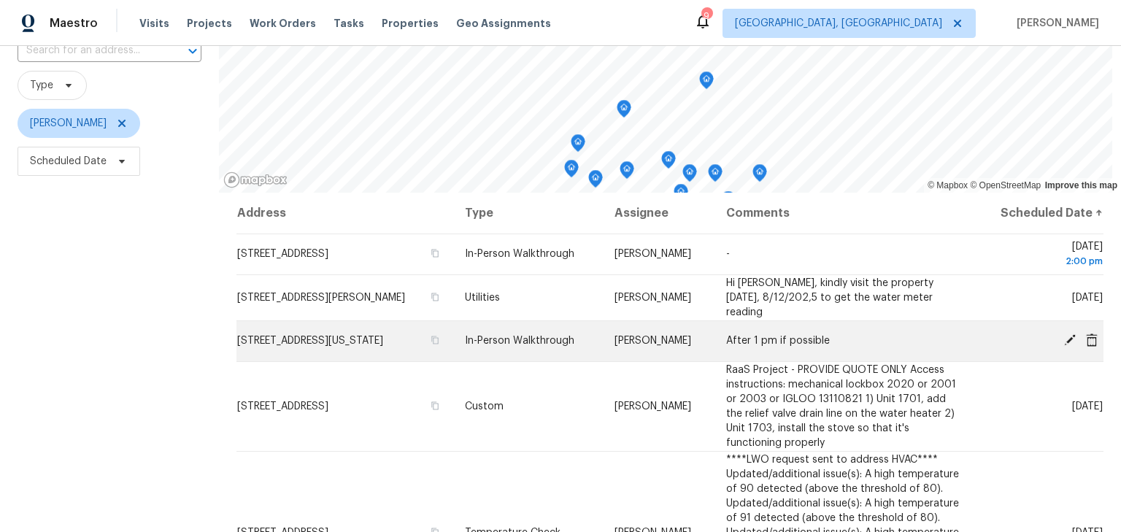
scroll to position [117, 0]
click at [289, 344] on td "[STREET_ADDRESS][US_STATE]" at bounding box center [344, 340] width 217 height 41
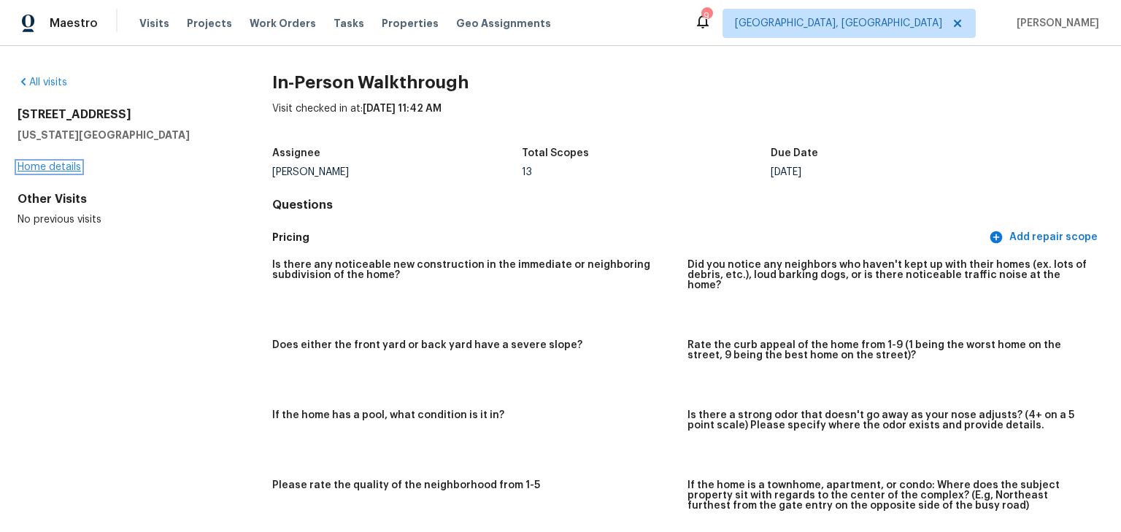
click at [67, 165] on link "Home details" at bounding box center [49, 167] width 63 height 10
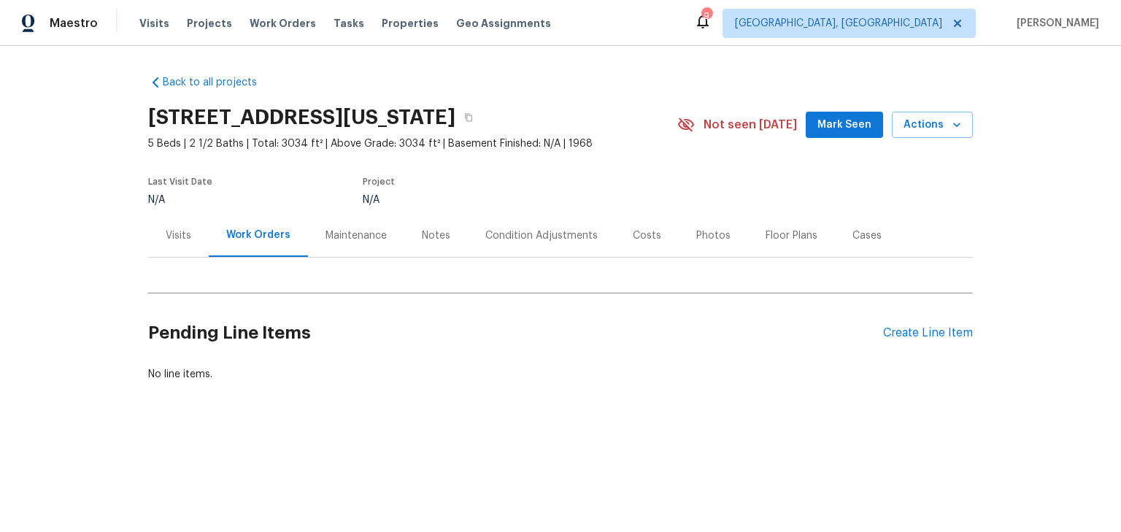
drag, startPoint x: 406, startPoint y: 242, endPoint x: 422, endPoint y: 241, distance: 16.8
click at [408, 242] on div "Notes" at bounding box center [435, 235] width 63 height 43
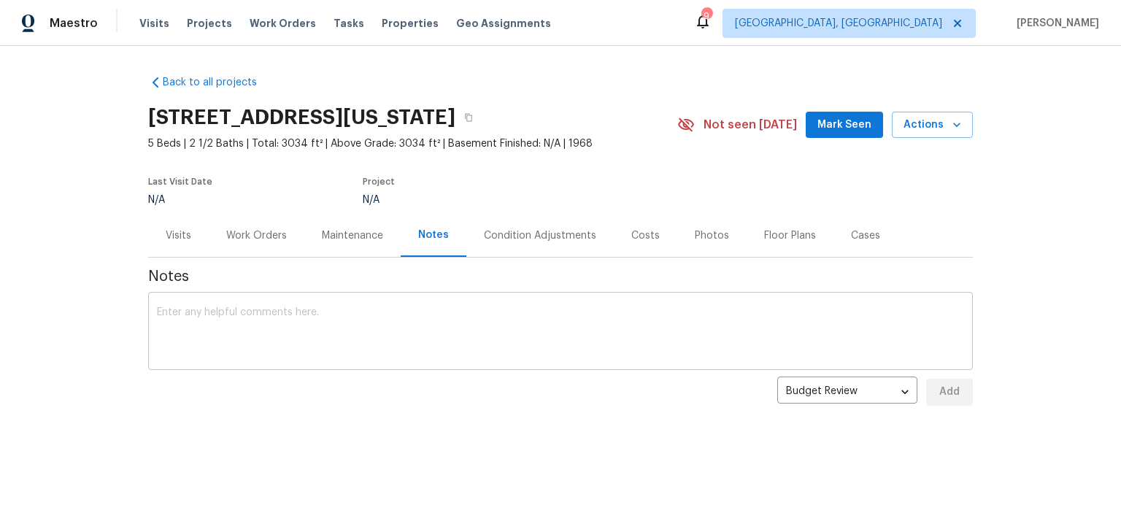
click at [394, 320] on textarea at bounding box center [560, 332] width 807 height 51
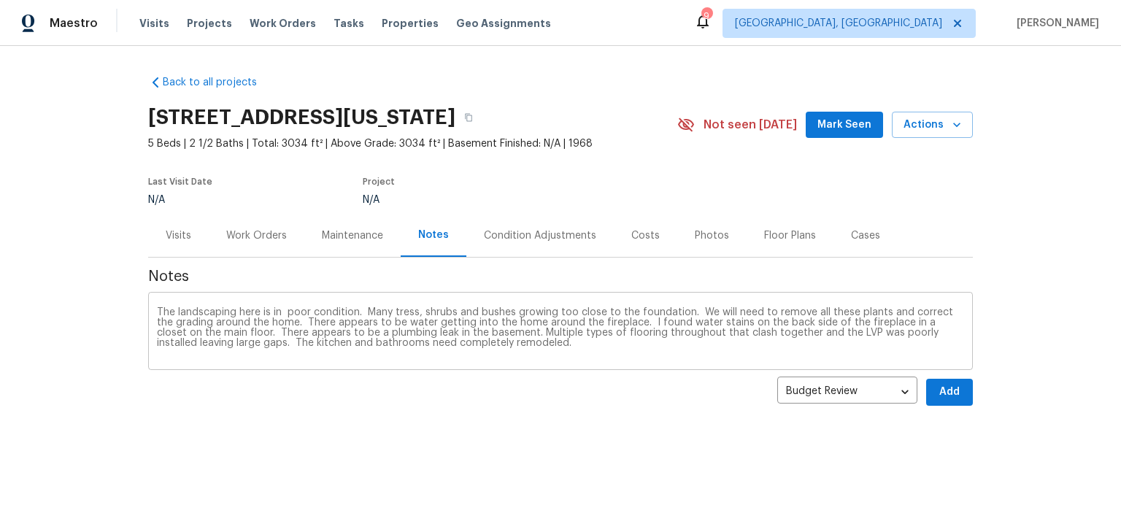
click at [605, 348] on textarea "The landscaping here is in poor condition. Many tress, shrubs and bushes growin…" at bounding box center [560, 332] width 807 height 51
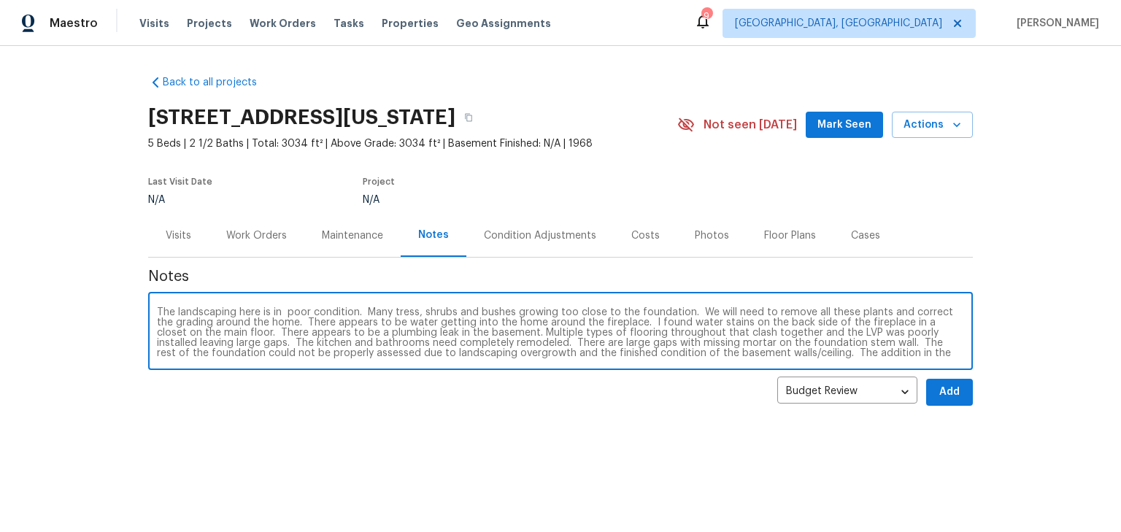
scroll to position [10, 0]
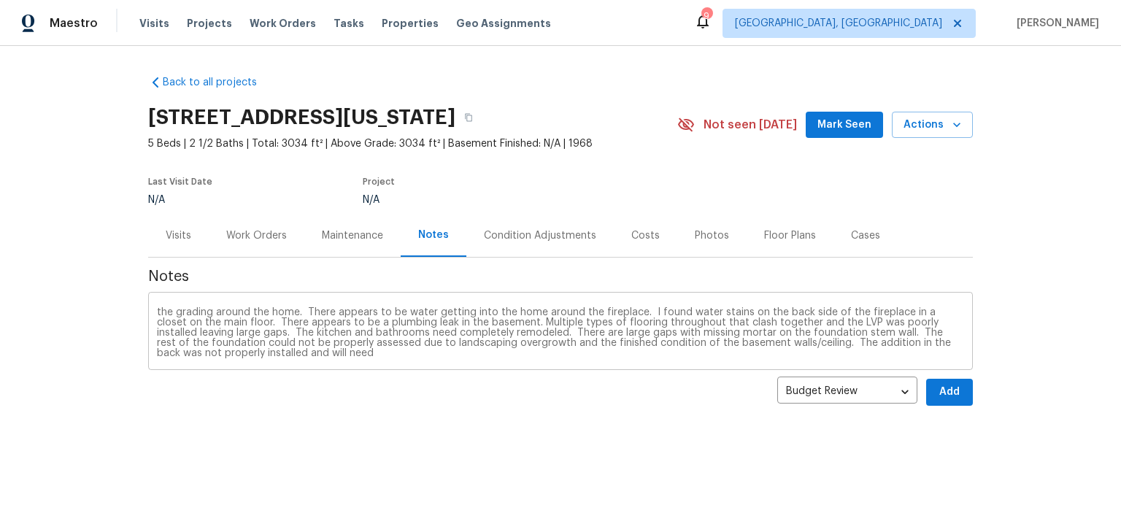
click at [314, 352] on textarea "The landscaping here is in poor condition. Many tress, shrubs and bushes growin…" at bounding box center [560, 332] width 807 height 51
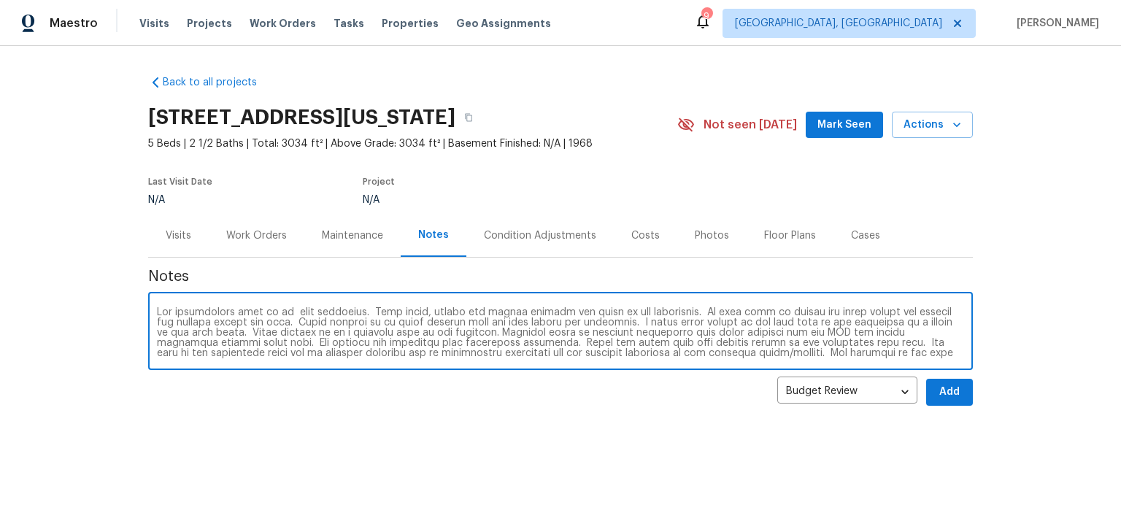
scroll to position [0, 0]
click at [157, 315] on textarea at bounding box center [560, 332] width 807 height 51
click at [612, 322] on textarea at bounding box center [560, 332] width 807 height 51
click at [859, 352] on textarea at bounding box center [560, 332] width 807 height 51
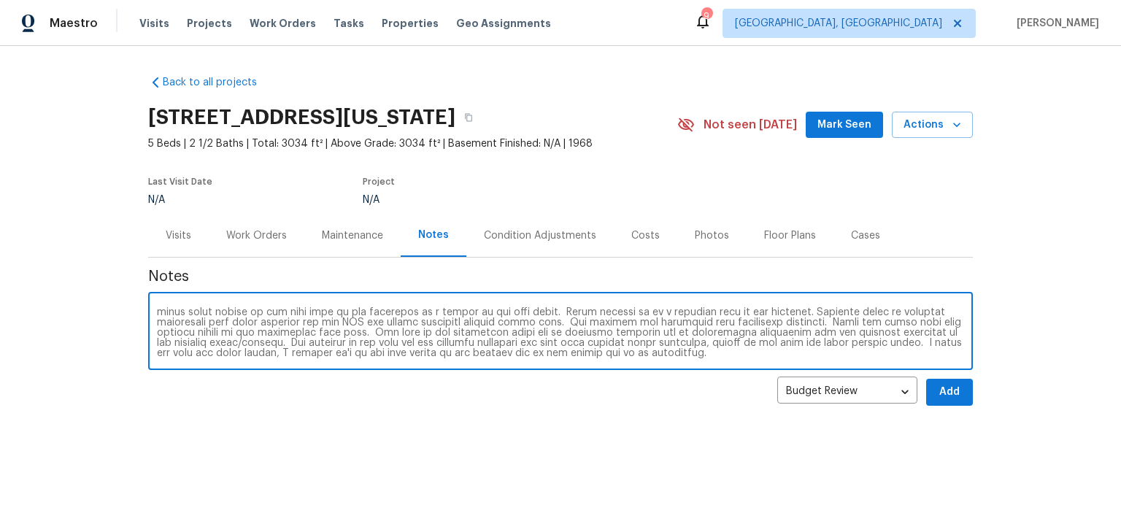
click at [811, 357] on textarea at bounding box center [560, 332] width 807 height 51
type textarea "This home is located on a street that is also the main entrance to an apartment…"
click at [942, 392] on span "Add" at bounding box center [948, 392] width 23 height 18
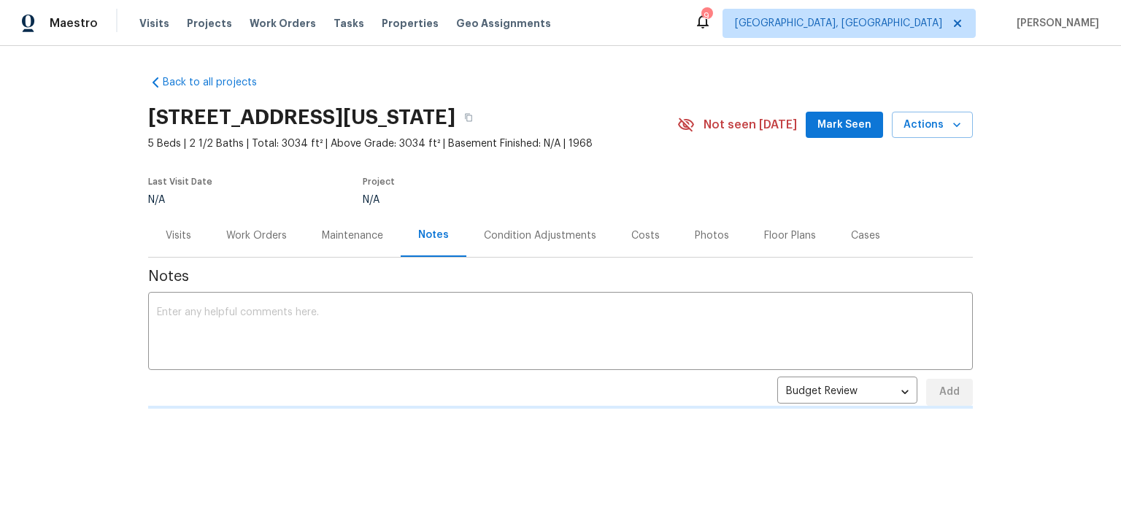
scroll to position [0, 0]
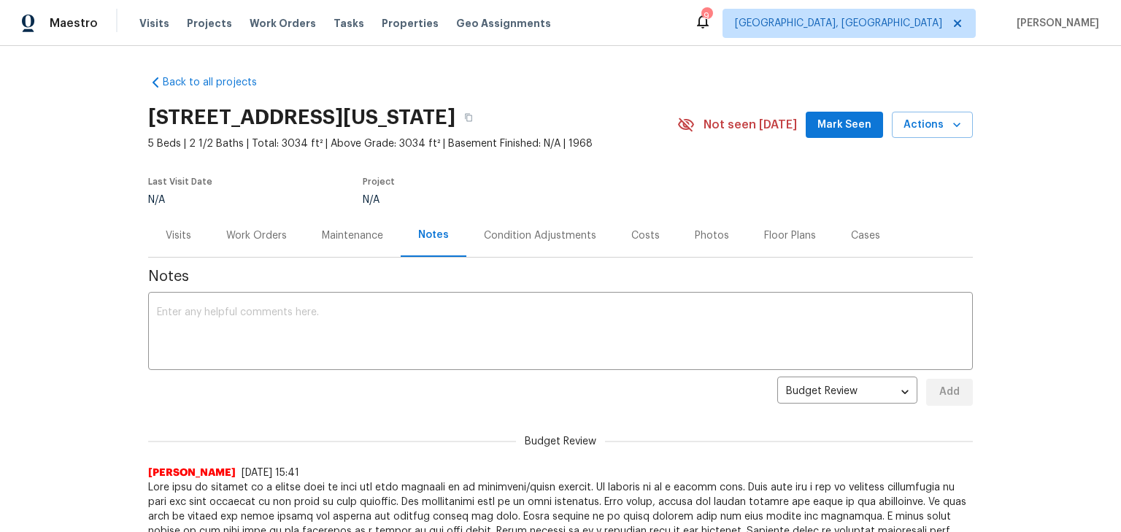
click at [791, 248] on div "Floor Plans" at bounding box center [789, 235] width 87 height 43
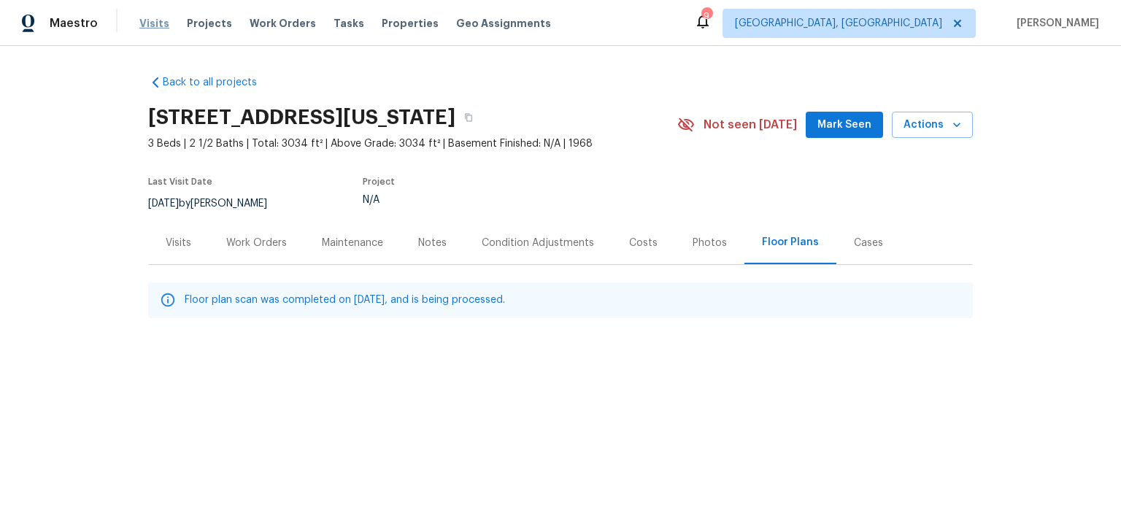
click at [153, 26] on span "Visits" at bounding box center [154, 23] width 30 height 15
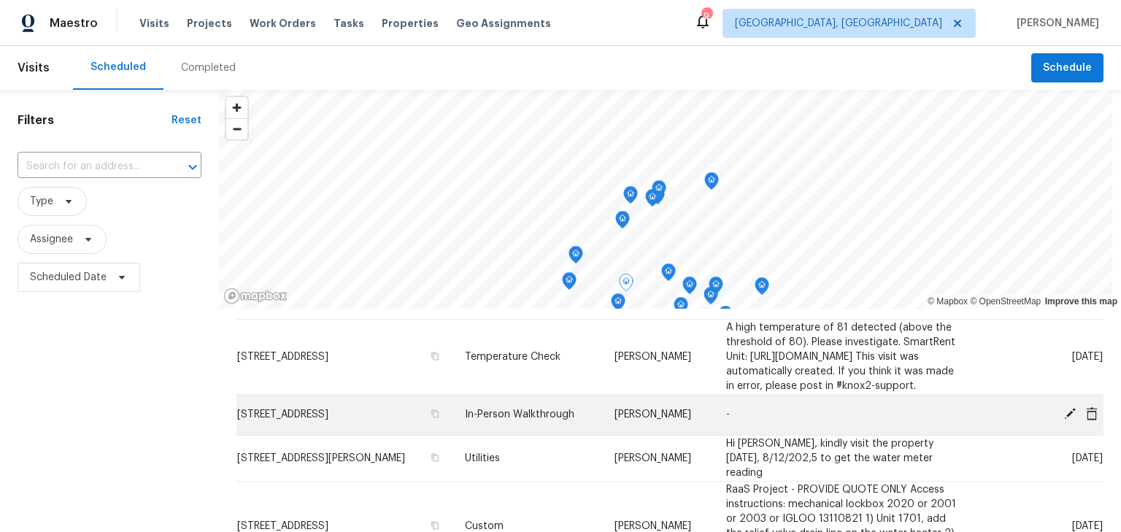
scroll to position [116, 0]
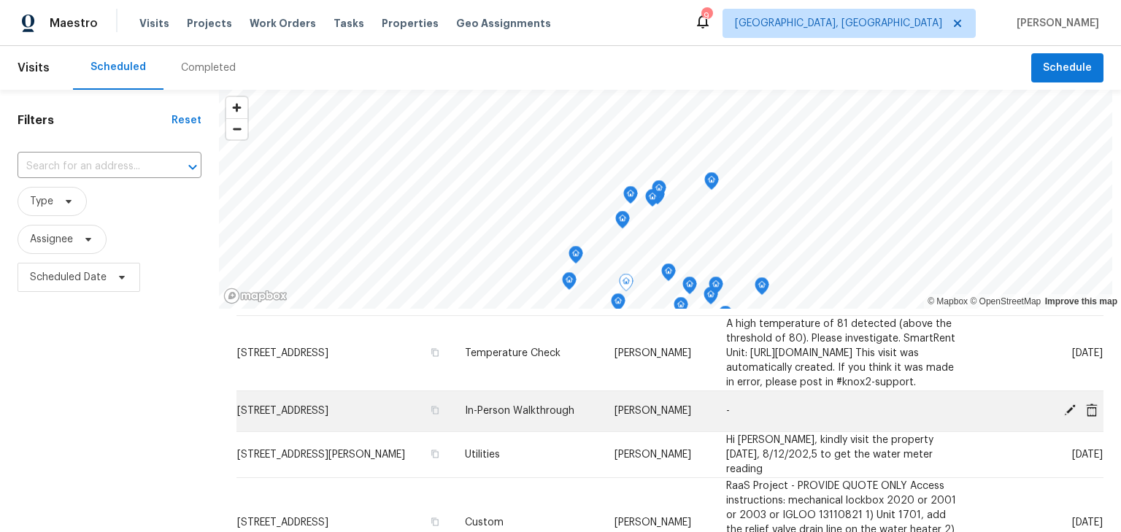
click at [324, 416] on span "[STREET_ADDRESS]" at bounding box center [282, 411] width 91 height 10
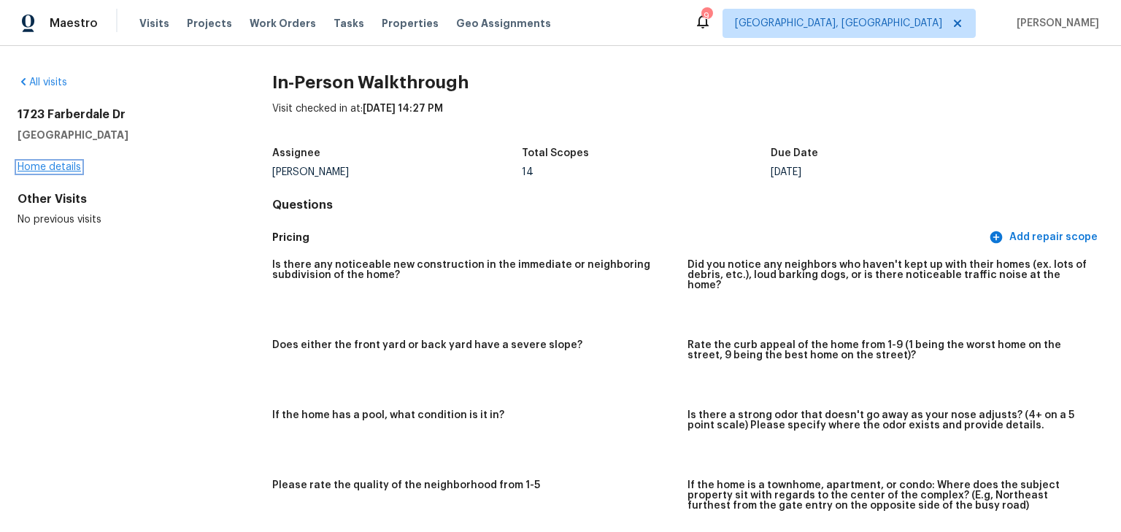
click at [45, 168] on link "Home details" at bounding box center [49, 167] width 63 height 10
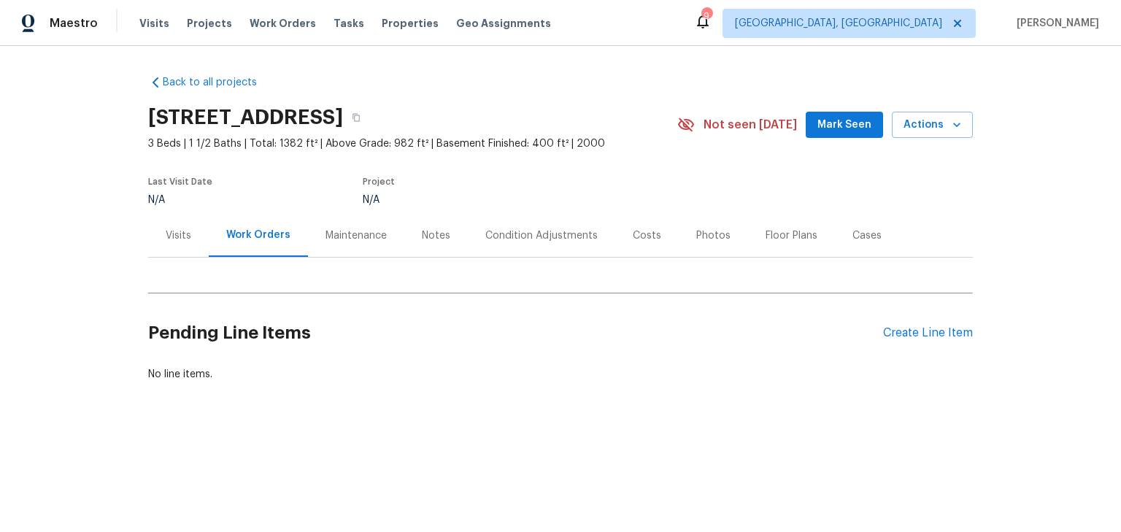
click at [428, 240] on div "Notes" at bounding box center [436, 235] width 28 height 15
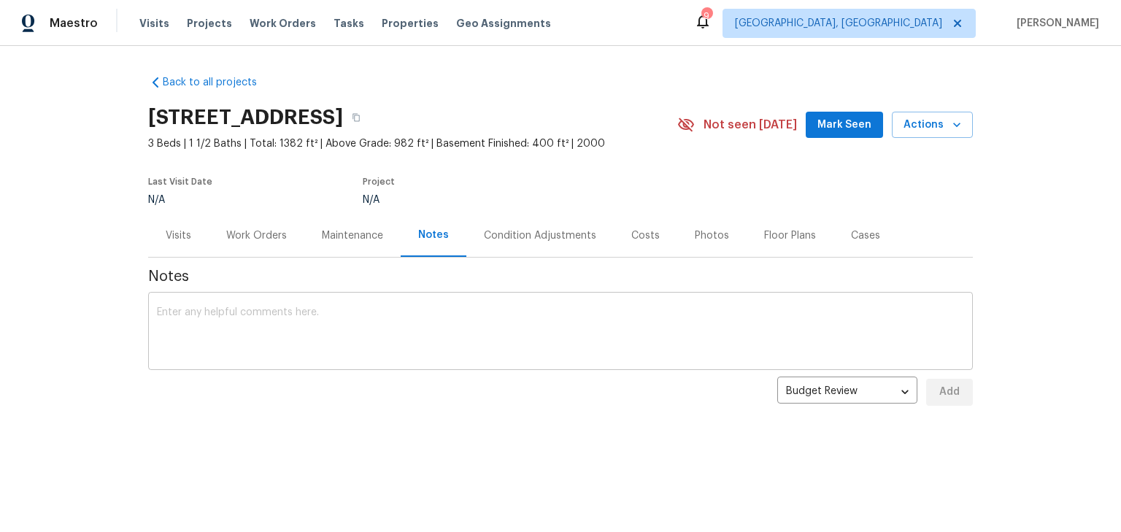
click at [416, 306] on div "x ​" at bounding box center [560, 332] width 824 height 74
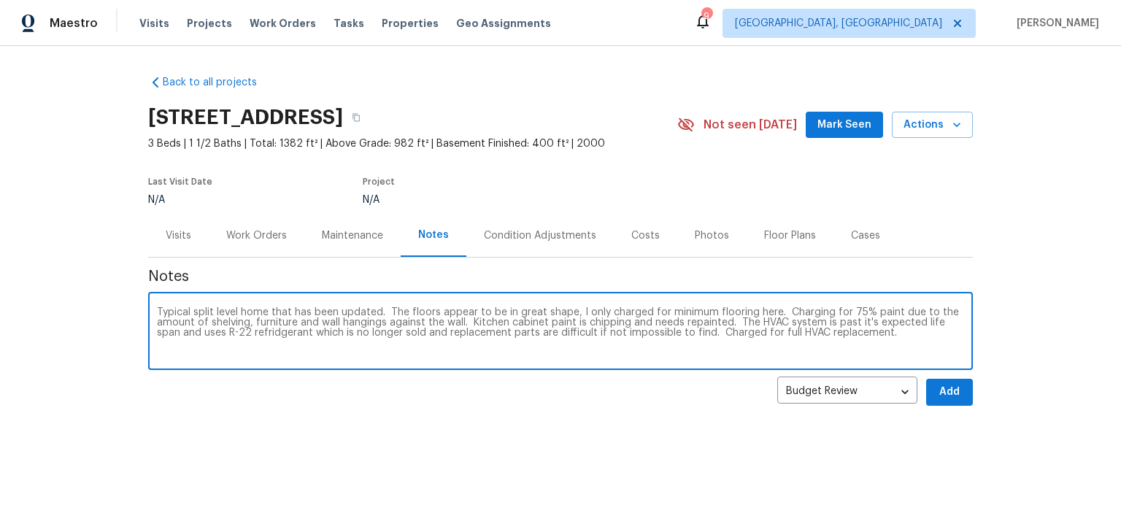
drag, startPoint x: 676, startPoint y: 329, endPoint x: 684, endPoint y: 330, distance: 7.3
click at [677, 329] on textarea "Typical split level home that has been updated. The floors appear to be in grea…" at bounding box center [560, 332] width 807 height 51
click at [244, 334] on textarea "Typical split level home that has been updated. The floors appear to be in grea…" at bounding box center [560, 332] width 807 height 51
click at [929, 333] on textarea "Typical split level home that has been updated. The floors appear to be in grea…" at bounding box center [560, 332] width 807 height 51
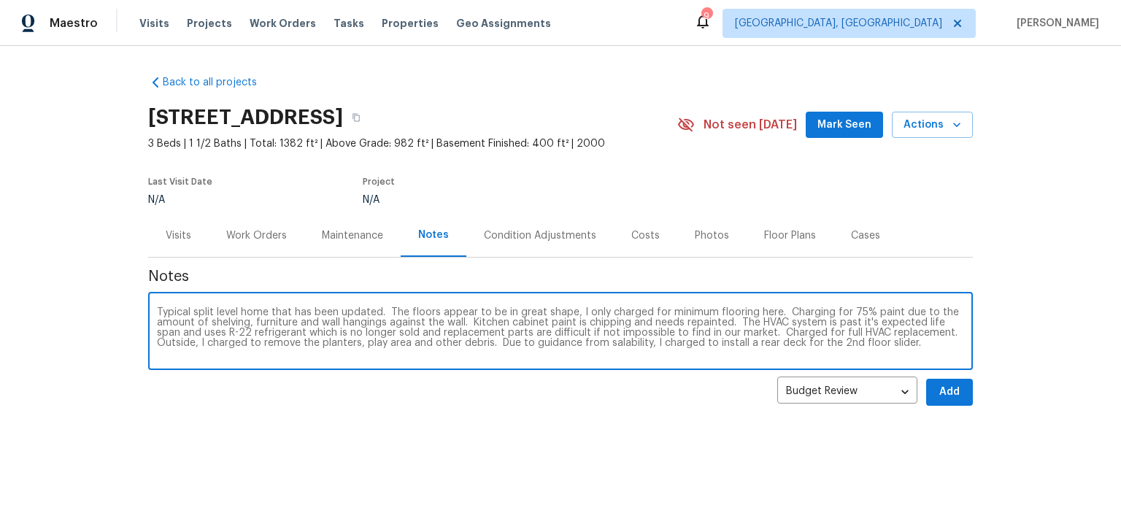
type textarea "Typical split level home that has been updated. The floors appear to be in grea…"
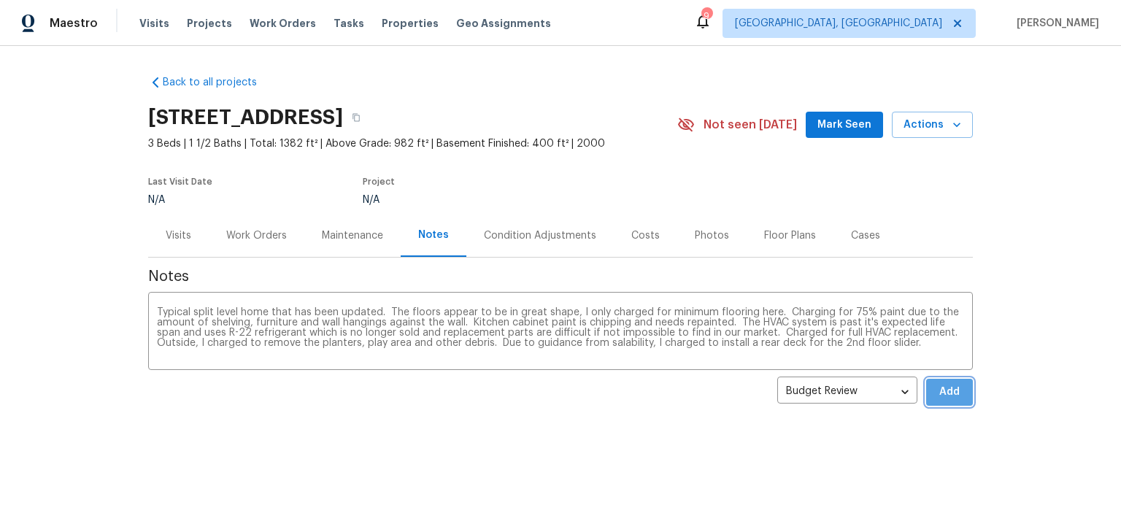
click at [947, 388] on span "Add" at bounding box center [948, 392] width 23 height 18
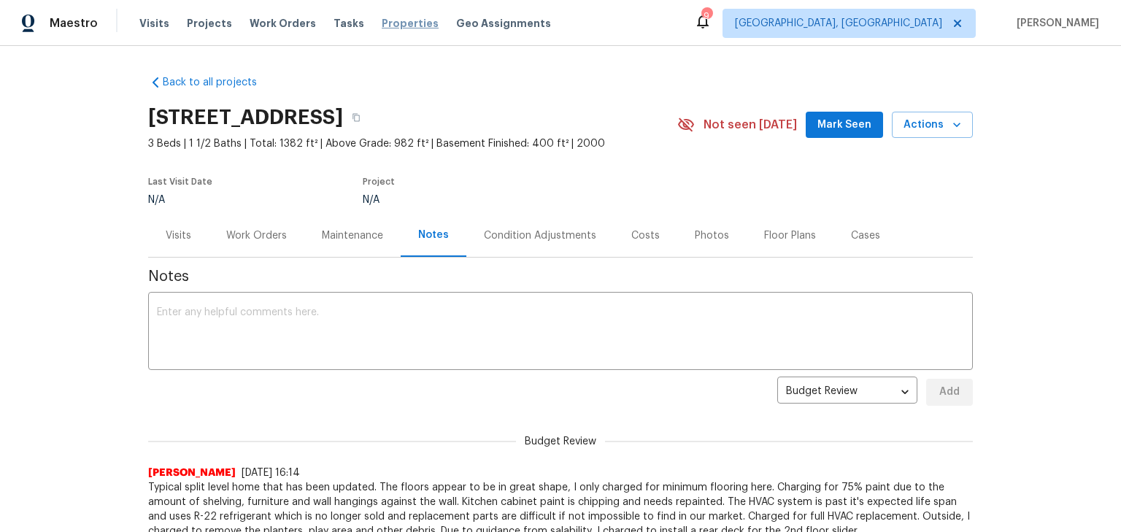
click at [388, 19] on span "Properties" at bounding box center [410, 23] width 57 height 15
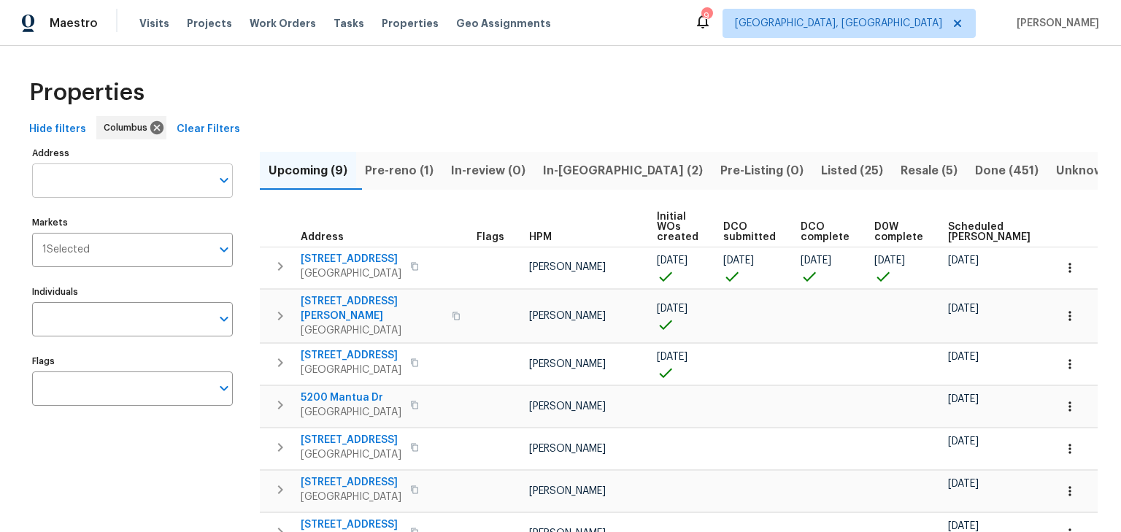
click at [153, 183] on input "Address" at bounding box center [121, 180] width 179 height 34
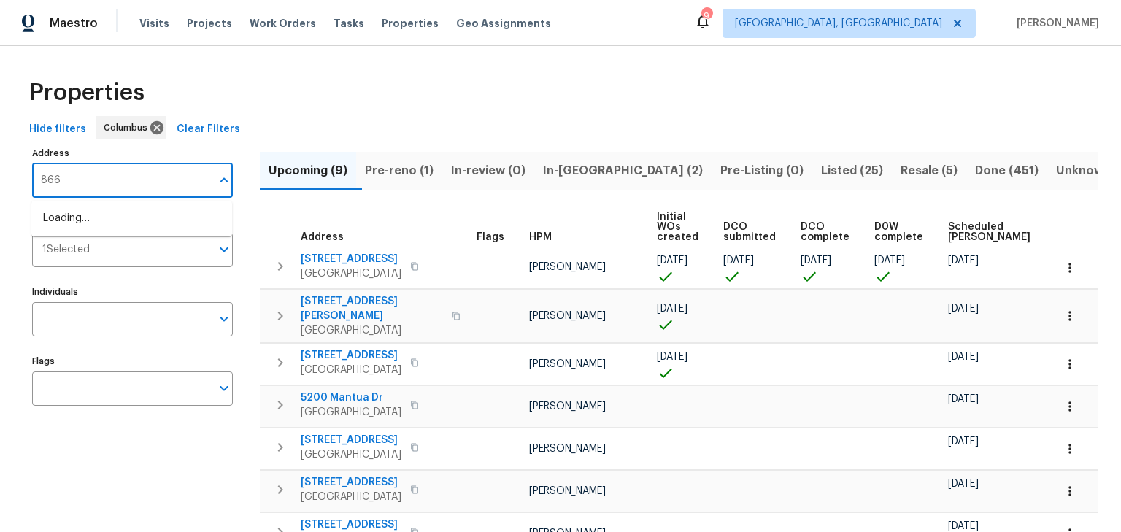
type input "8665"
click at [157, 229] on li "8665 Birch Brook Loop Pickerington OH 43147" at bounding box center [131, 218] width 201 height 24
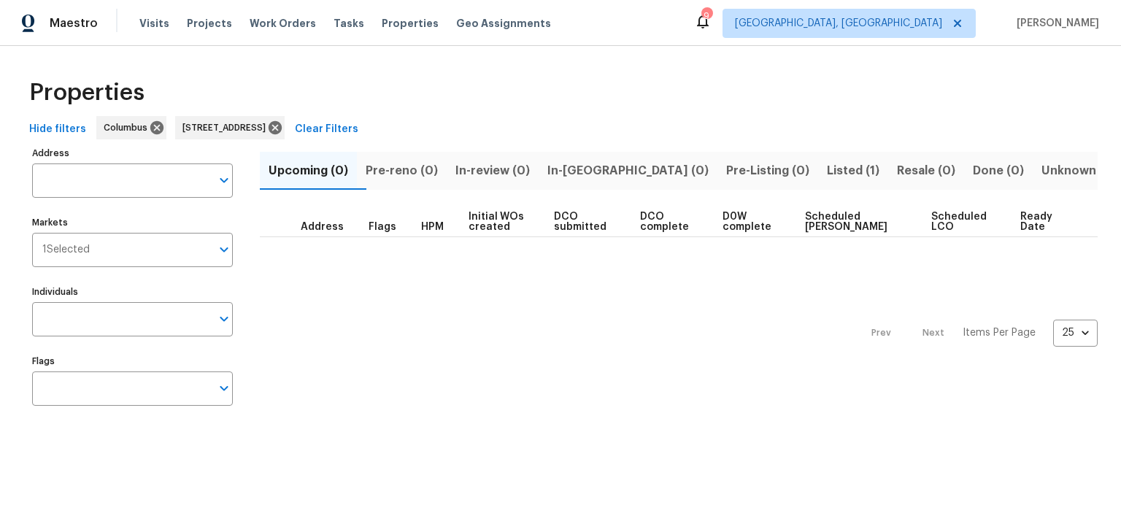
type input "8665 Birch Brook Loop Pickerington OH 43147"
click at [827, 170] on span "Listed (1)" at bounding box center [853, 170] width 53 height 20
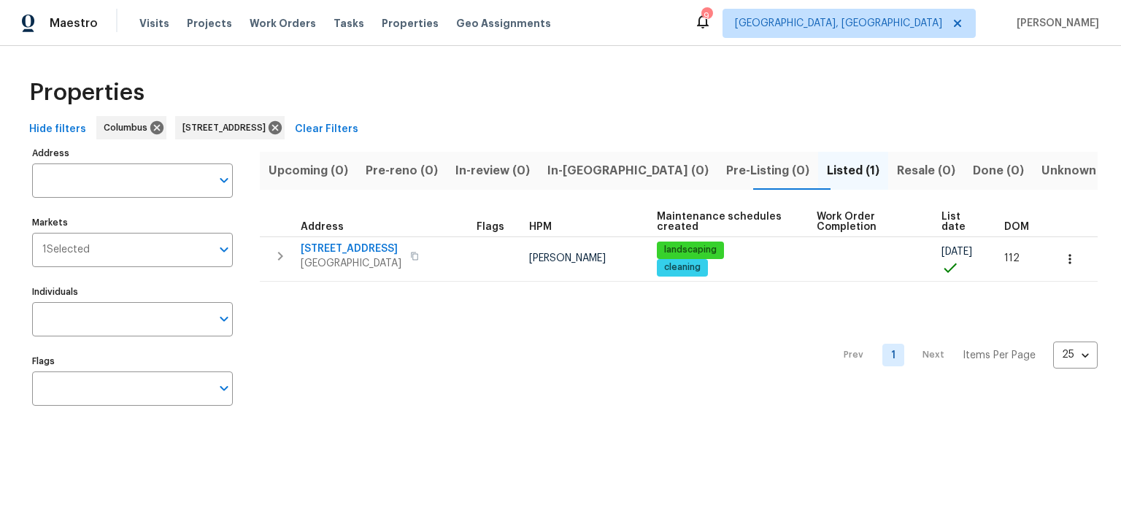
type input "8665 Birch Brook Loop Pickerington OH 43147"
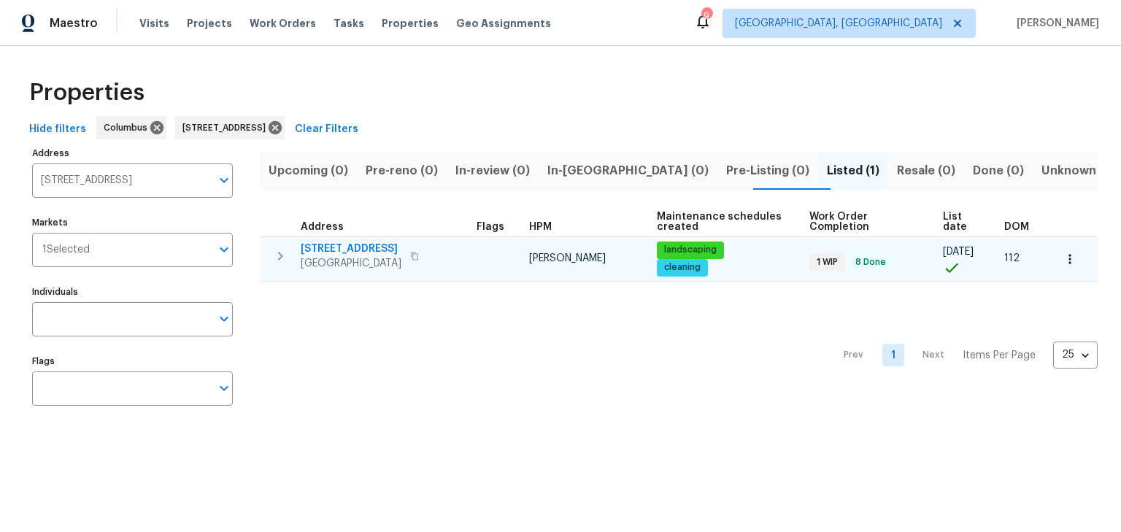
click at [334, 247] on span "8665 Birch Brook Loop" at bounding box center [351, 248] width 101 height 15
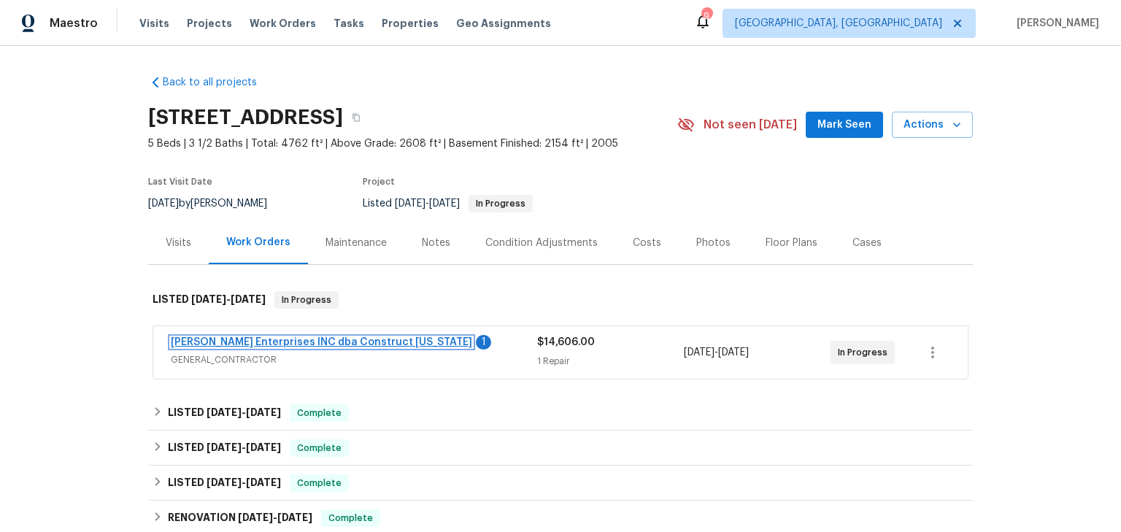
click at [308, 344] on link "Strick Enterprises INC dba Construct Ohio" at bounding box center [321, 342] width 301 height 10
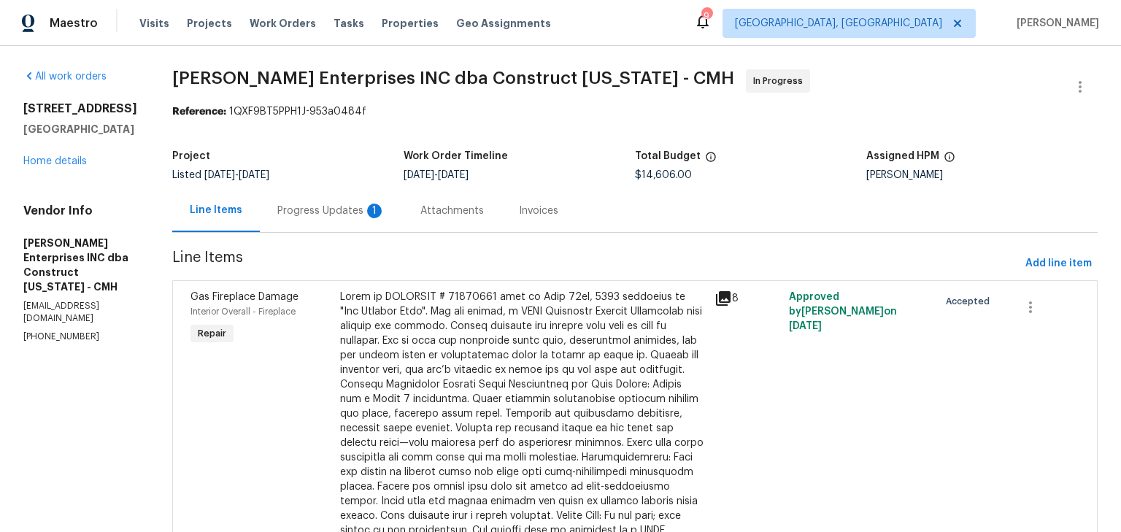
click at [349, 217] on div "Progress Updates 1" at bounding box center [331, 211] width 108 height 15
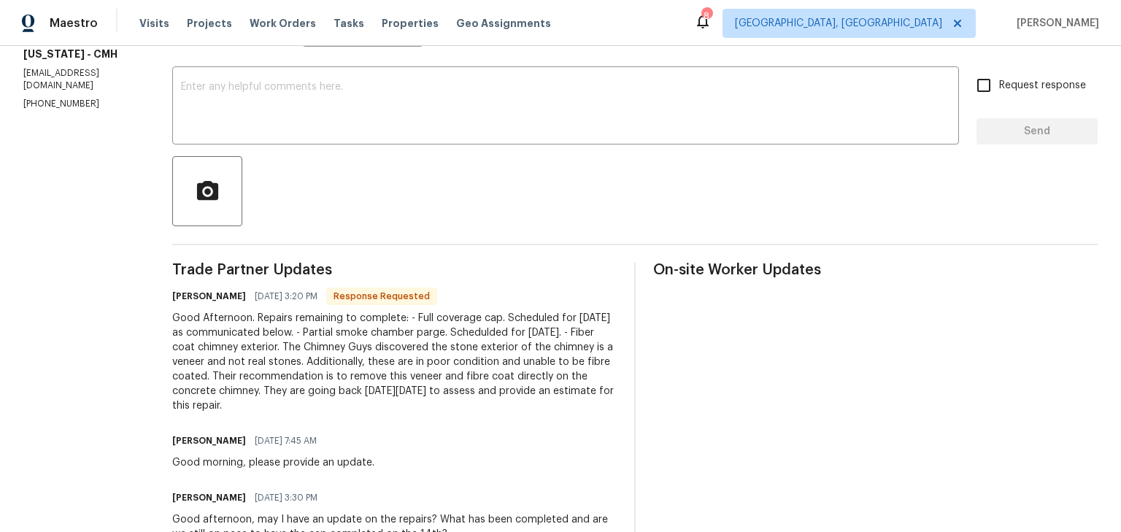
scroll to position [233, 0]
click at [473, 96] on textarea at bounding box center [565, 106] width 769 height 51
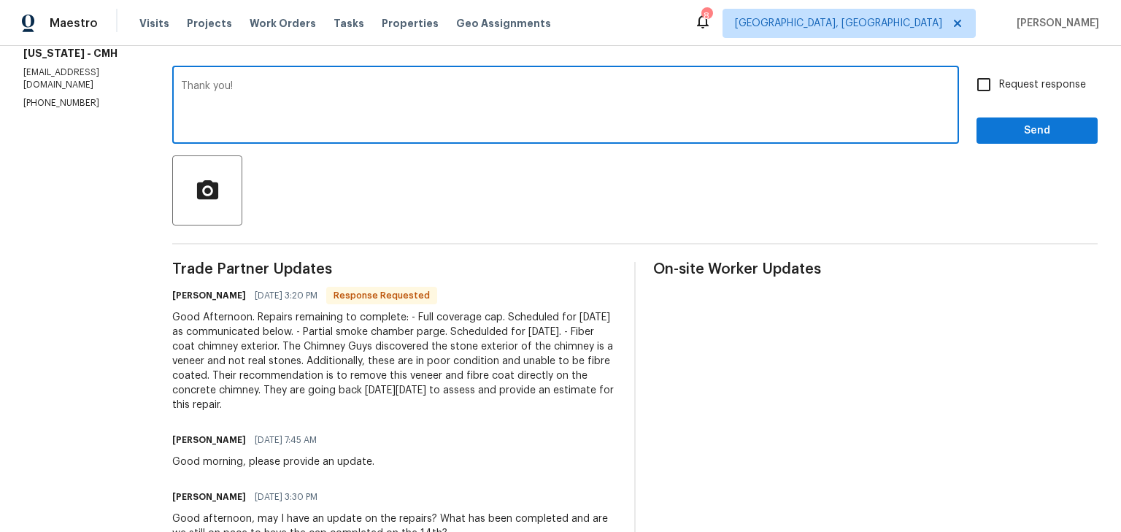
type textarea "Thank you!"
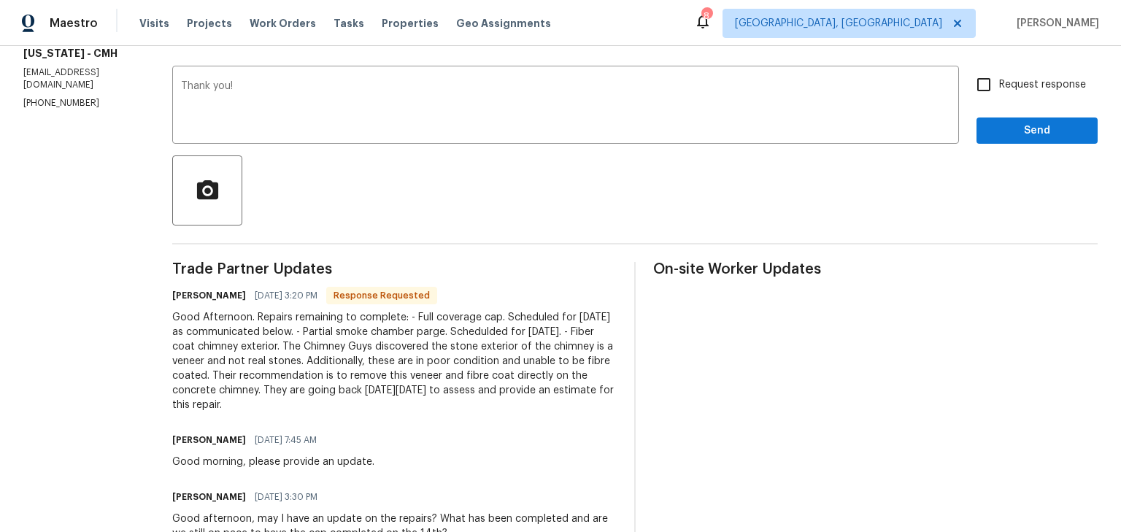
click at [999, 86] on span "Request response" at bounding box center [1042, 84] width 87 height 15
click at [992, 86] on input "Request response" at bounding box center [983, 84] width 31 height 31
checkbox input "true"
click at [1018, 134] on span "Send" at bounding box center [1037, 131] width 98 height 18
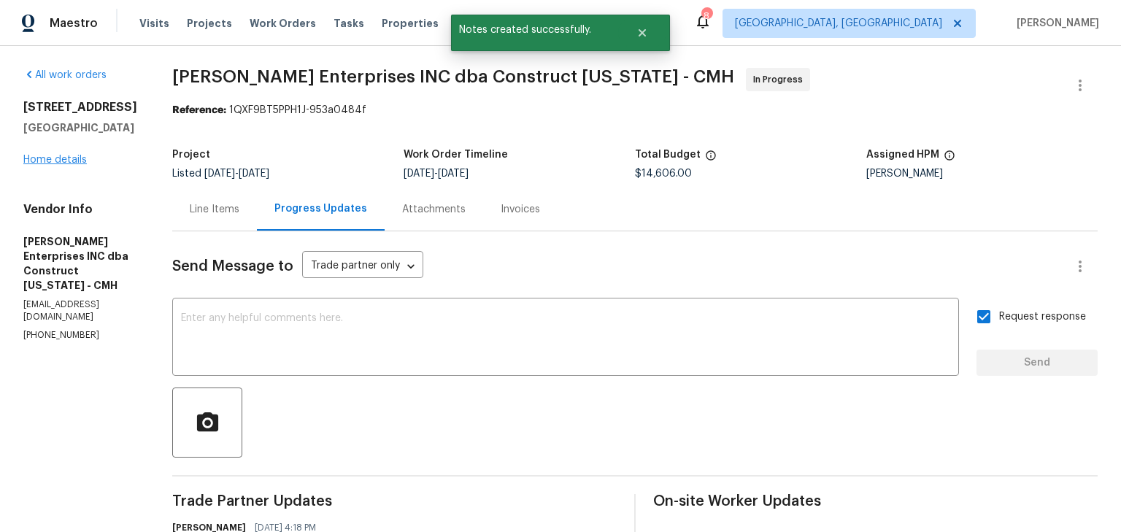
scroll to position [0, 0]
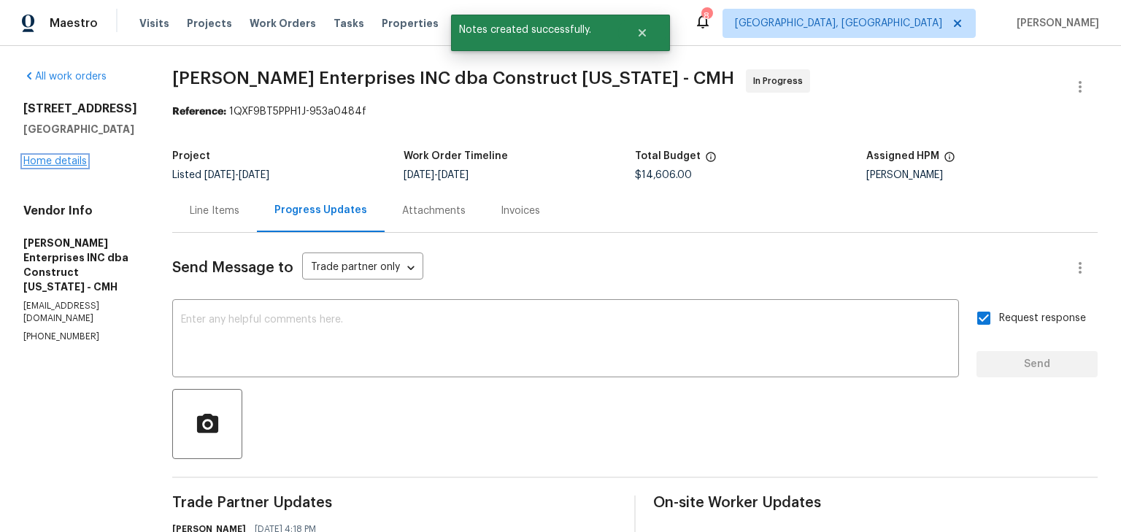
click at [64, 166] on link "Home details" at bounding box center [54, 161] width 63 height 10
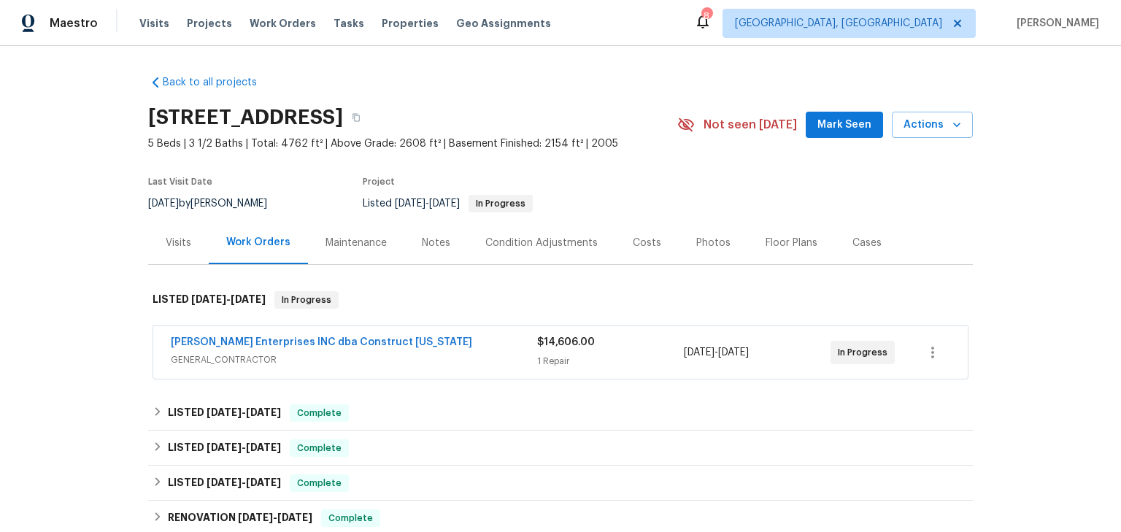
click at [175, 252] on div "Visits" at bounding box center [178, 242] width 61 height 43
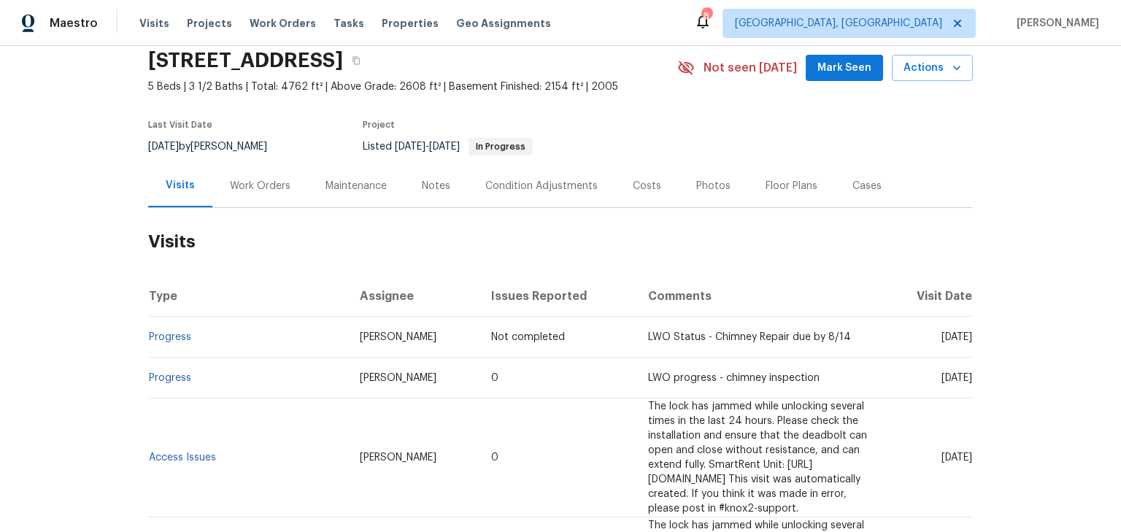
scroll to position [58, 0]
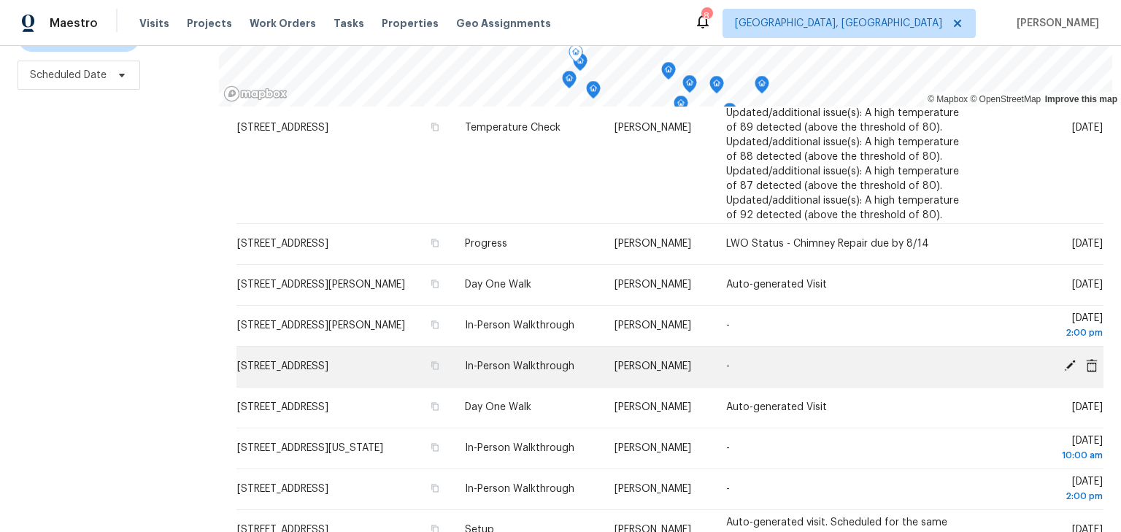
scroll to position [342, 0]
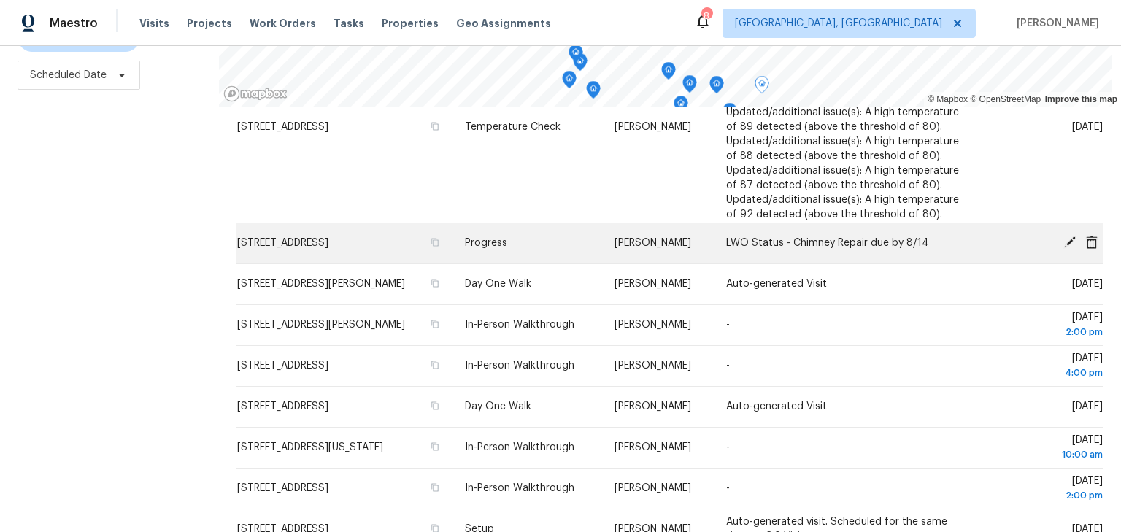
click at [1063, 249] on icon at bounding box center [1069, 242] width 13 height 13
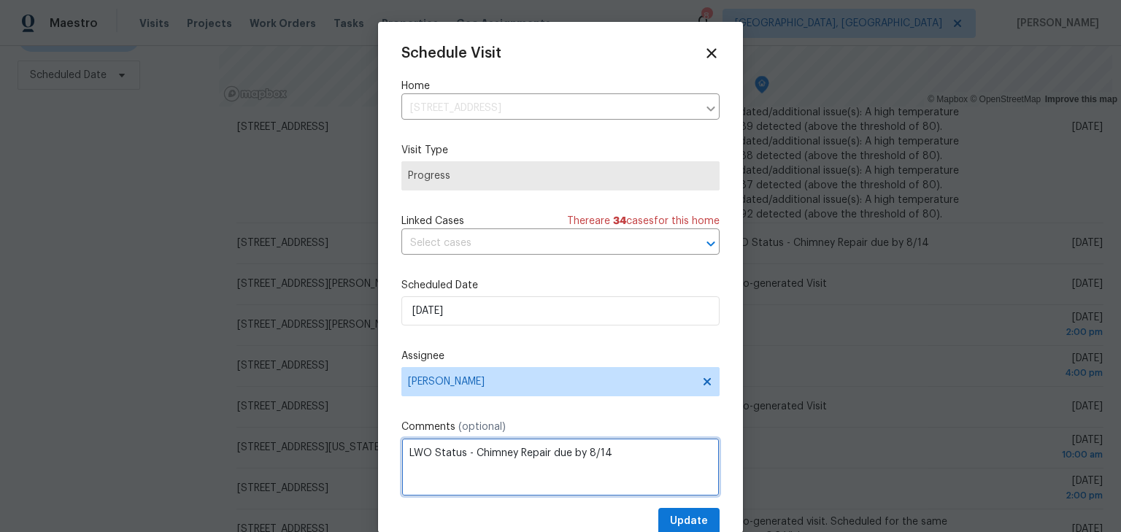
click at [401, 457] on textarea "LWO Status - Chimney Repair due by 8/14" at bounding box center [560, 467] width 318 height 58
click at [645, 452] on textarea "Check on Feedback & Chimney repair - LWO Status - Chimney Repair due by 8/14" at bounding box center [560, 467] width 318 height 58
paste textarea ""What are the two square cement covers on the left side of the house and also t…"
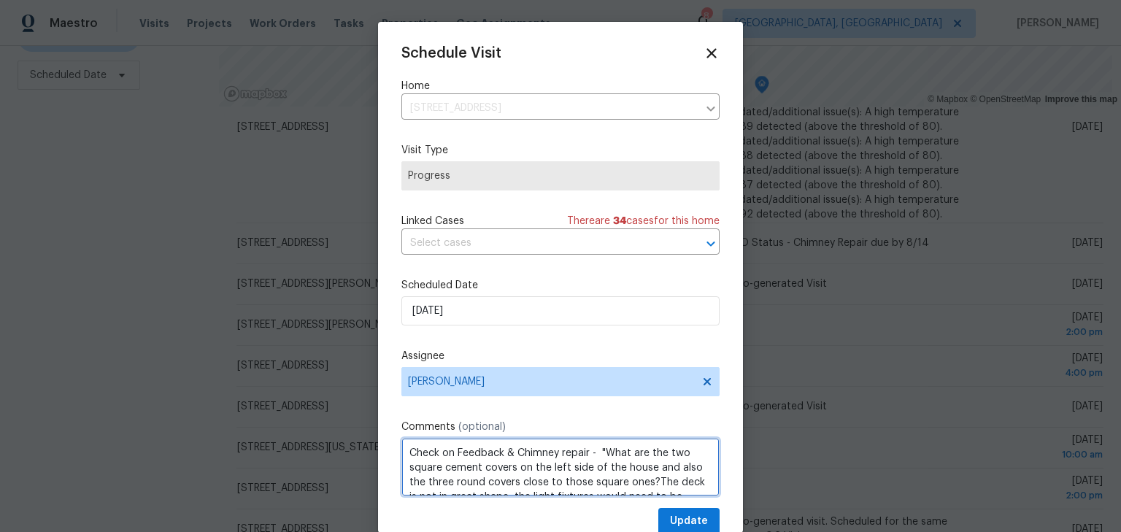
scroll to position [35, 0]
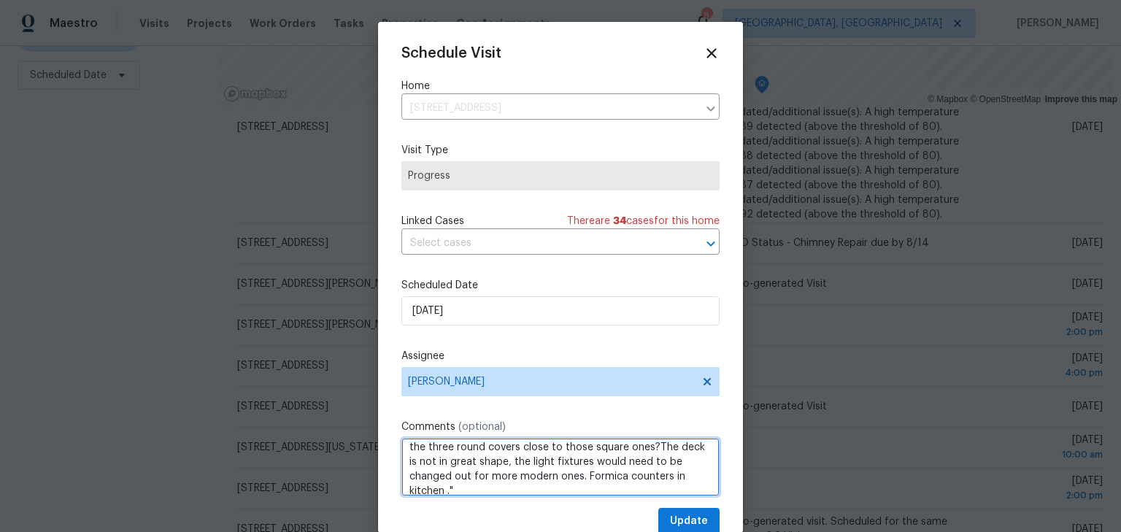
type textarea "Check on Feedback & Chimney repair - "What are the two square cement covers on …"
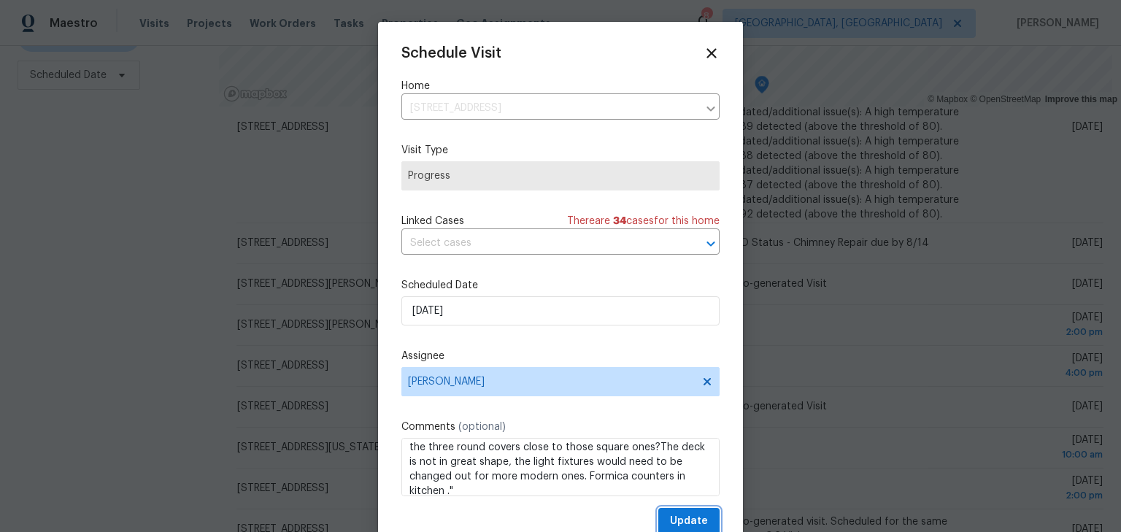
click at [686, 519] on span "Update" at bounding box center [689, 521] width 38 height 18
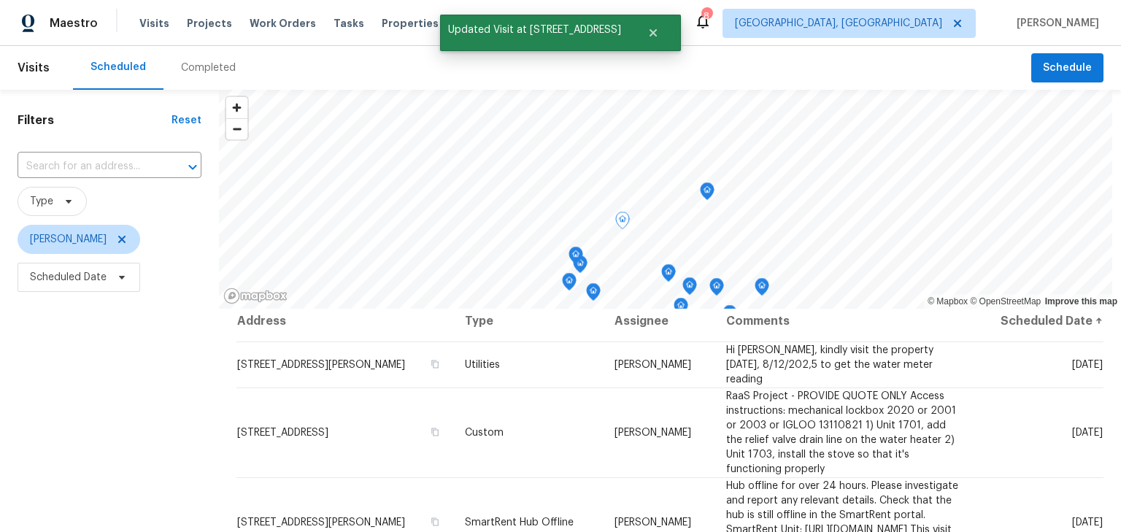
scroll to position [0, 0]
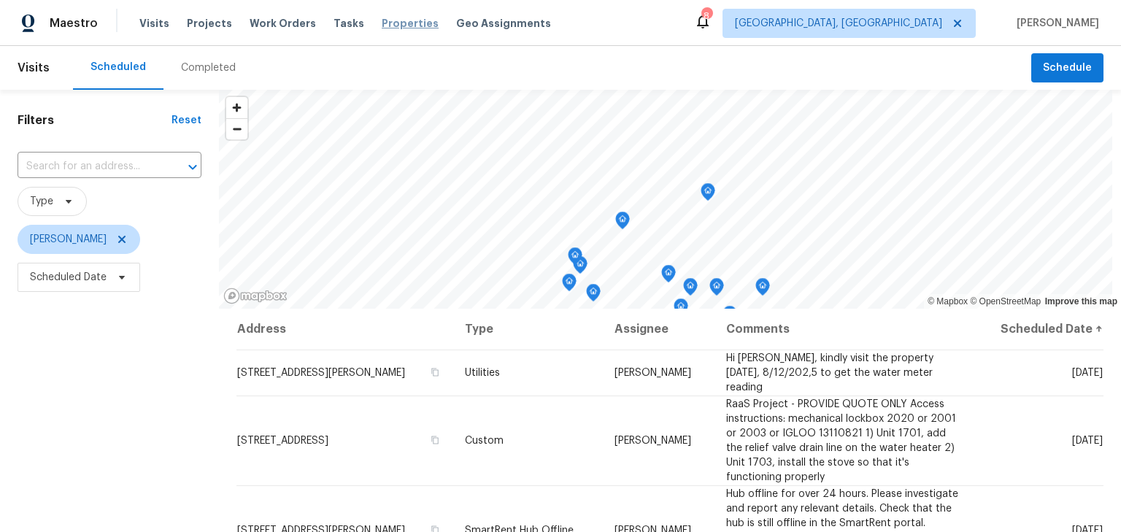
click at [382, 19] on span "Properties" at bounding box center [410, 23] width 57 height 15
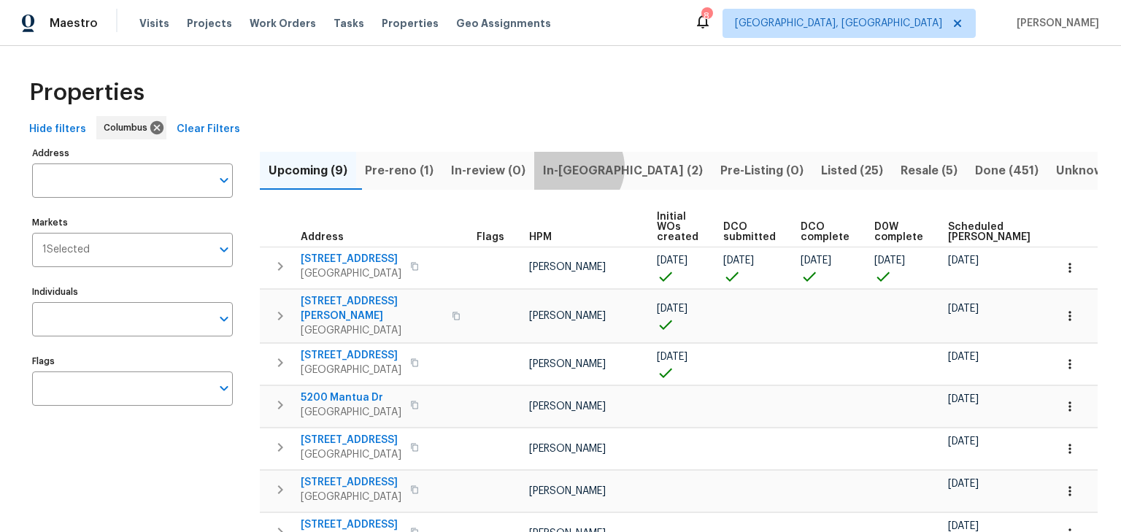
click at [590, 167] on span "In-reno (2)" at bounding box center [623, 170] width 160 height 20
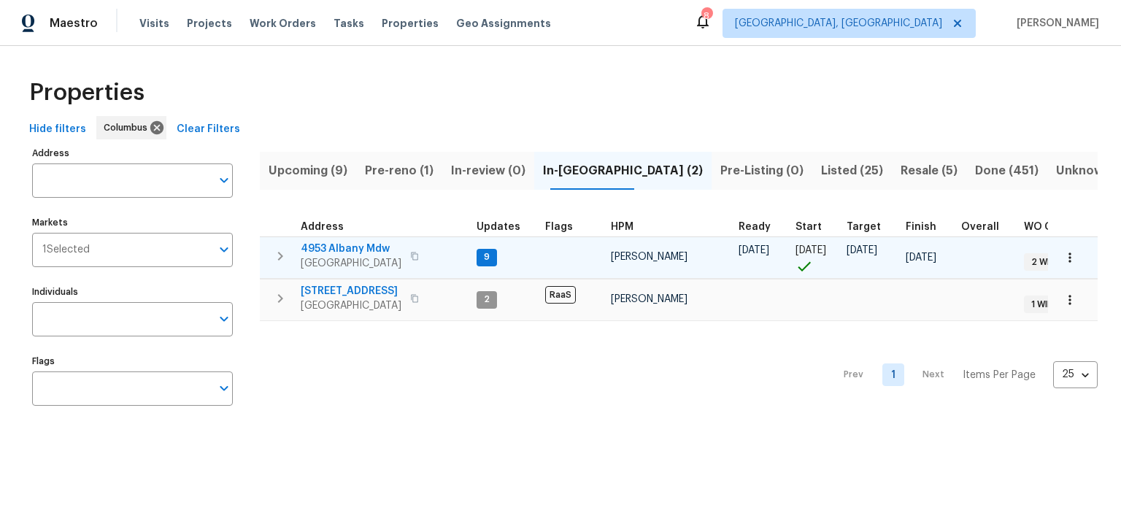
click at [344, 247] on span "4953 Albany Mdw" at bounding box center [351, 248] width 101 height 15
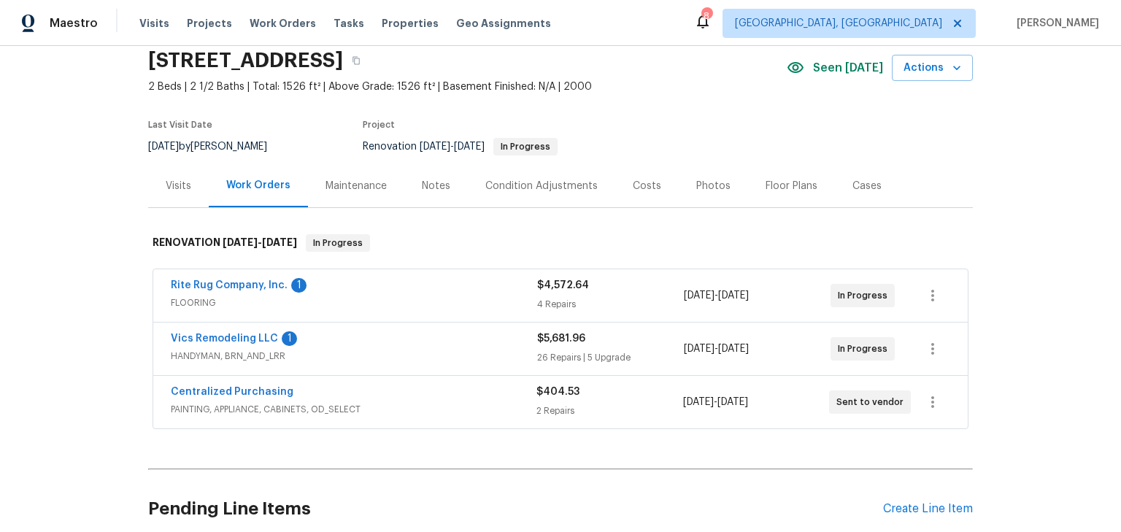
scroll to position [57, 0]
click at [233, 331] on span "Vics Remodeling LLC" at bounding box center [224, 338] width 107 height 15
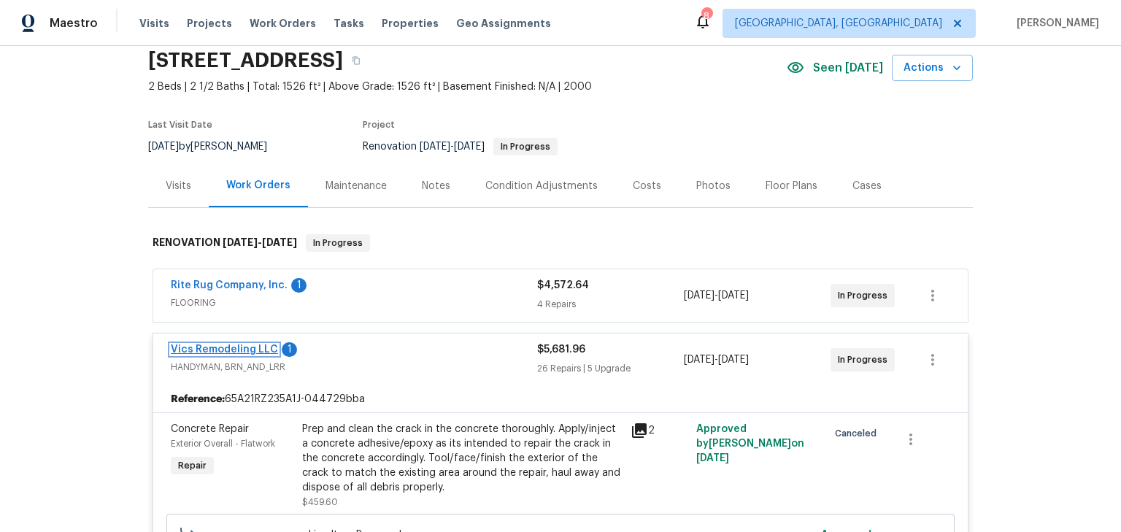
click at [201, 345] on link "Vics Remodeling LLC" at bounding box center [224, 349] width 107 height 10
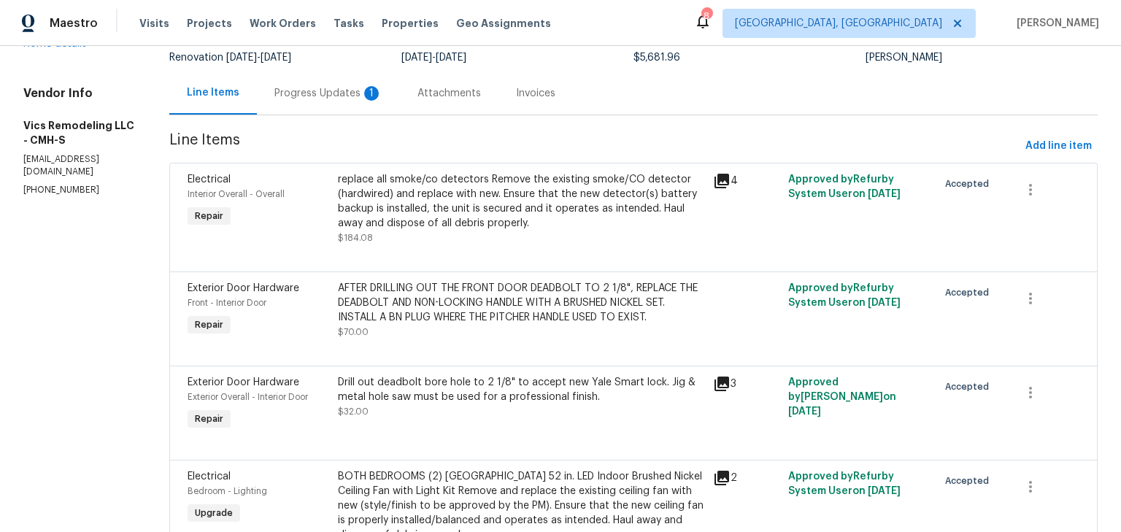
click at [314, 88] on div "Progress Updates 1" at bounding box center [328, 93] width 108 height 15
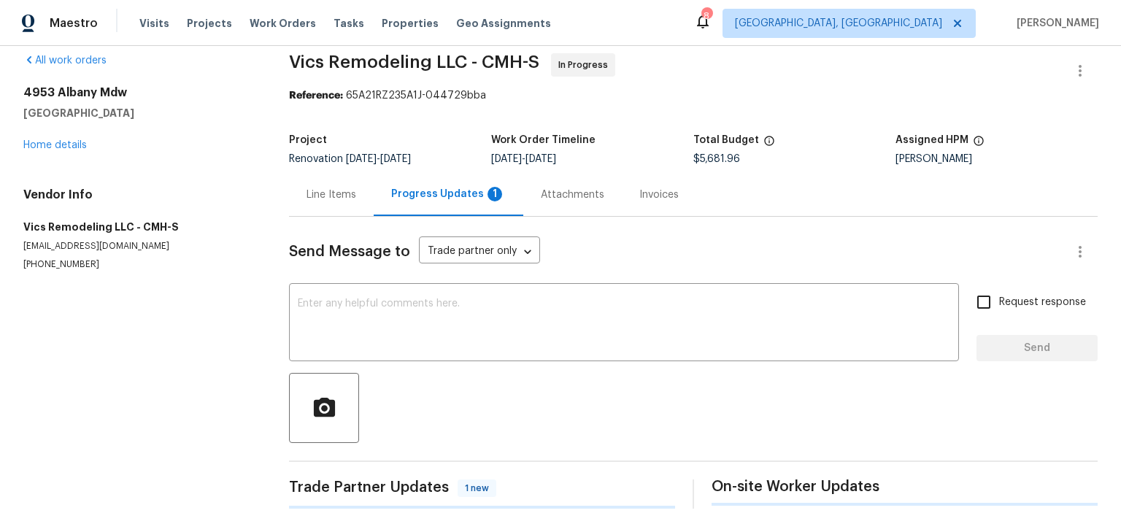
scroll to position [102, 0]
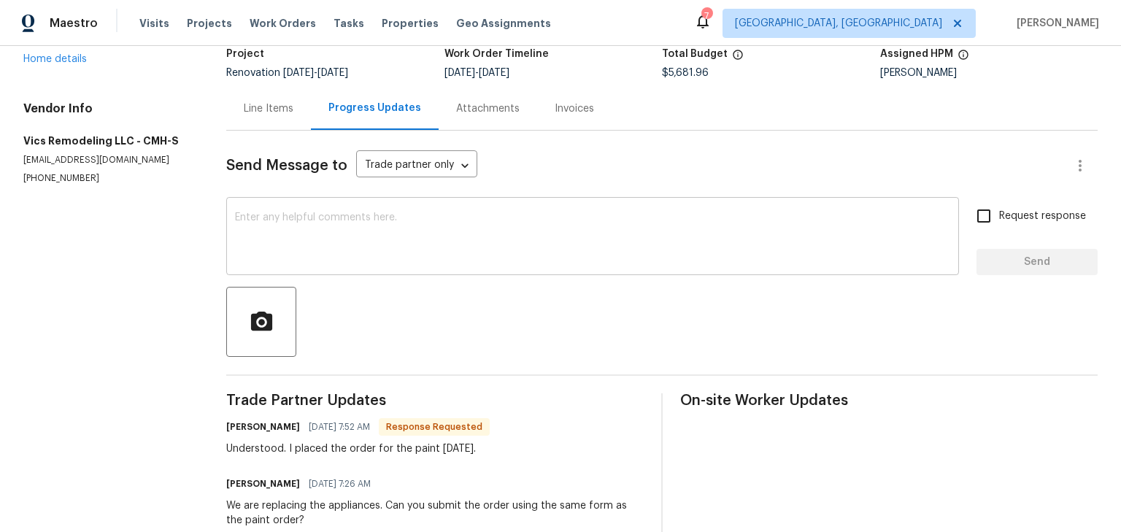
click at [530, 245] on textarea at bounding box center [592, 237] width 715 height 51
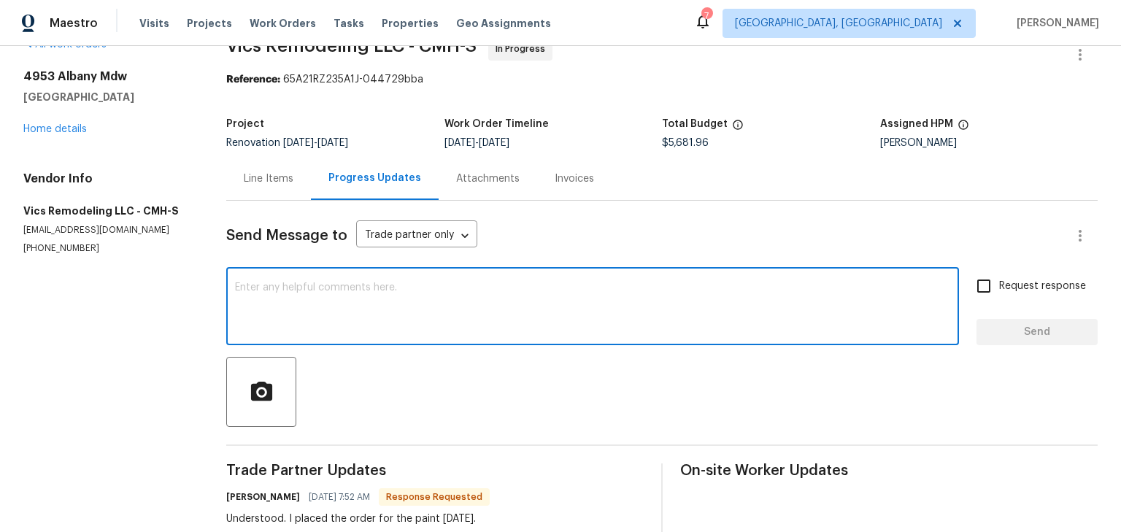
scroll to position [0, 0]
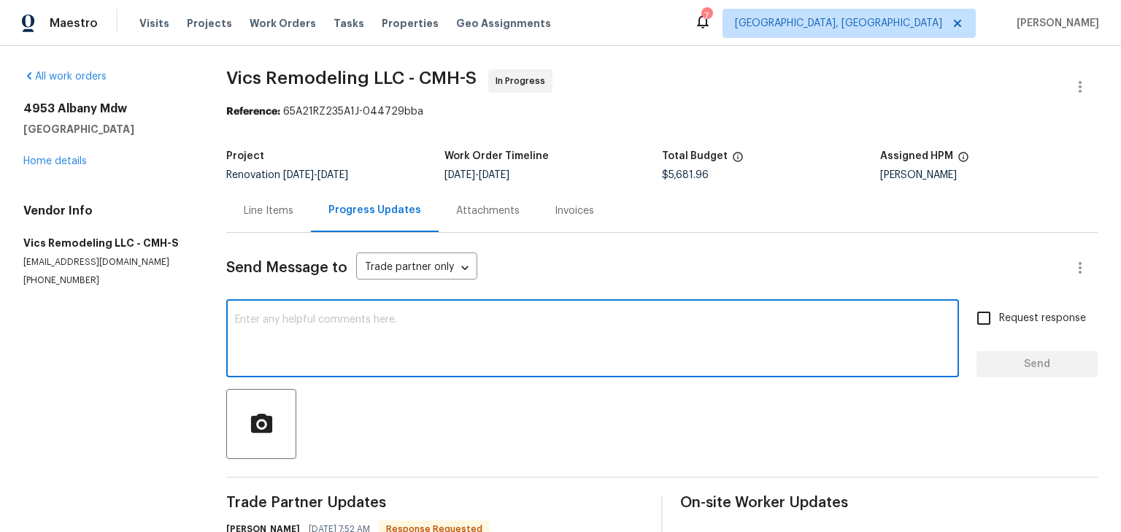
click at [389, 330] on textarea at bounding box center [592, 339] width 715 height 51
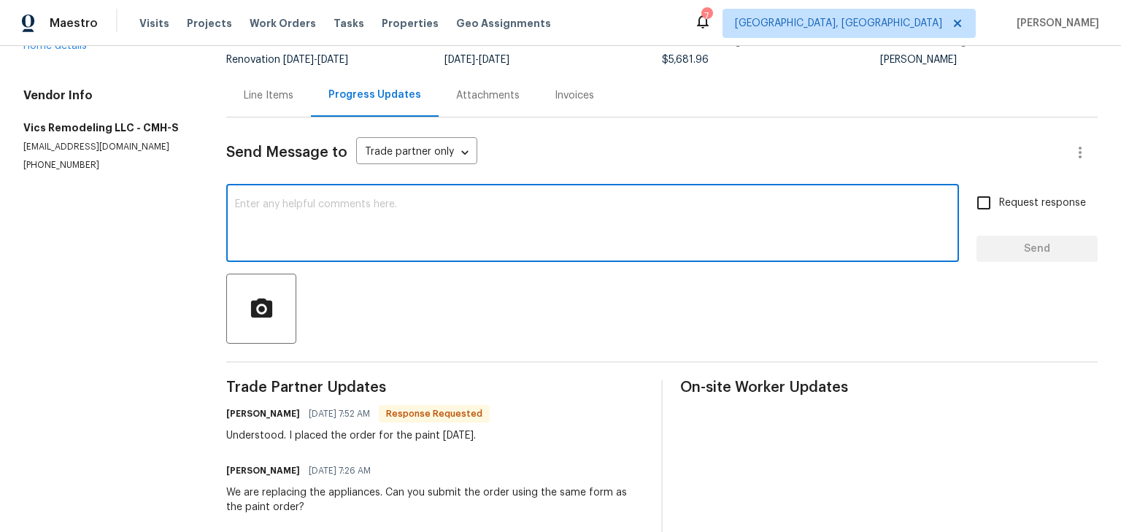
scroll to position [116, 0]
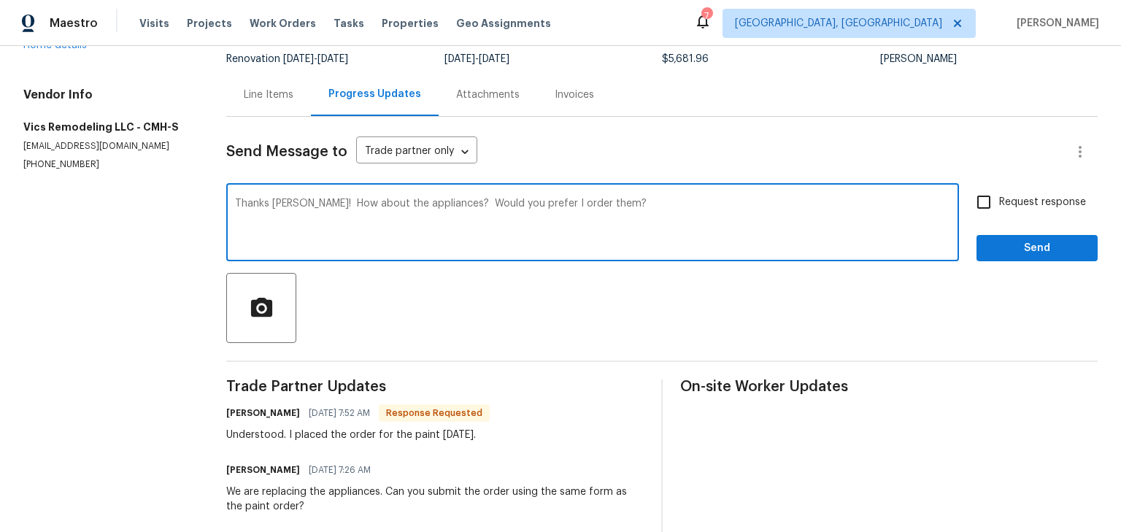
type textarea "Thanks Victor! How about the appliances? Would you prefer I order them?"
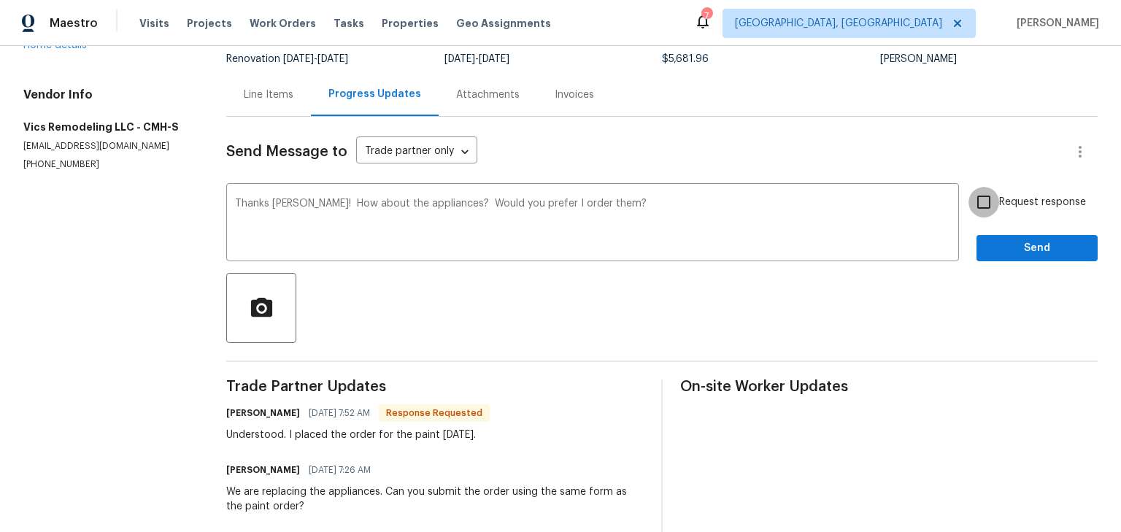
click at [976, 209] on input "Request response" at bounding box center [983, 202] width 31 height 31
checkbox input "true"
click at [1004, 252] on span "Send" at bounding box center [1037, 248] width 98 height 18
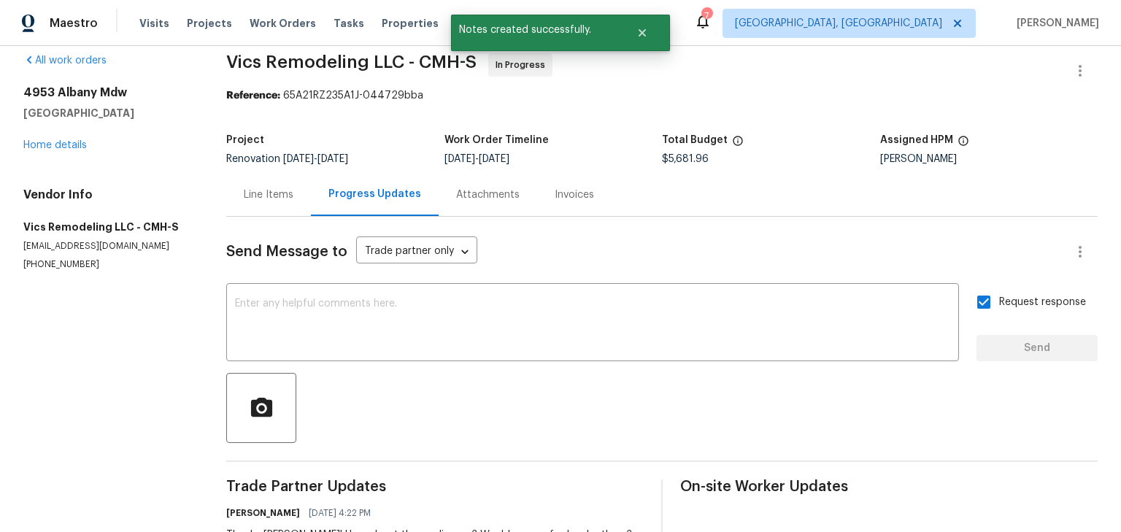
scroll to position [0, 0]
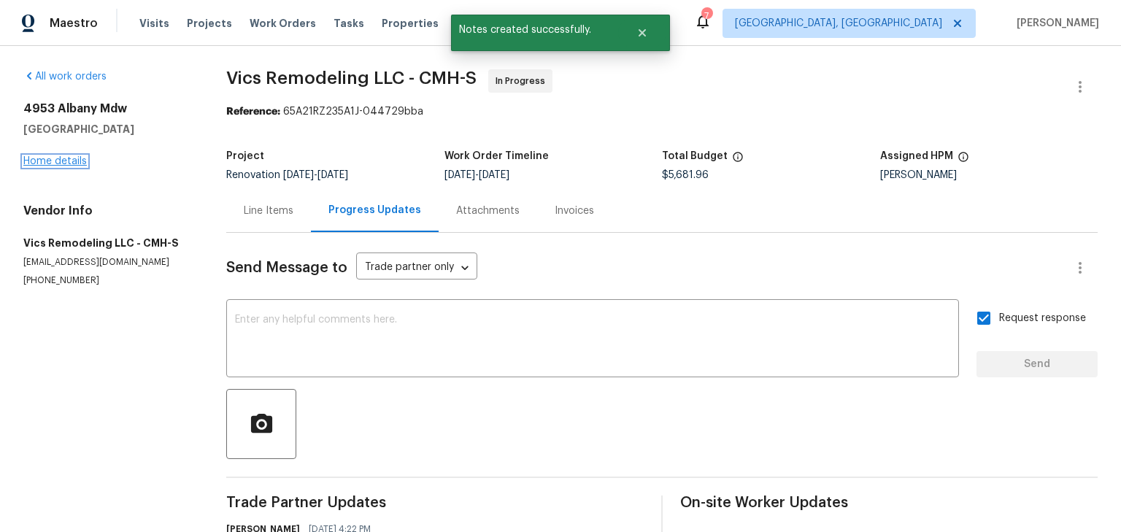
click at [71, 160] on link "Home details" at bounding box center [54, 161] width 63 height 10
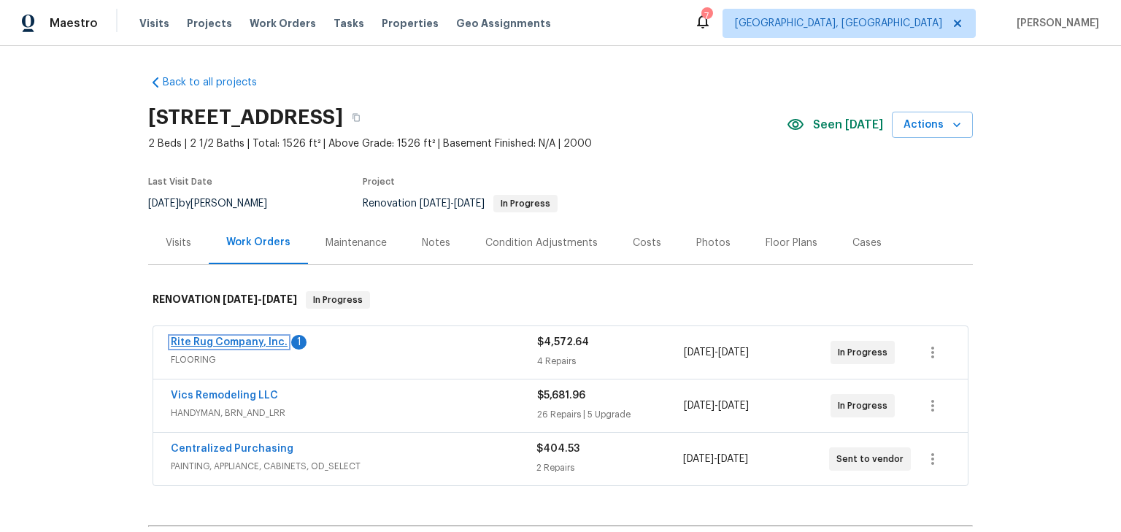
click at [251, 337] on link "Rite Rug Company, Inc." at bounding box center [229, 342] width 117 height 10
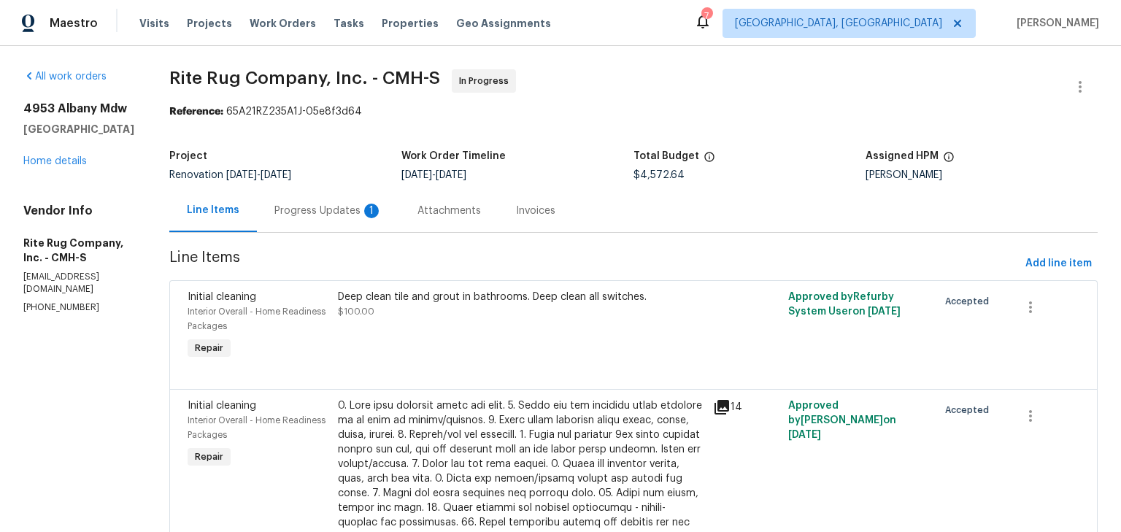
click at [348, 205] on div "Progress Updates 1" at bounding box center [328, 211] width 108 height 15
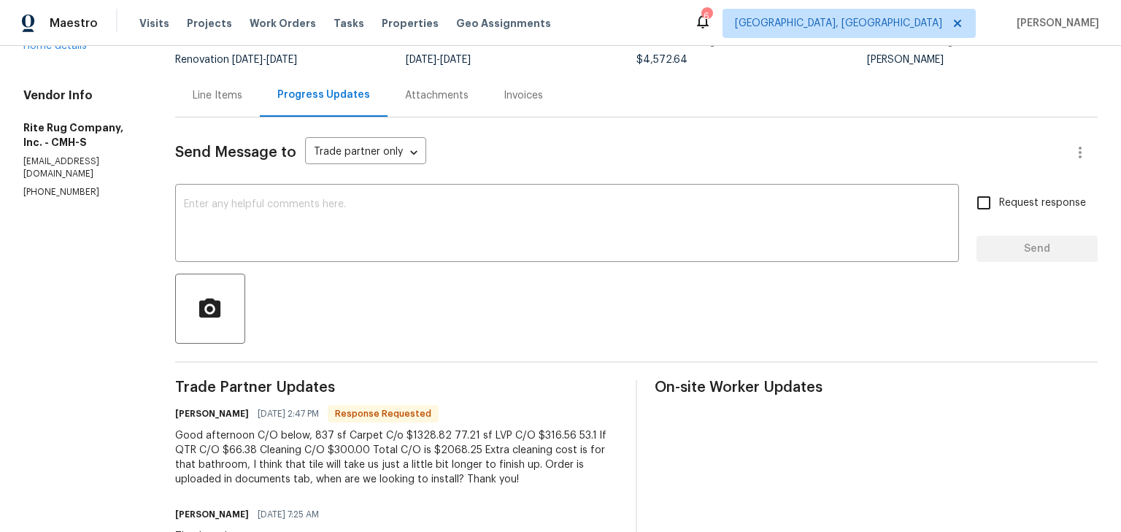
scroll to position [116, 0]
click at [242, 93] on div "Line Items" at bounding box center [218, 95] width 50 height 15
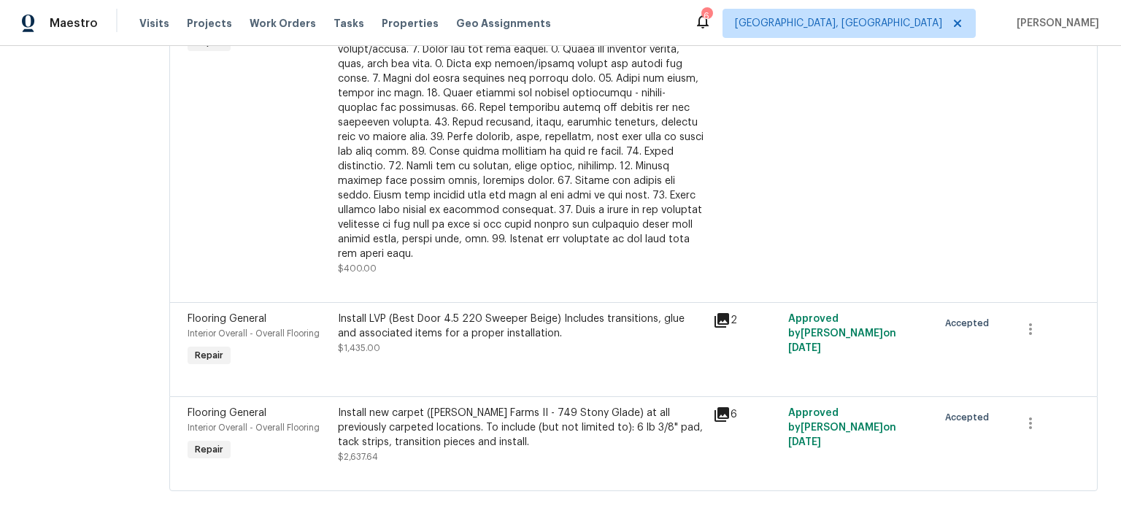
scroll to position [423, 0]
click at [456, 341] on div "Install LVP (Best Door 4.5 220 Sweeper Beige) Includes transitions, glue and as…" at bounding box center [521, 334] width 366 height 44
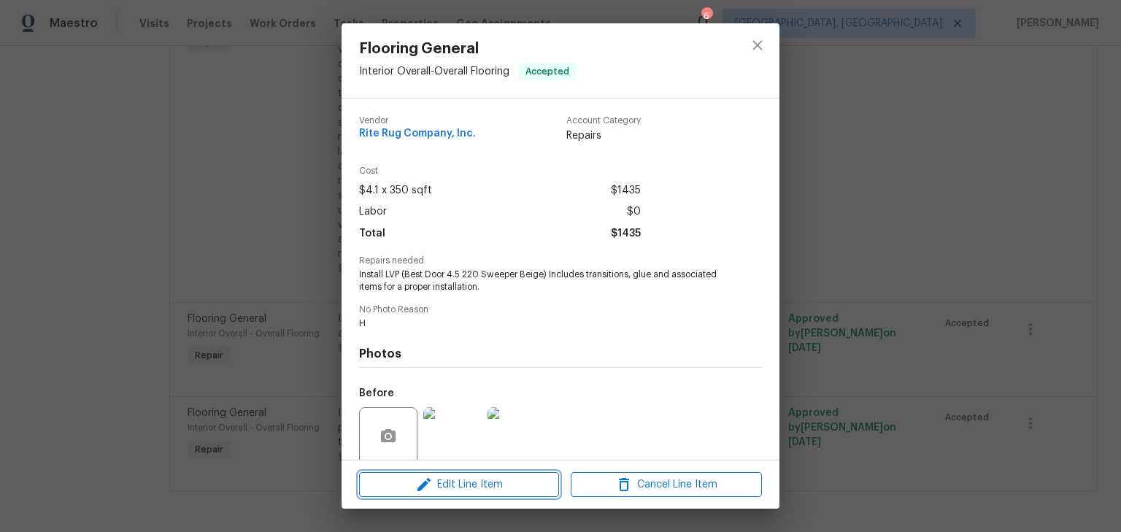
click at [507, 481] on span "Edit Line Item" at bounding box center [458, 485] width 191 height 18
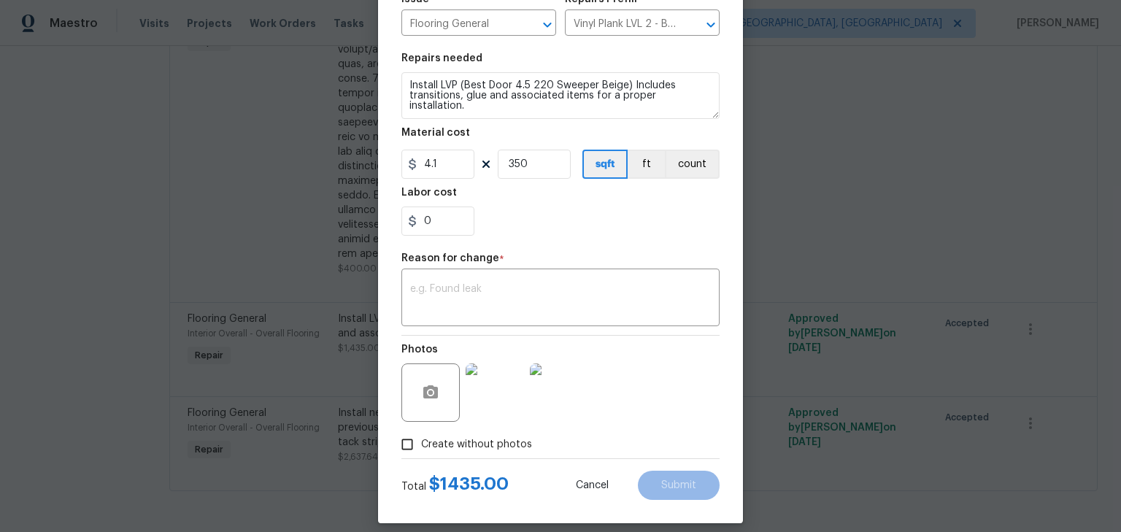
scroll to position [174, 0]
drag, startPoint x: 443, startPoint y: 227, endPoint x: 309, endPoint y: 220, distance: 133.7
click at [309, 220] on div "Edit Line Item Repair Upgrade BRN Area Interior Overall ​ Feature Overall Floor…" at bounding box center [560, 266] width 1121 height 532
type input "435"
drag, startPoint x: 425, startPoint y: 160, endPoint x: 287, endPoint y: 159, distance: 137.9
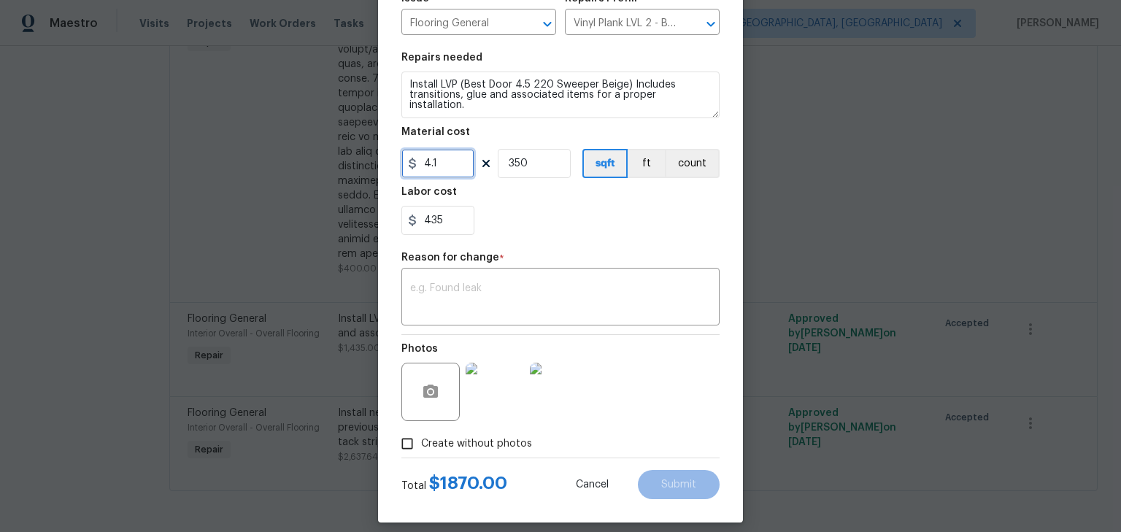
click at [268, 159] on div "Edit Line Item Repair Upgrade BRN Area Interior Overall ​ Feature Overall Floor…" at bounding box center [560, 266] width 1121 height 532
type input "0"
click at [689, 419] on div "Photos" at bounding box center [560, 382] width 318 height 95
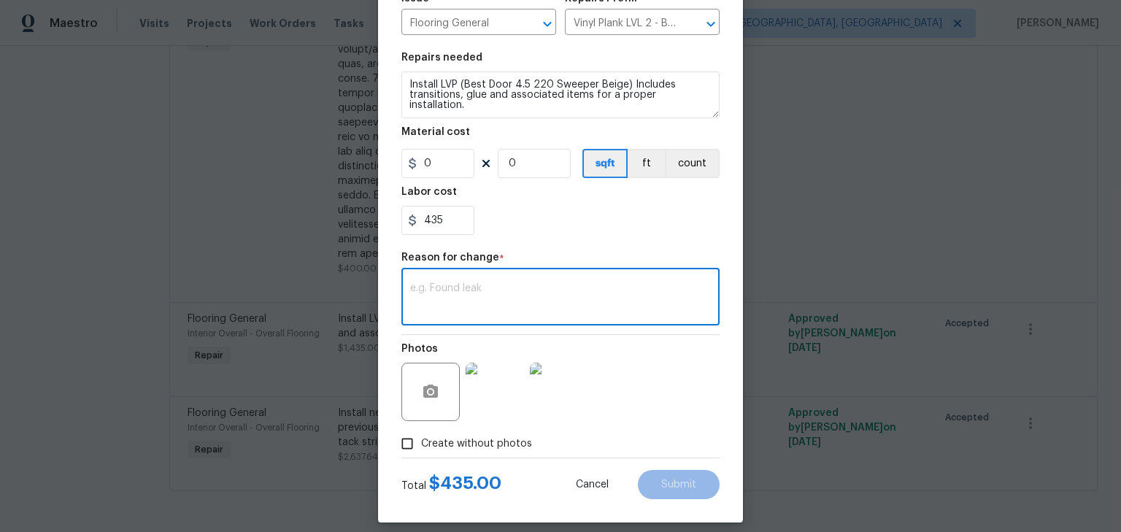
click at [611, 311] on textarea at bounding box center [560, 298] width 301 height 31
type textarea "CO"
click at [658, 465] on div "Total $ 435.00 Cancel Submit" at bounding box center [560, 478] width 318 height 41
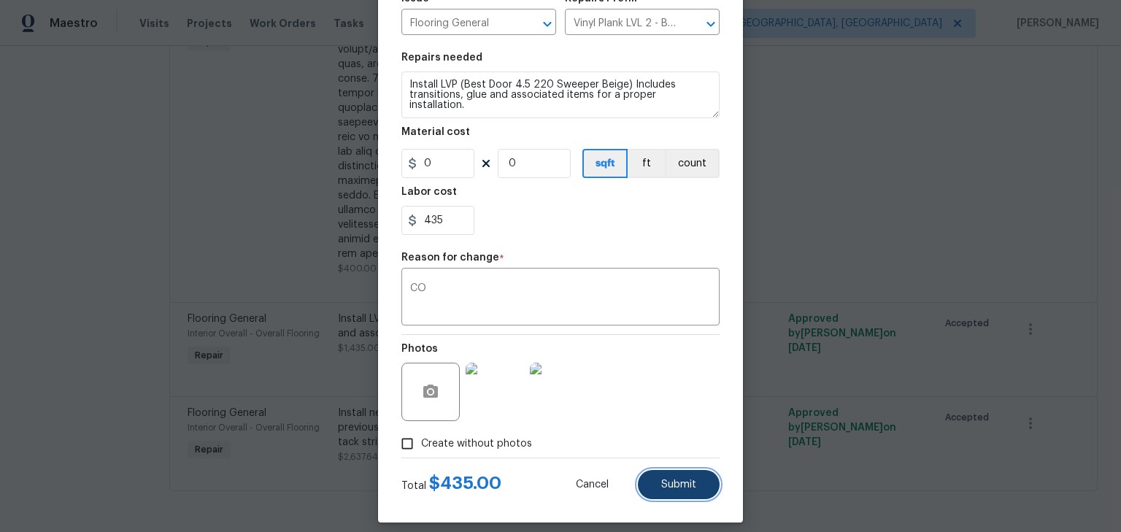
click at [659, 471] on button "Submit" at bounding box center [679, 484] width 82 height 29
type input "350"
type input "4.1"
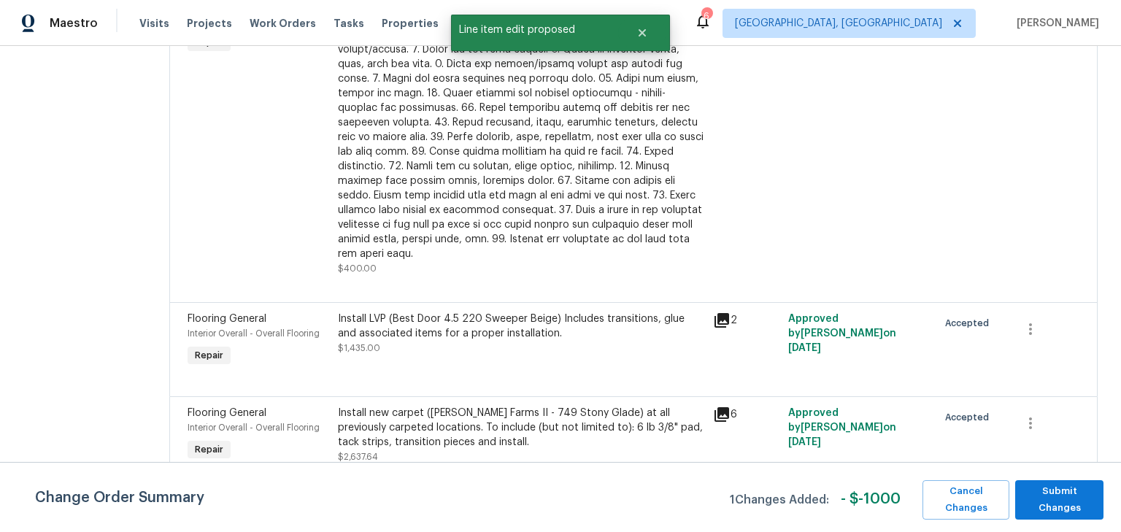
scroll to position [0, 0]
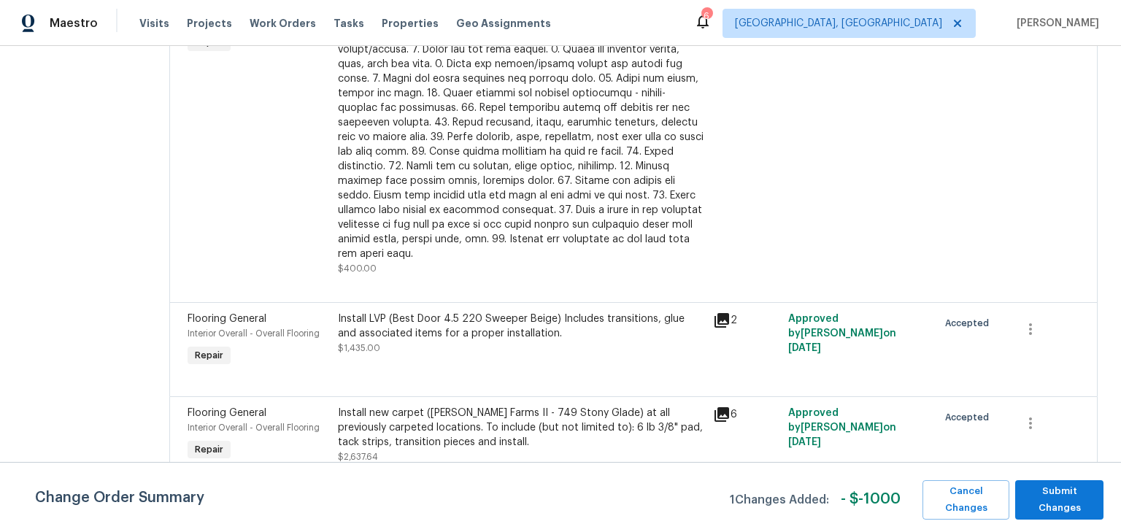
click at [463, 406] on div "Install new carpet (Abshire Farms II - 749 Stony Glade) at all previously carpe…" at bounding box center [521, 428] width 366 height 44
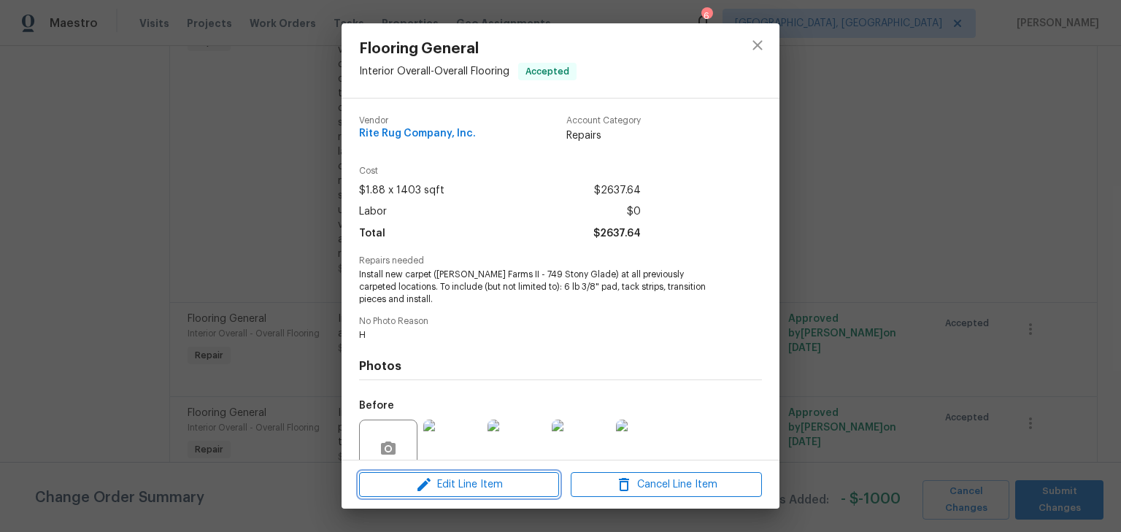
click at [471, 484] on span "Edit Line Item" at bounding box center [458, 485] width 191 height 18
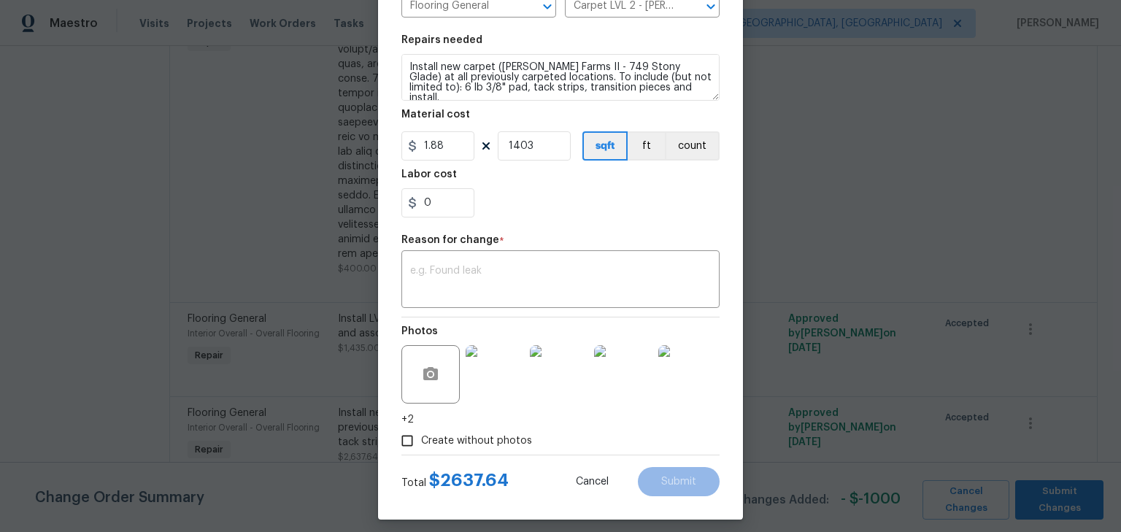
scroll to position [201, 0]
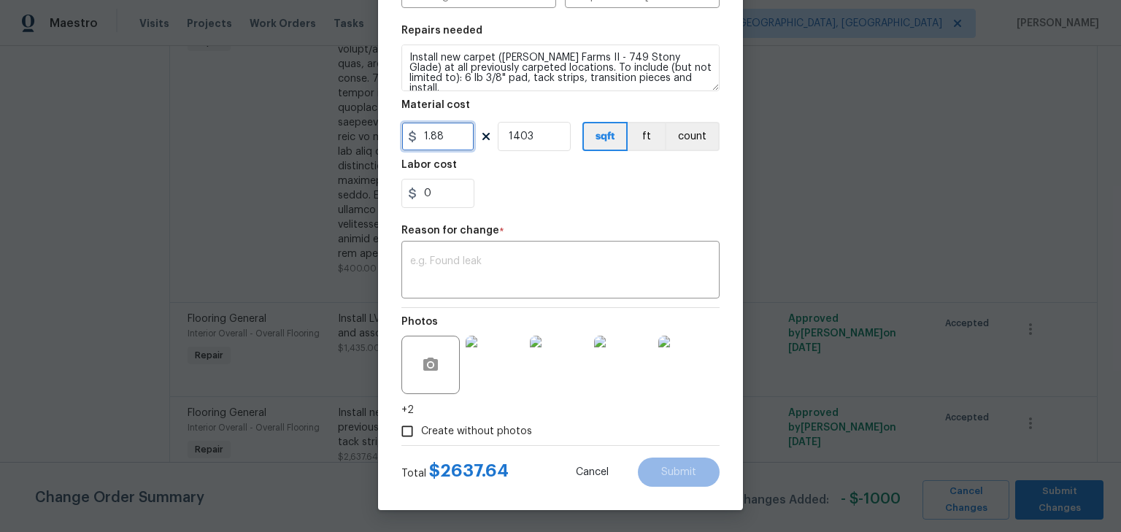
drag, startPoint x: 437, startPoint y: 138, endPoint x: 347, endPoint y: 137, distance: 90.5
click at [347, 137] on div "Edit Line Item Repair Upgrade BRN Area Interior Overall ​ Feature Overall Floor…" at bounding box center [560, 266] width 1121 height 532
type input "0"
type input "1133.25"
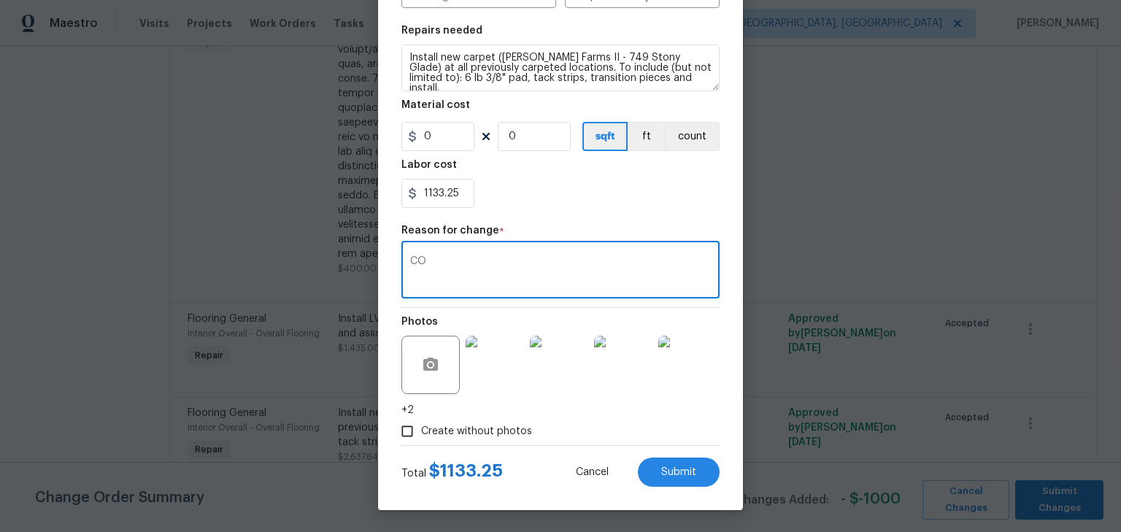
type textarea "CO"
click at [502, 427] on span "Create without photos" at bounding box center [476, 431] width 111 height 15
click at [421, 427] on input "Create without photos" at bounding box center [407, 431] width 28 height 28
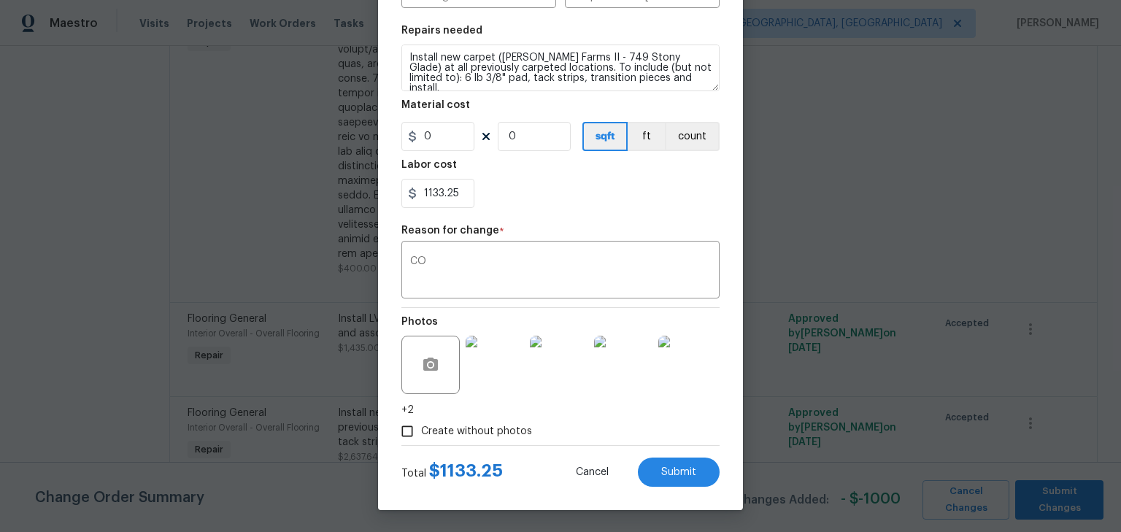
click at [479, 429] on span "Create without photos" at bounding box center [476, 431] width 111 height 15
click at [421, 429] on input "Create without photos" at bounding box center [407, 431] width 28 height 28
checkbox input "false"
click at [664, 473] on span "Submit" at bounding box center [678, 472] width 35 height 11
type input "1.88"
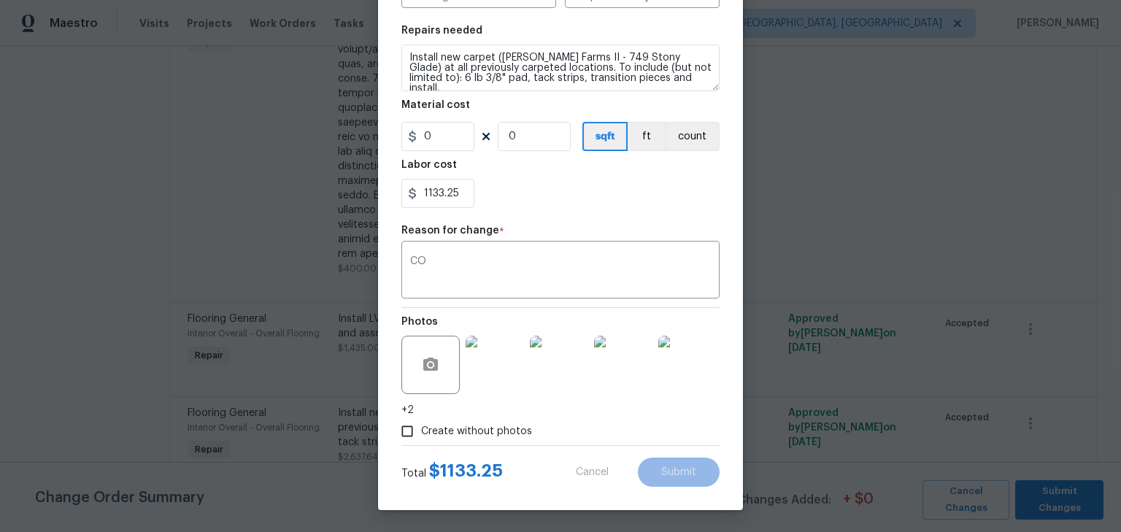
type input "1403"
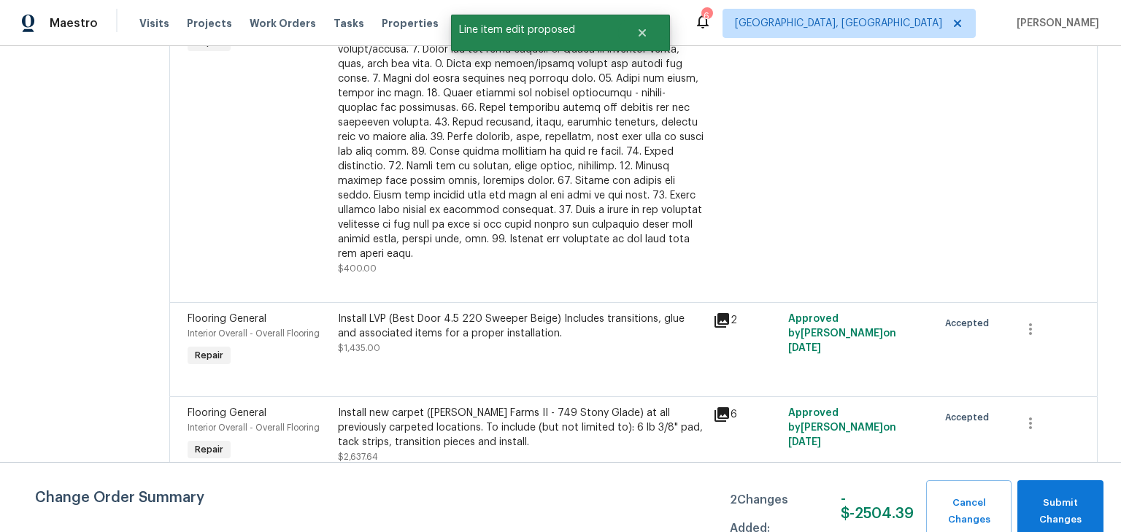
scroll to position [0, 0]
click at [1078, 506] on span "Submit Changes" at bounding box center [1059, 512] width 71 height 34
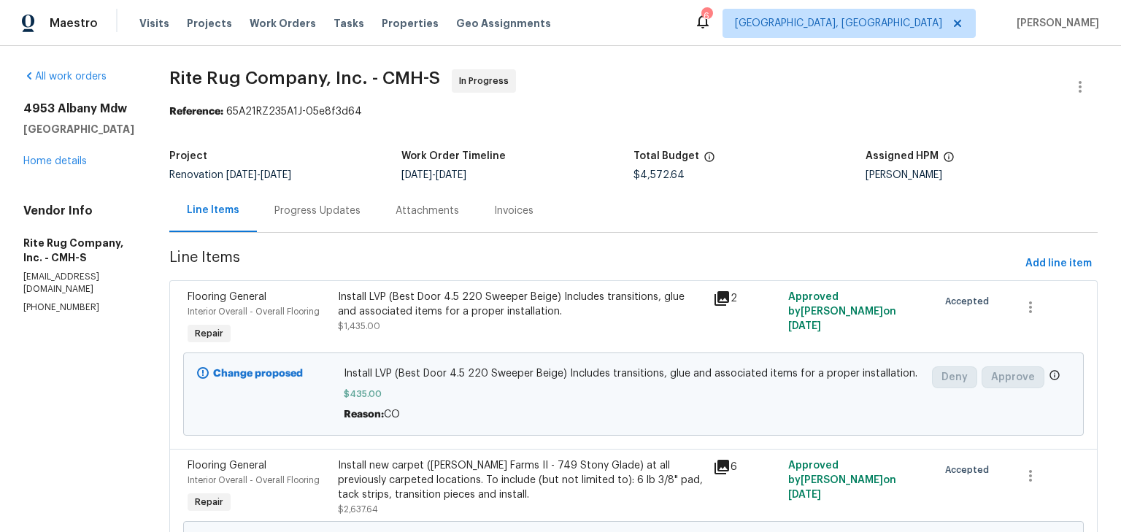
click at [336, 218] on div "Progress Updates" at bounding box center [317, 210] width 121 height 43
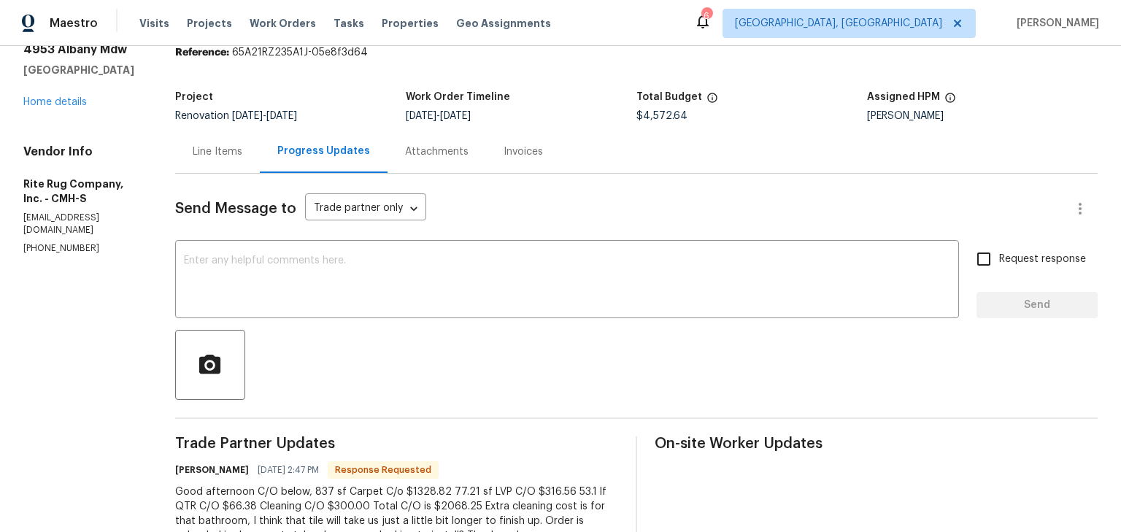
scroll to position [59, 0]
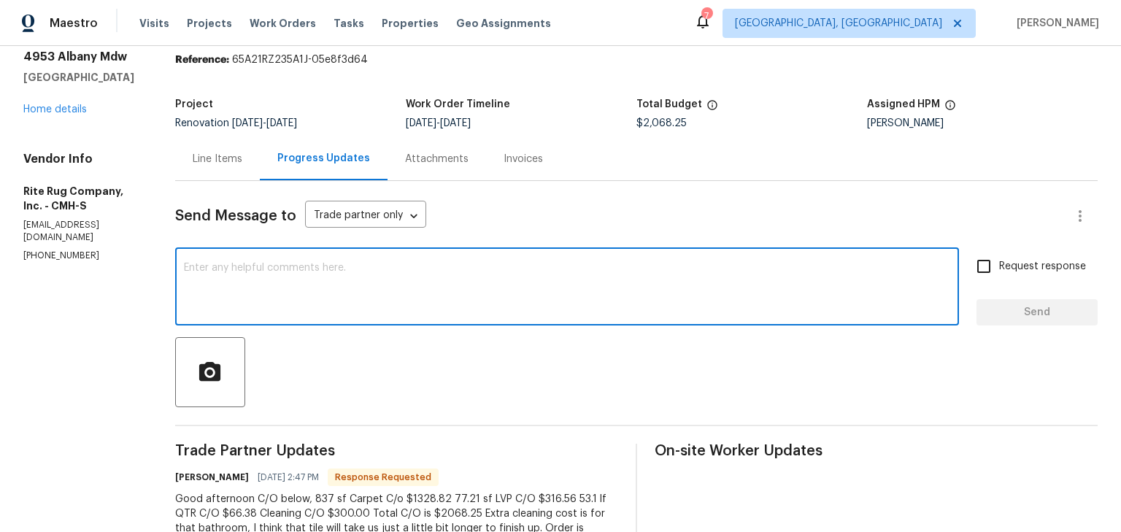
click at [402, 298] on textarea at bounding box center [567, 288] width 766 height 51
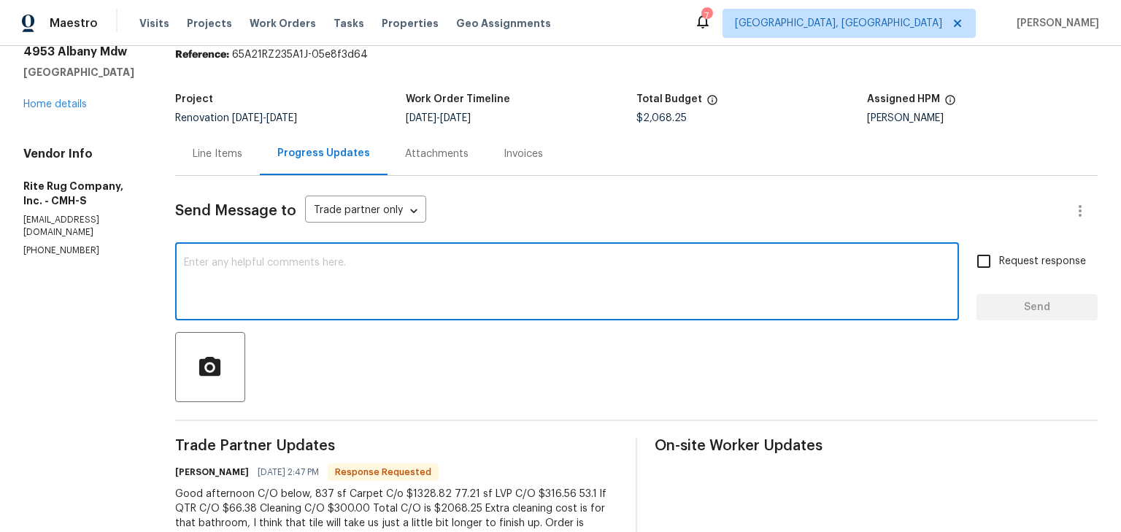
scroll to position [57, 0]
type textarea "J"
type textarea "CO submitted. Thank you!"
click at [975, 265] on input "Request response" at bounding box center [983, 261] width 31 height 31
checkbox input "true"
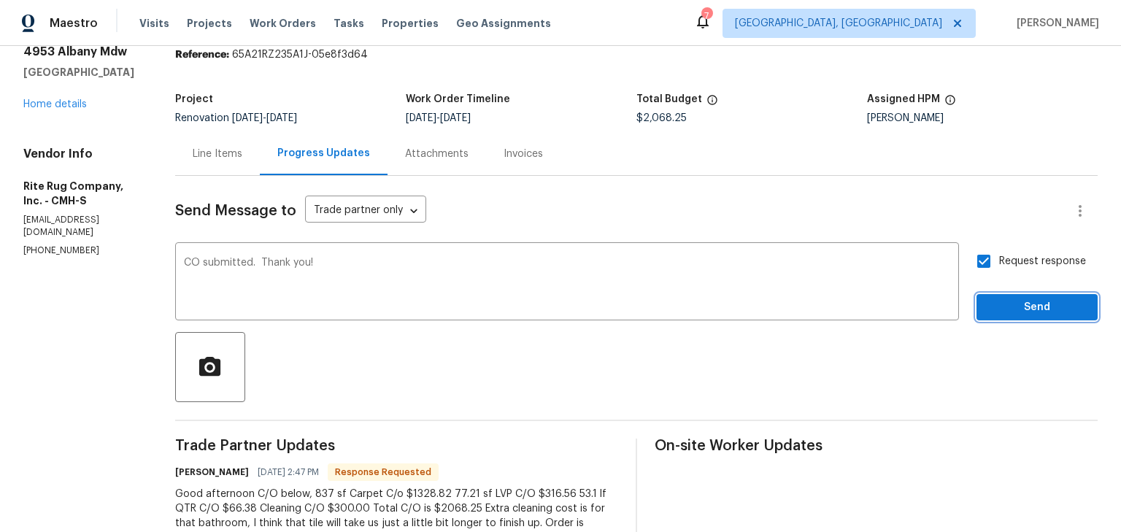
click at [988, 304] on span "Send" at bounding box center [1037, 307] width 98 height 18
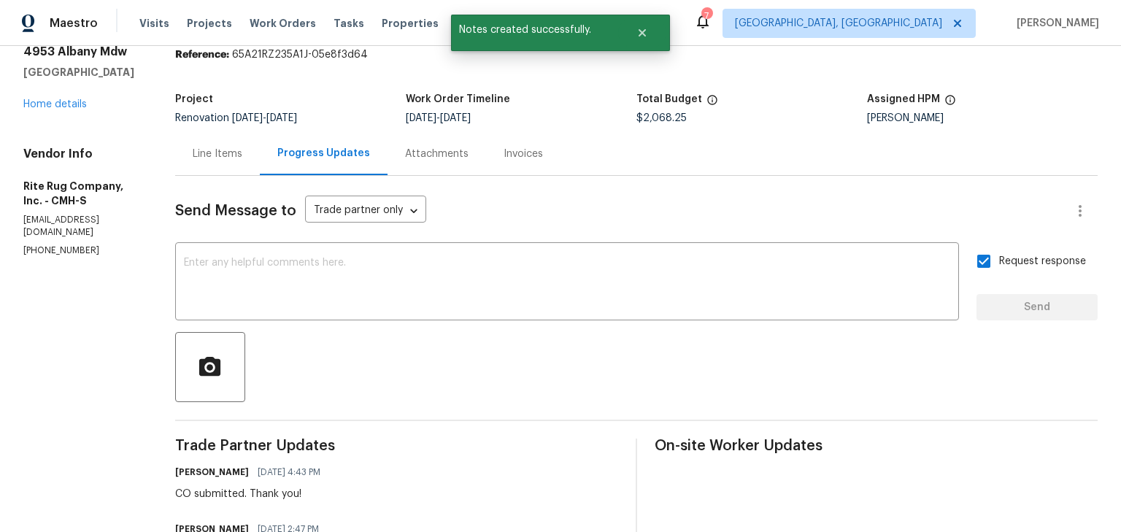
click at [68, 111] on div "All work orders 4953 Albany Mdw Westerville, OH 43081 Home details Vendor Info …" at bounding box center [81, 134] width 117 height 244
click at [68, 107] on link "Home details" at bounding box center [54, 104] width 63 height 10
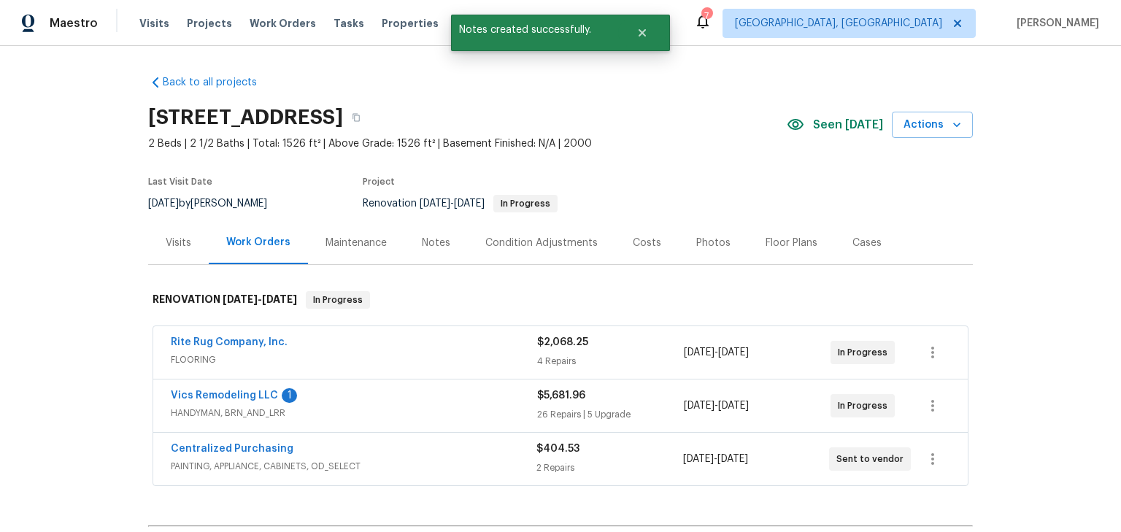
click at [632, 241] on div "Costs" at bounding box center [646, 243] width 28 height 15
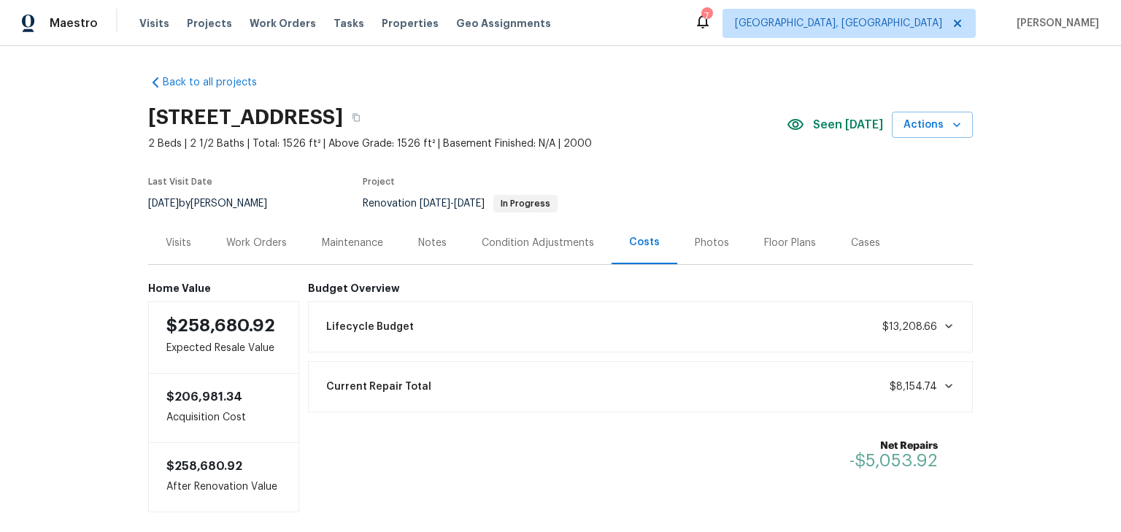
click at [257, 244] on div "Work Orders" at bounding box center [256, 243] width 61 height 15
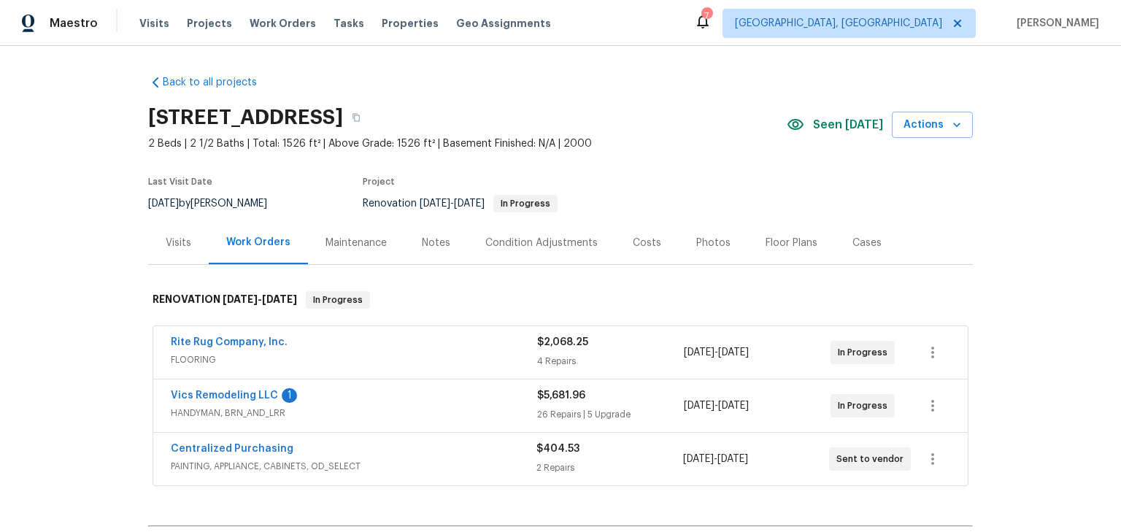
click at [646, 241] on div "Costs" at bounding box center [646, 243] width 28 height 15
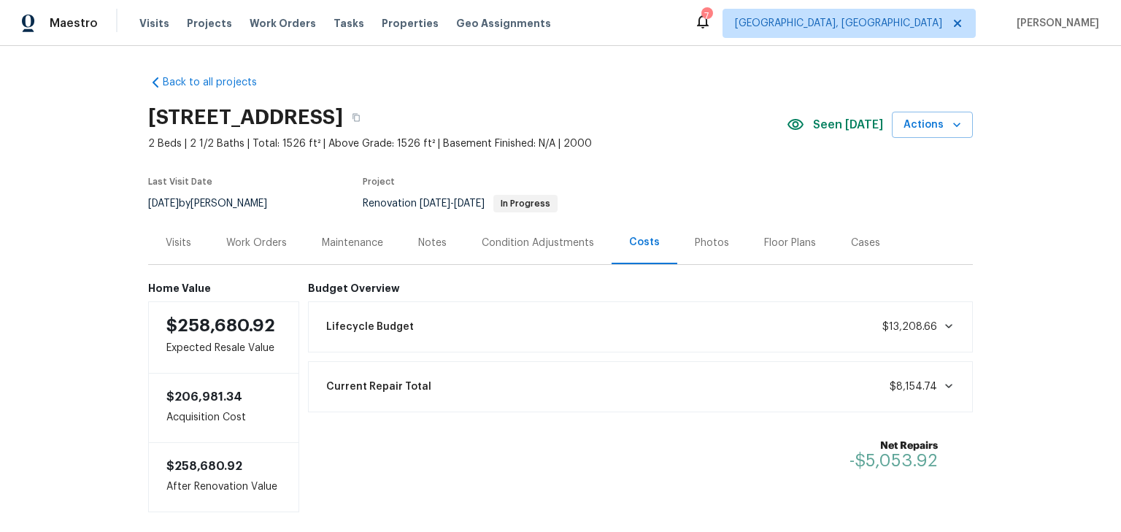
click at [430, 241] on div "Notes" at bounding box center [432, 243] width 28 height 15
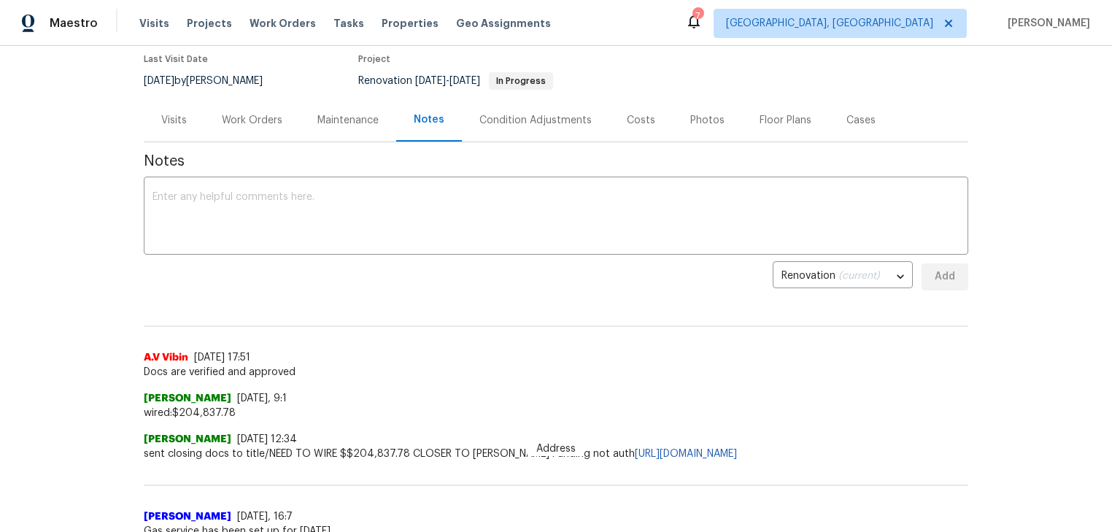
click at [629, 113] on div "Costs" at bounding box center [641, 120] width 28 height 15
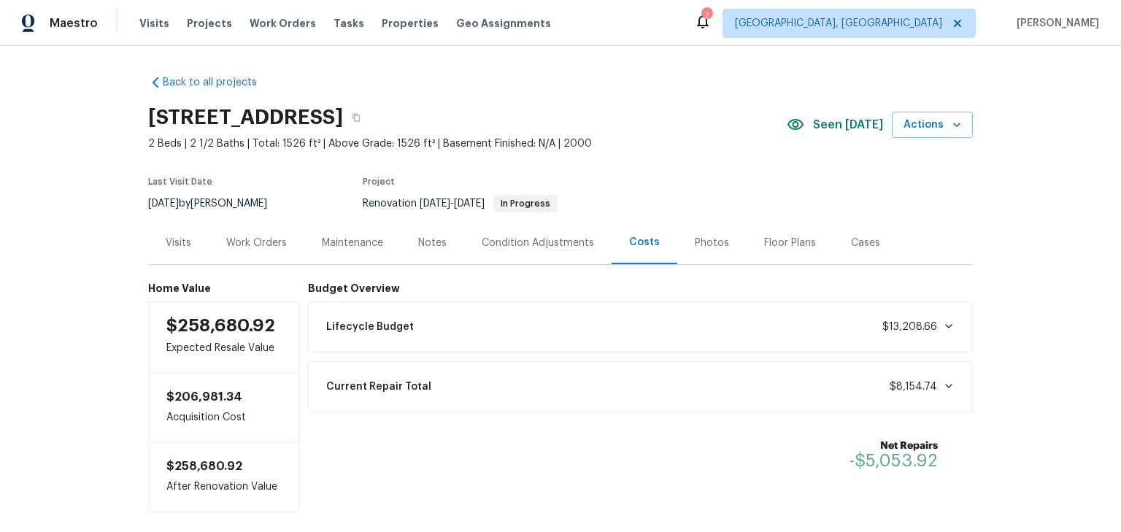
click at [410, 239] on div "Notes" at bounding box center [432, 242] width 63 height 43
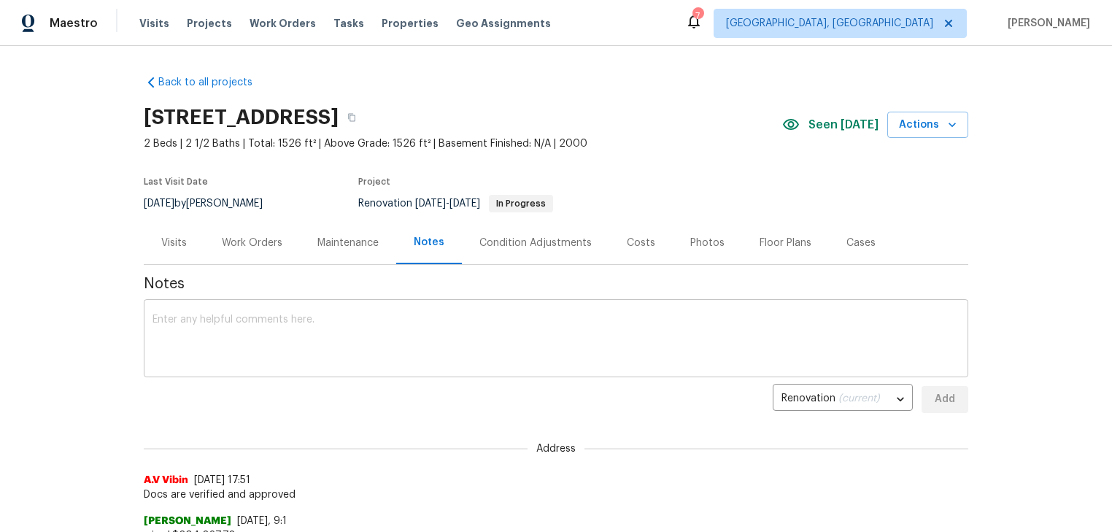
click at [526, 322] on textarea at bounding box center [555, 339] width 807 height 51
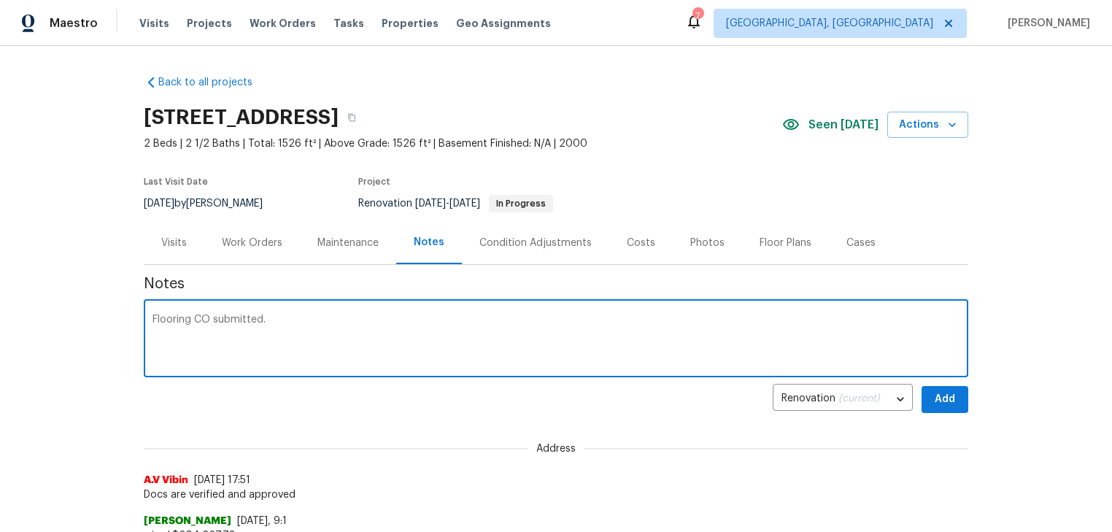
type textarea "Flooring CO submitted."
drag, startPoint x: 935, startPoint y: 388, endPoint x: 916, endPoint y: 390, distance: 19.8
click at [934, 388] on button "Add" at bounding box center [944, 399] width 47 height 27
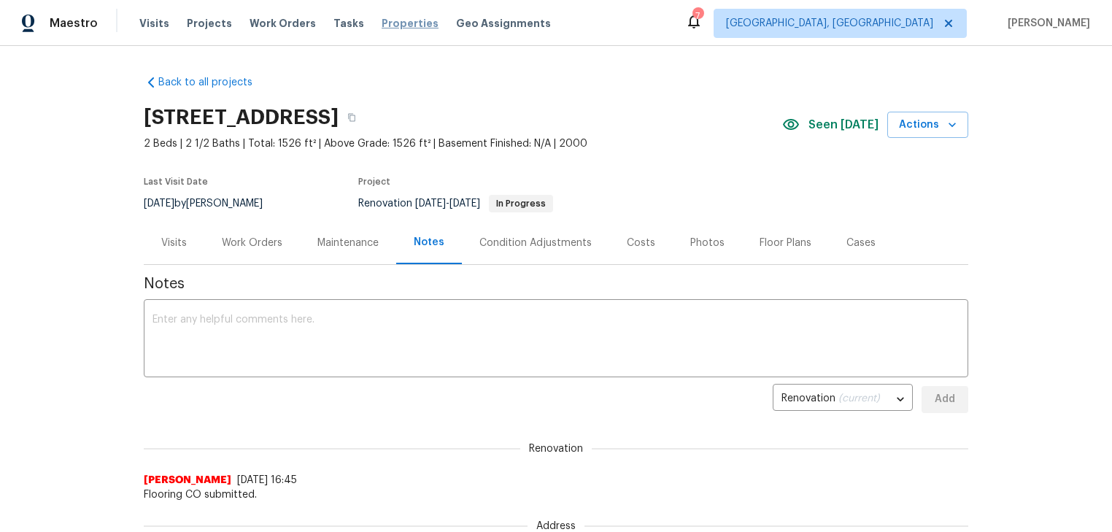
click at [397, 20] on span "Properties" at bounding box center [410, 23] width 57 height 15
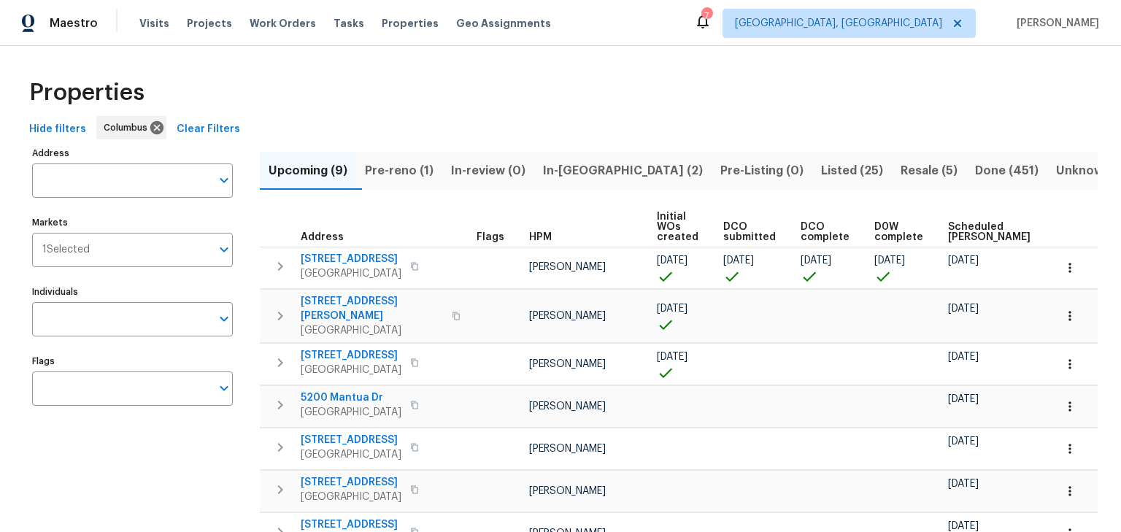
click at [425, 168] on span "Pre-reno (1)" at bounding box center [399, 170] width 69 height 20
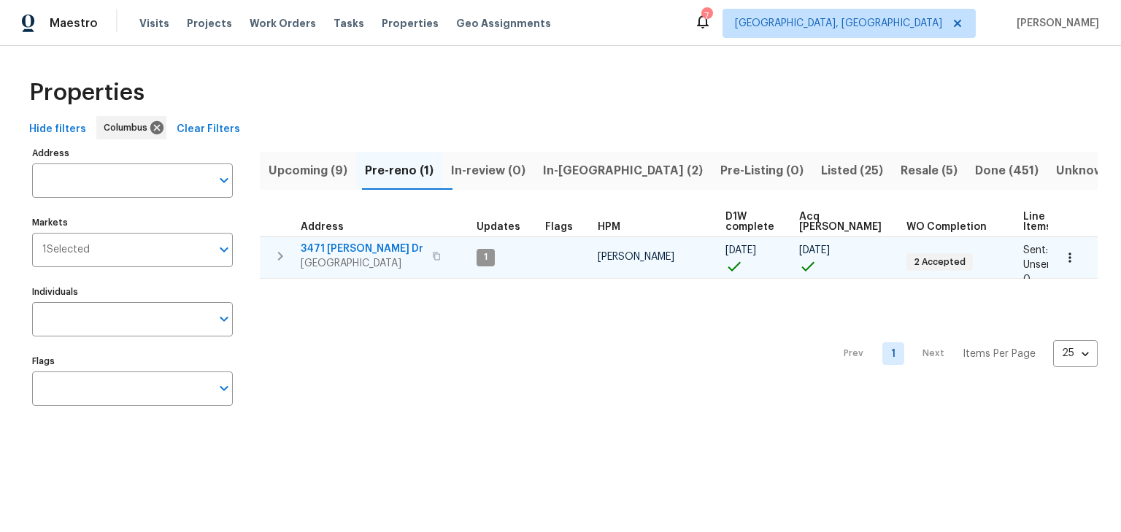
click at [352, 244] on span "3471 Marlin Dr" at bounding box center [362, 248] width 123 height 15
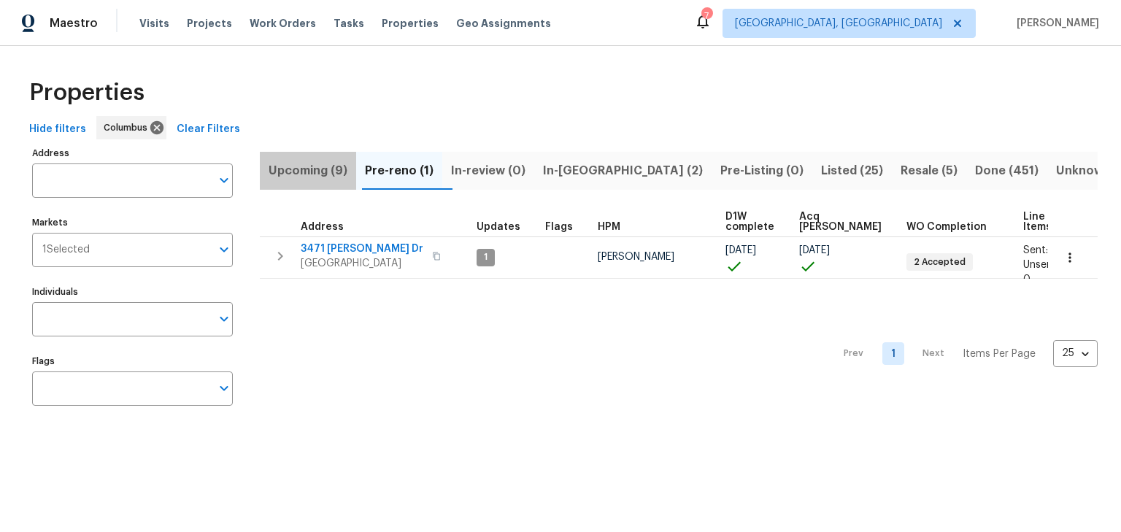
click at [324, 174] on span "Upcoming (9)" at bounding box center [307, 170] width 79 height 20
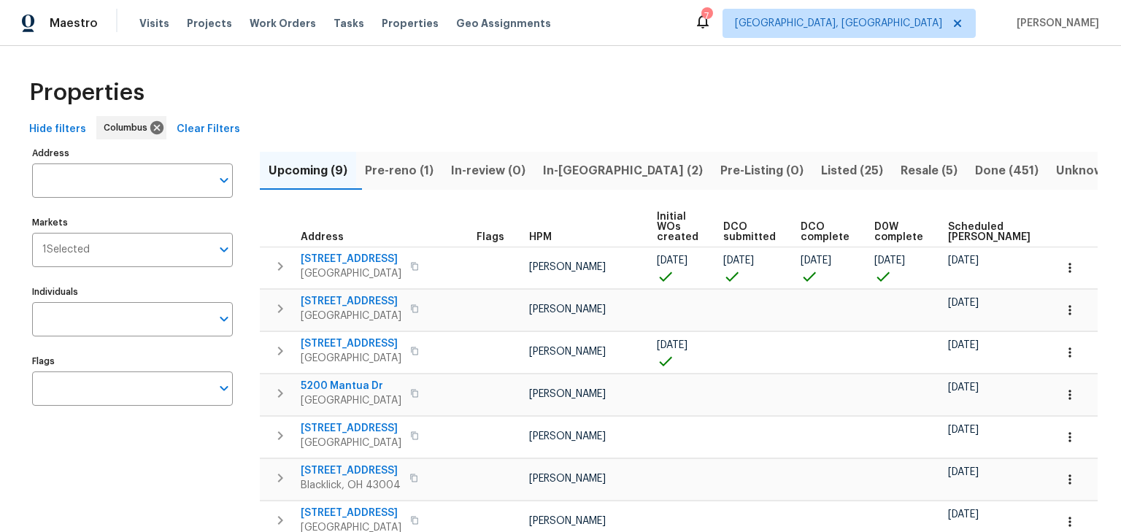
click at [963, 225] on span "Scheduled COE" at bounding box center [989, 232] width 82 height 20
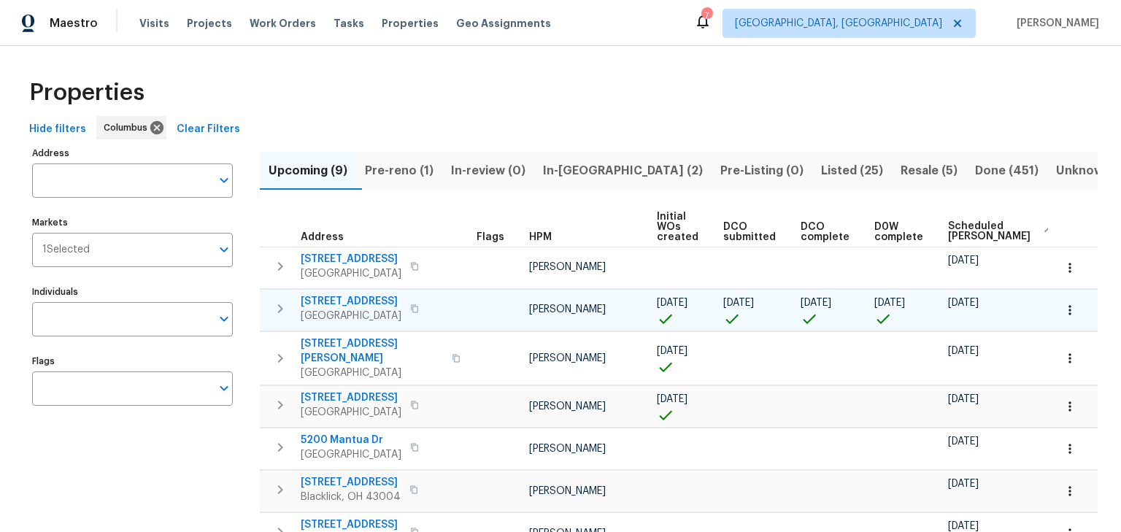
click at [282, 303] on icon "button" at bounding box center [280, 309] width 18 height 18
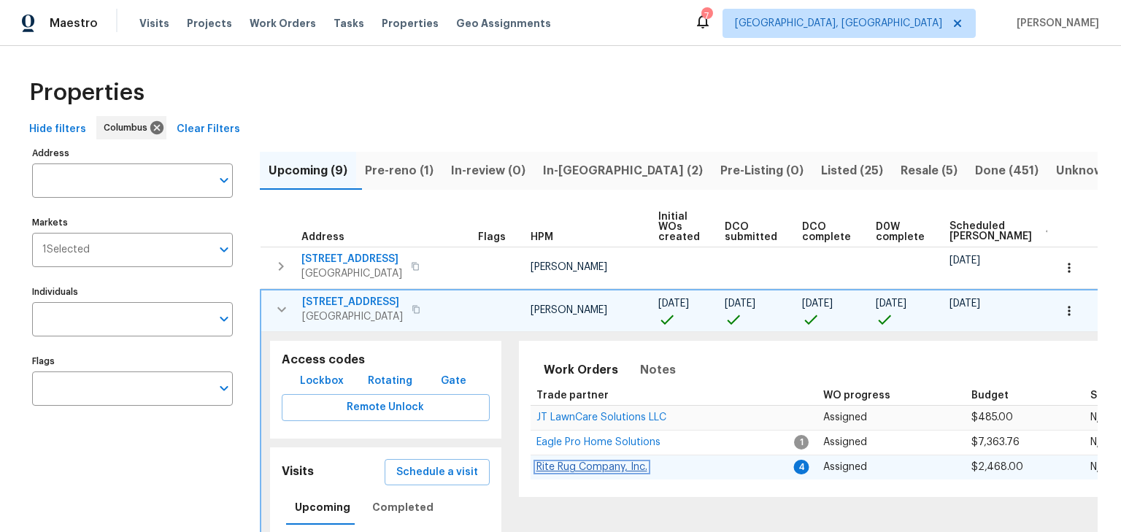
click at [588, 465] on span "Rite Rug Company, Inc." at bounding box center [591, 467] width 111 height 10
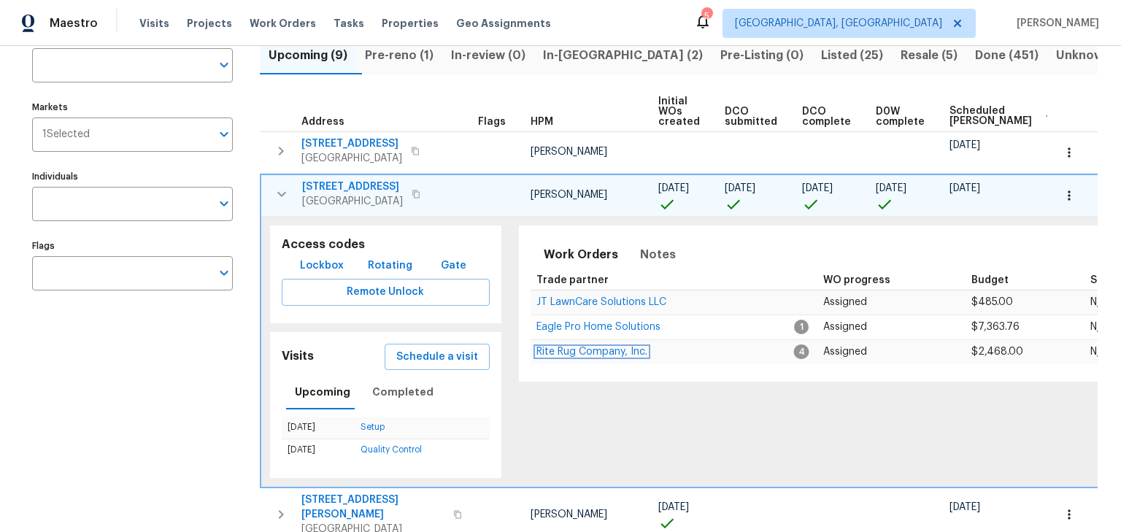
scroll to position [115, 0]
click at [358, 182] on span "695 Hennigans Grove Rd" at bounding box center [352, 186] width 101 height 15
click at [1067, 198] on icon "button" at bounding box center [1068, 194] width 2 height 9
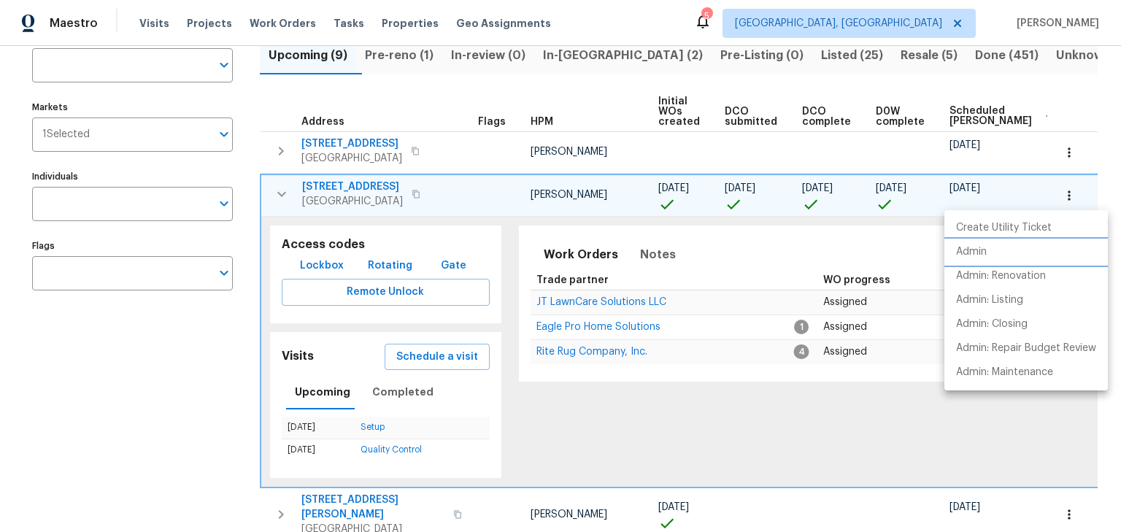
click at [1007, 258] on li "Admin" at bounding box center [1025, 252] width 163 height 24
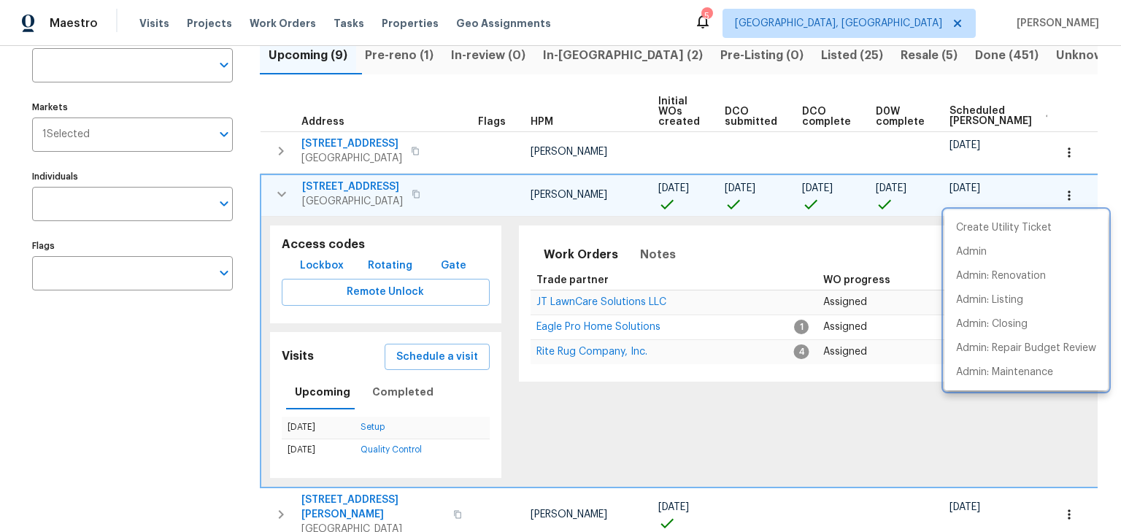
click at [282, 193] on div at bounding box center [560, 266] width 1121 height 532
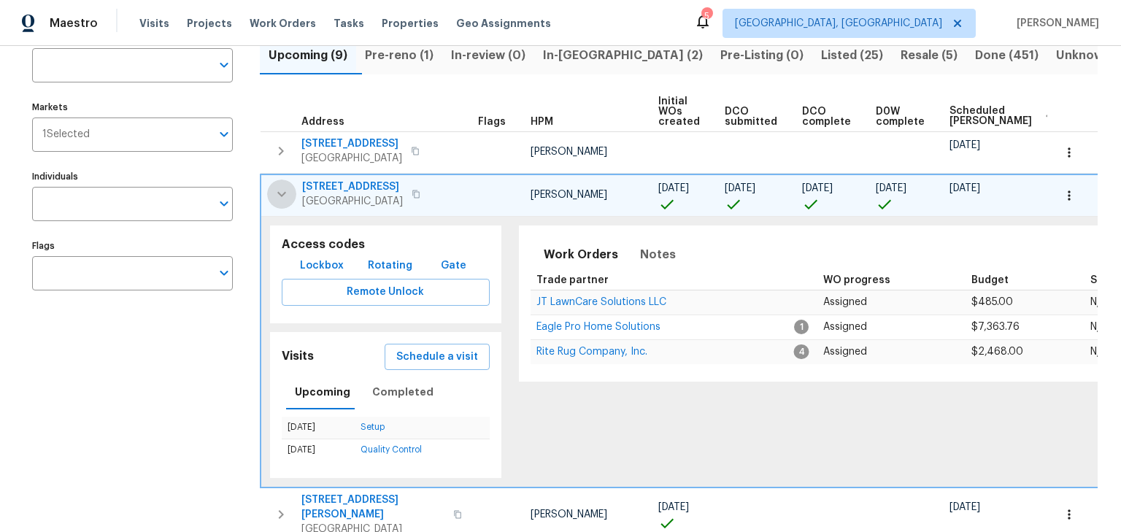
click at [282, 193] on icon "button" at bounding box center [282, 194] width 18 height 18
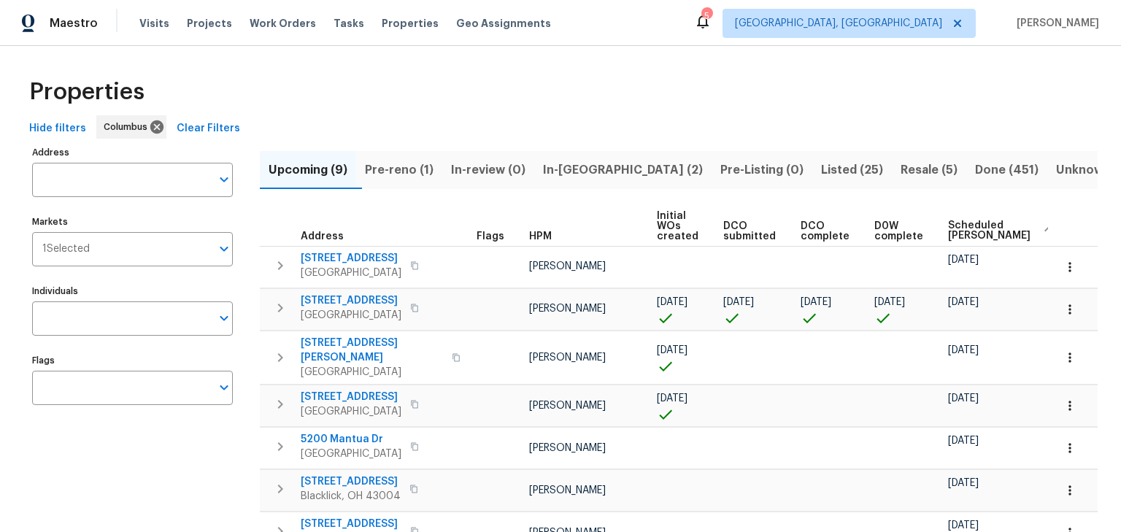
scroll to position [0, 0]
click at [576, 176] on span "In-reno (2)" at bounding box center [623, 170] width 160 height 20
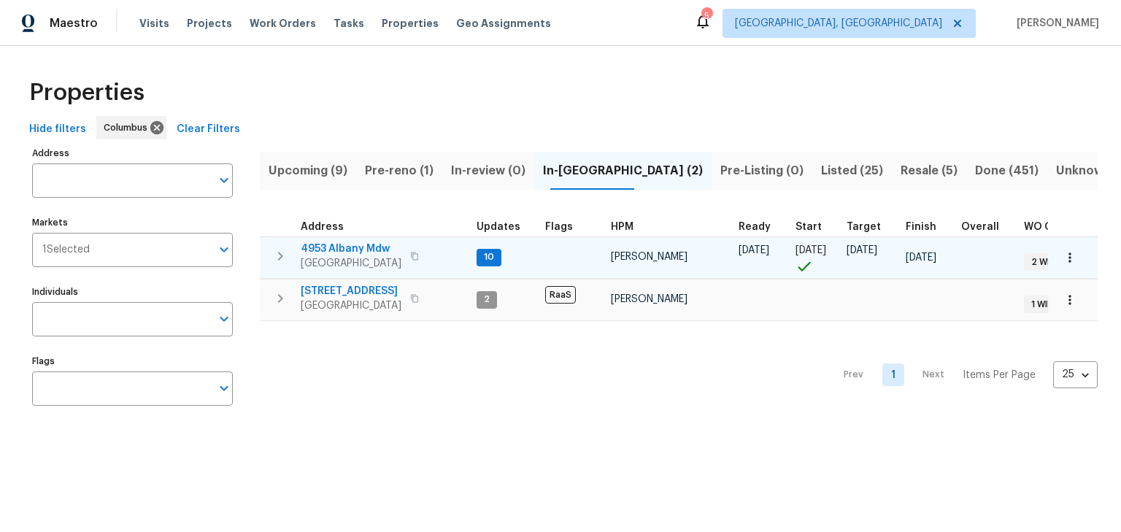
click at [342, 244] on span "4953 Albany Mdw" at bounding box center [351, 248] width 101 height 15
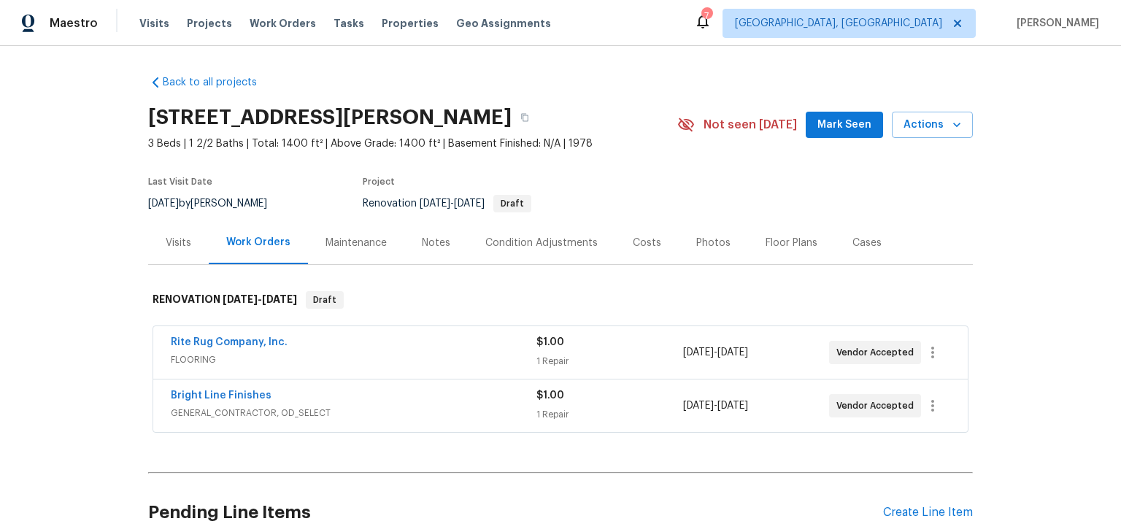
click at [846, 202] on section "[STREET_ADDRESS][PERSON_NAME] 3 Beds | 1 2/2 Baths | Total: 1400 ft² | Above Gr…" at bounding box center [560, 159] width 824 height 123
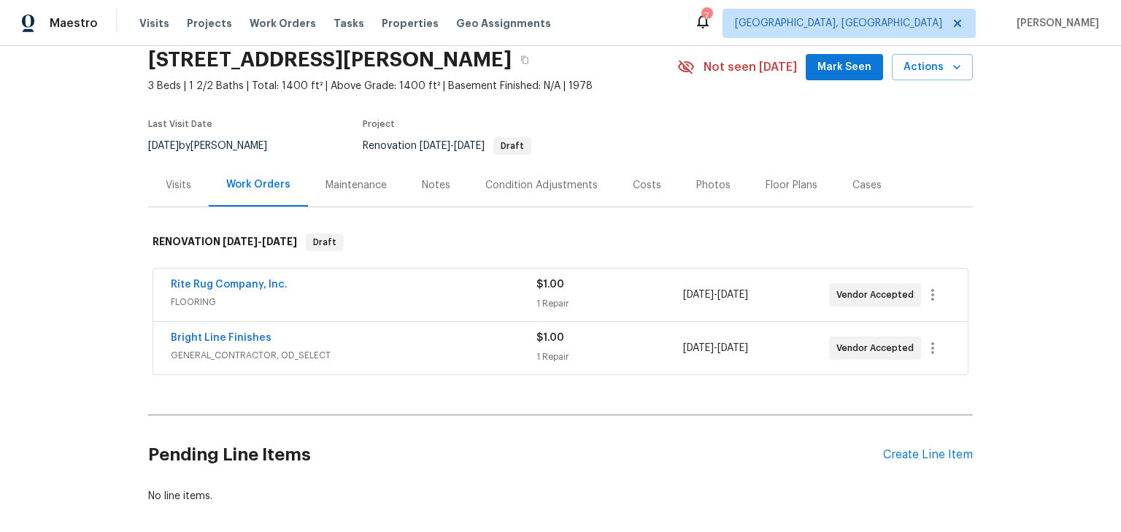
scroll to position [58, 0]
click at [646, 185] on div "Costs" at bounding box center [646, 184] width 28 height 15
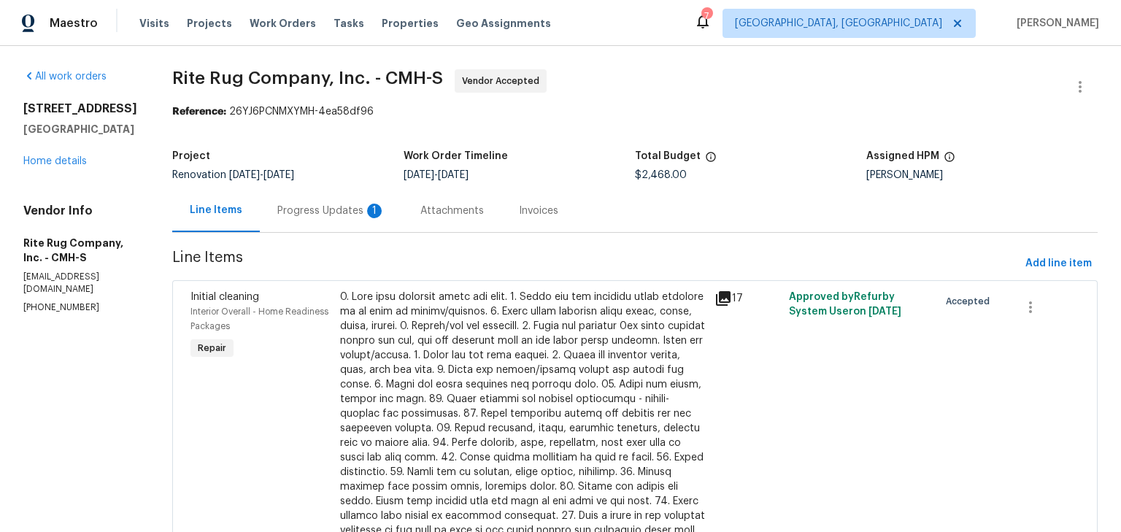
click at [341, 206] on div "Progress Updates 1" at bounding box center [331, 211] width 108 height 15
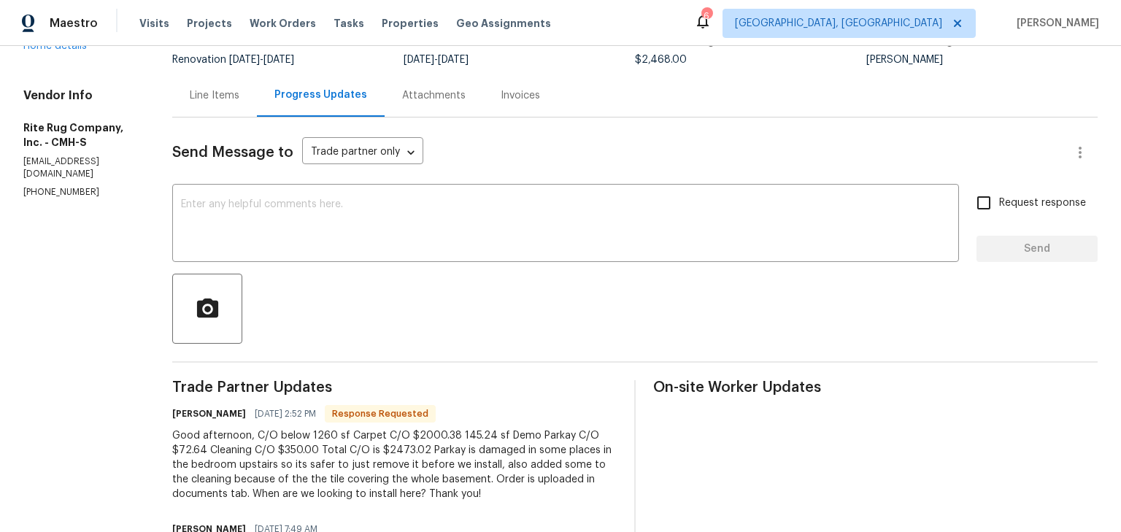
scroll to position [116, 0]
click at [245, 102] on div "Line Items" at bounding box center [214, 94] width 85 height 43
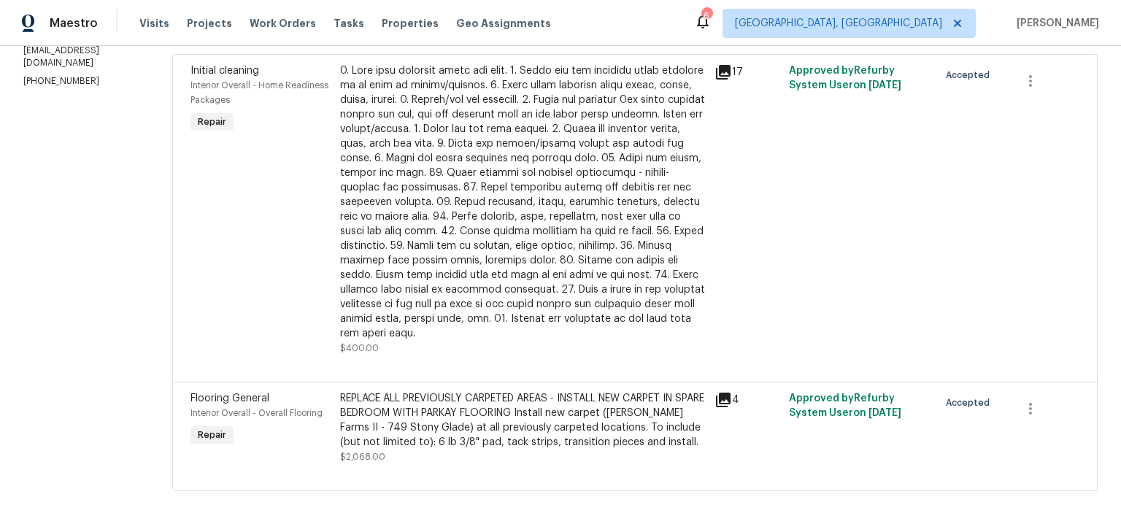
scroll to position [249, 0]
click at [484, 398] on div "REPLACE ALL PREVIOUSLY CARPETED AREAS - INSTALL NEW CARPET IN SPARE BEDROOM WIT…" at bounding box center [522, 420] width 365 height 58
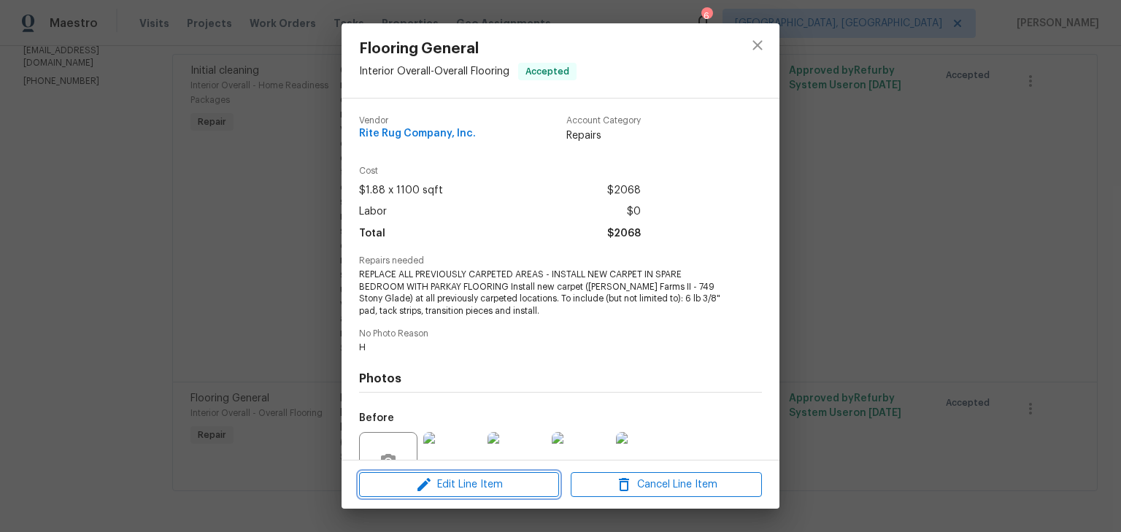
click at [537, 485] on span "Edit Line Item" at bounding box center [458, 485] width 191 height 18
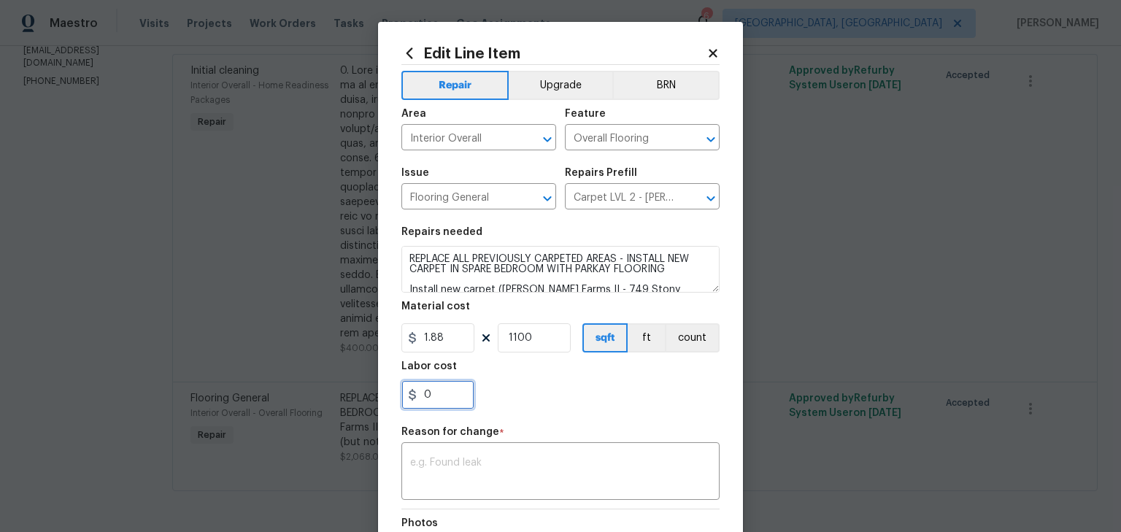
drag, startPoint x: 436, startPoint y: 400, endPoint x: 392, endPoint y: 394, distance: 44.9
click at [392, 394] on div "Edit Line Item Repair Upgrade BRN Area Interior Overall ​ Feature Overall Floor…" at bounding box center [560, 359] width 365 height 675
type input "5.02"
click at [538, 485] on textarea at bounding box center [560, 472] width 301 height 31
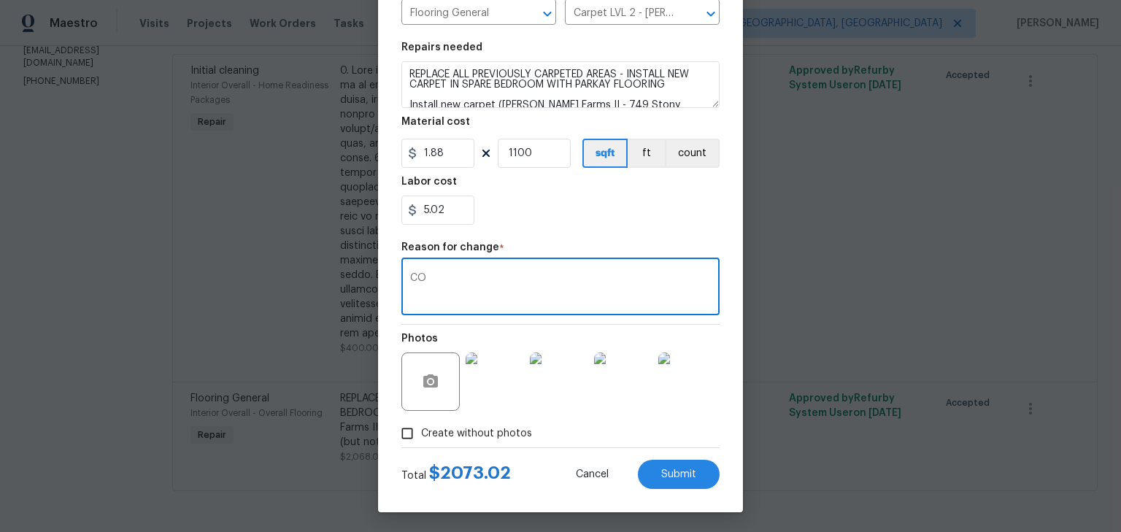
scroll to position [187, 0]
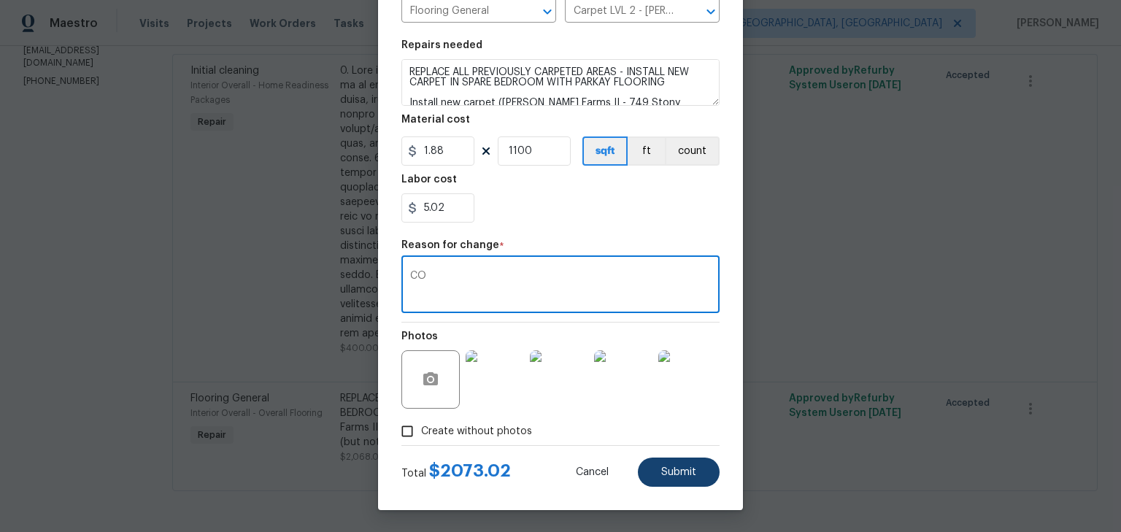
type textarea "CO"
click at [692, 472] on button "Submit" at bounding box center [679, 471] width 82 height 29
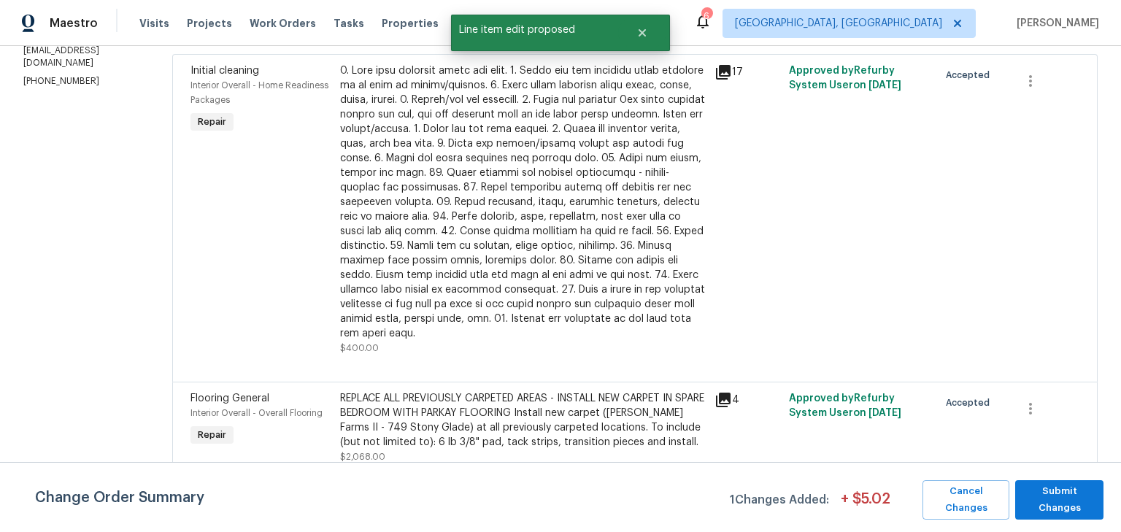
scroll to position [0, 0]
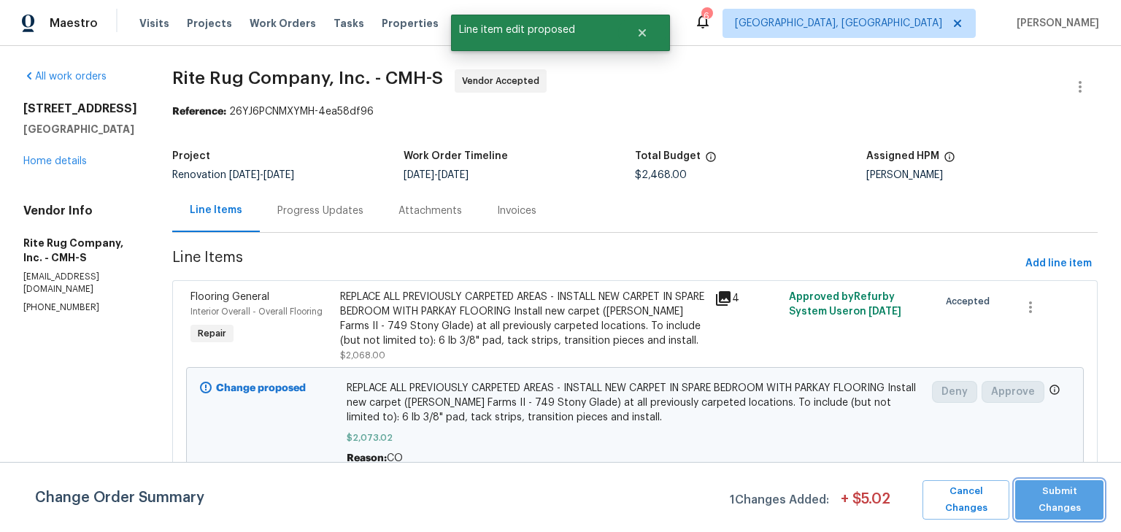
click at [1059, 498] on span "Submit Changes" at bounding box center [1059, 500] width 74 height 34
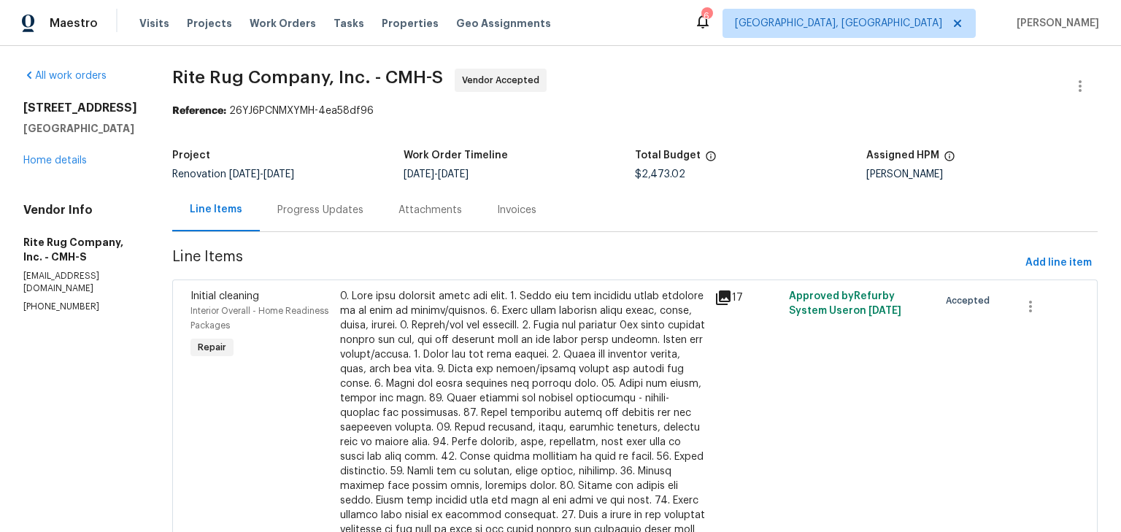
click at [363, 212] on div "Progress Updates" at bounding box center [320, 210] width 86 height 15
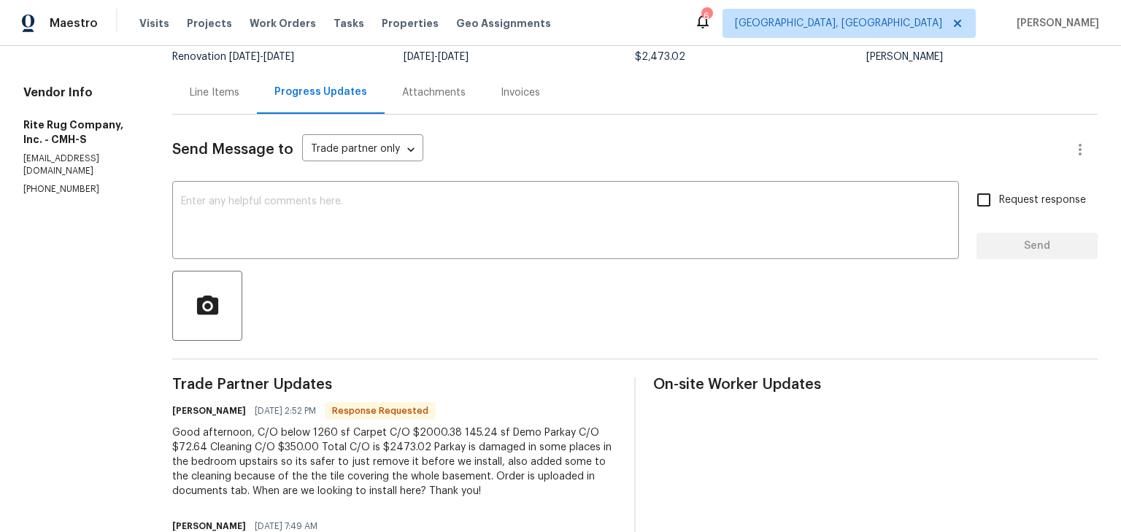
scroll to position [117, 0]
click at [460, 207] on textarea at bounding box center [565, 222] width 769 height 51
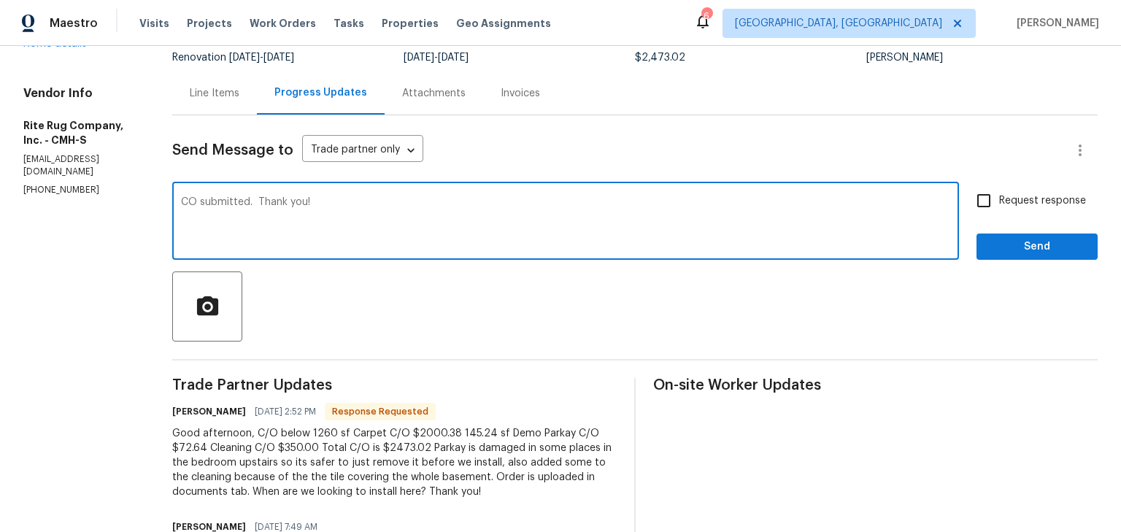
type textarea "CO submitted. Thank you!"
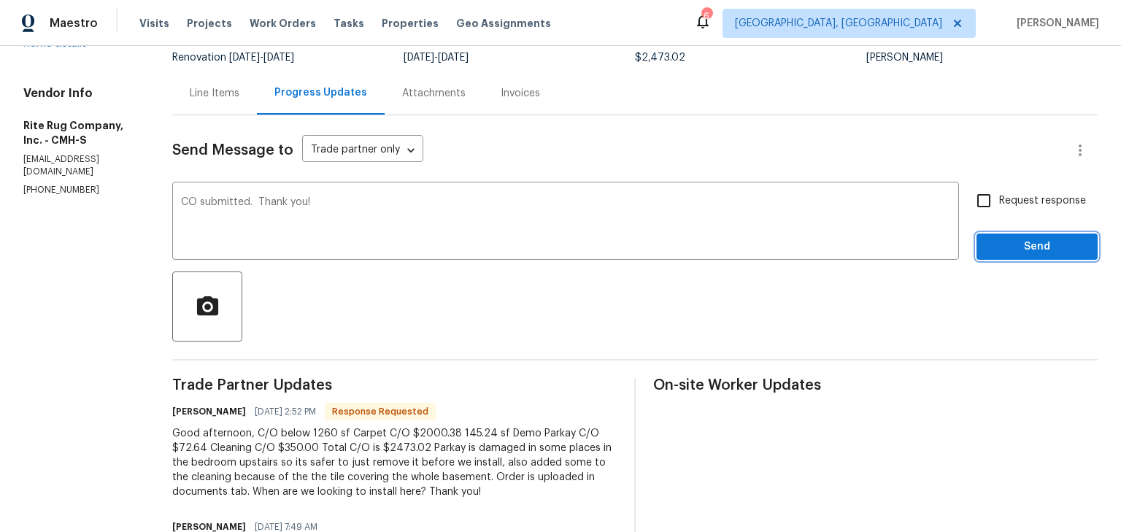
drag, startPoint x: 1025, startPoint y: 238, endPoint x: 992, endPoint y: 239, distance: 32.9
click at [1025, 238] on span "Send" at bounding box center [1037, 247] width 98 height 18
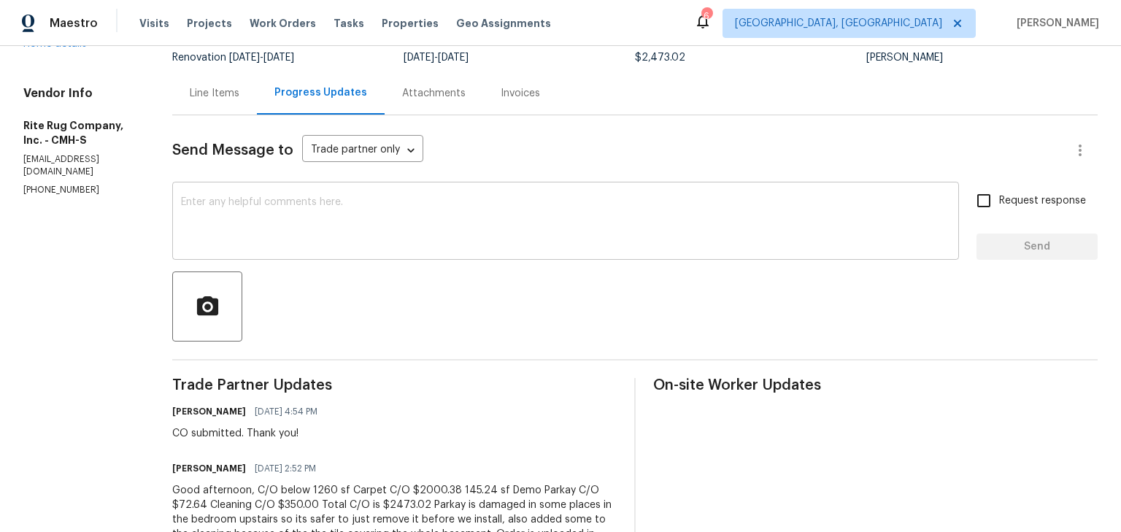
click at [285, 205] on textarea at bounding box center [565, 222] width 769 height 51
click at [74, 49] on link "Home details" at bounding box center [54, 44] width 63 height 10
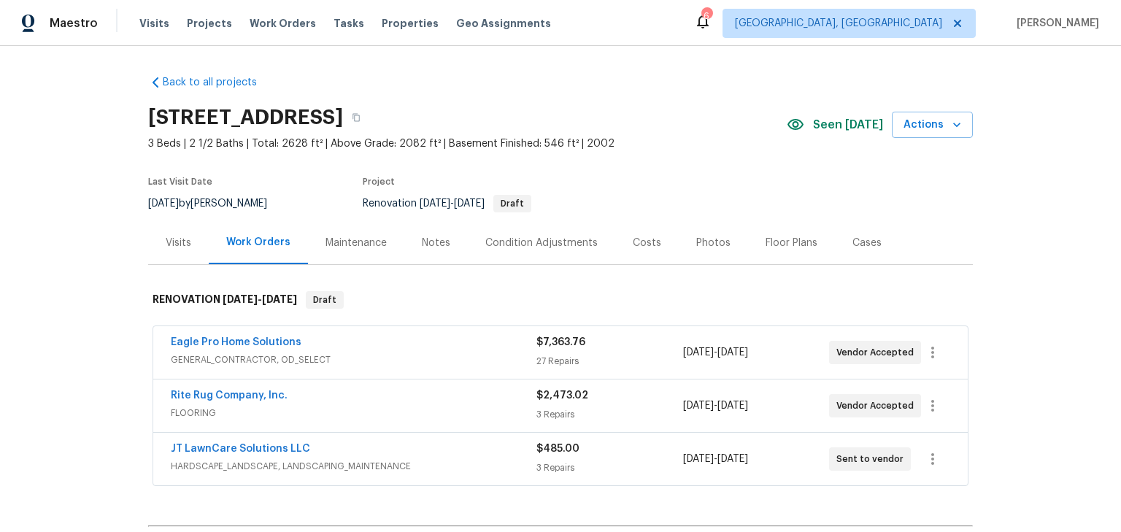
click at [433, 255] on div "Notes" at bounding box center [435, 242] width 63 height 43
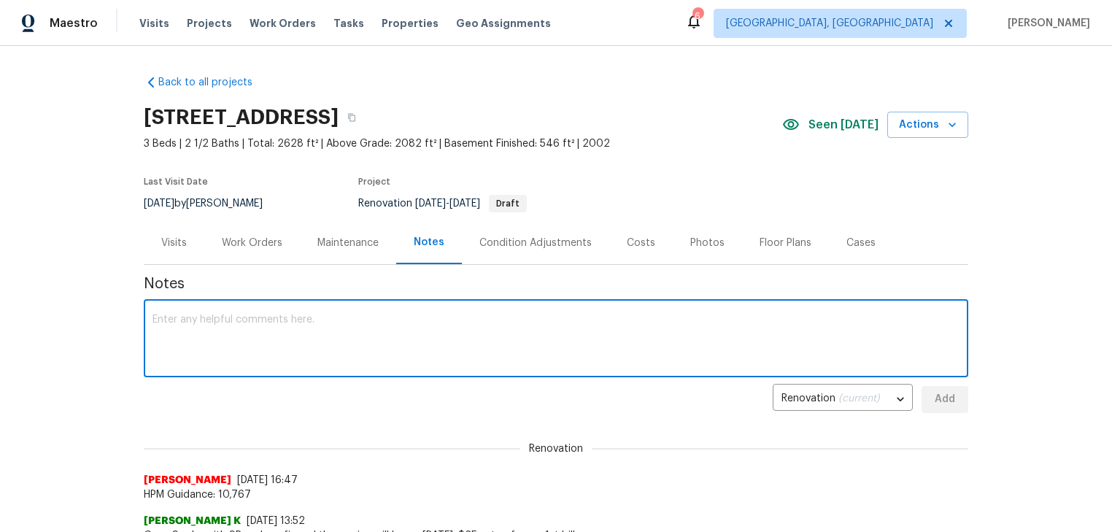
click at [422, 319] on textarea at bounding box center [555, 339] width 807 height 51
type textarea "Flooring CO submitted."
click at [948, 406] on span "Add" at bounding box center [944, 399] width 23 height 18
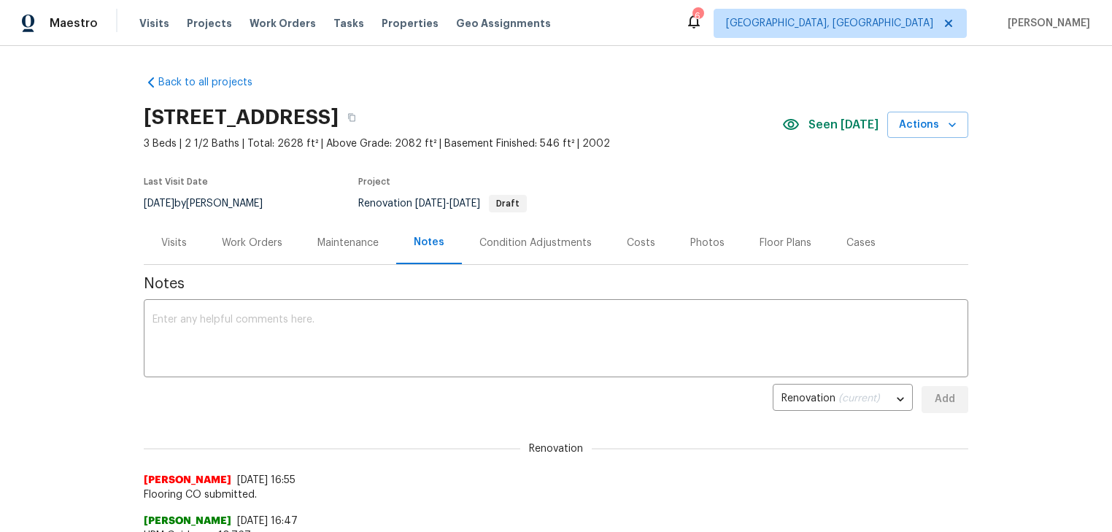
click at [255, 241] on div "Work Orders" at bounding box center [252, 243] width 61 height 15
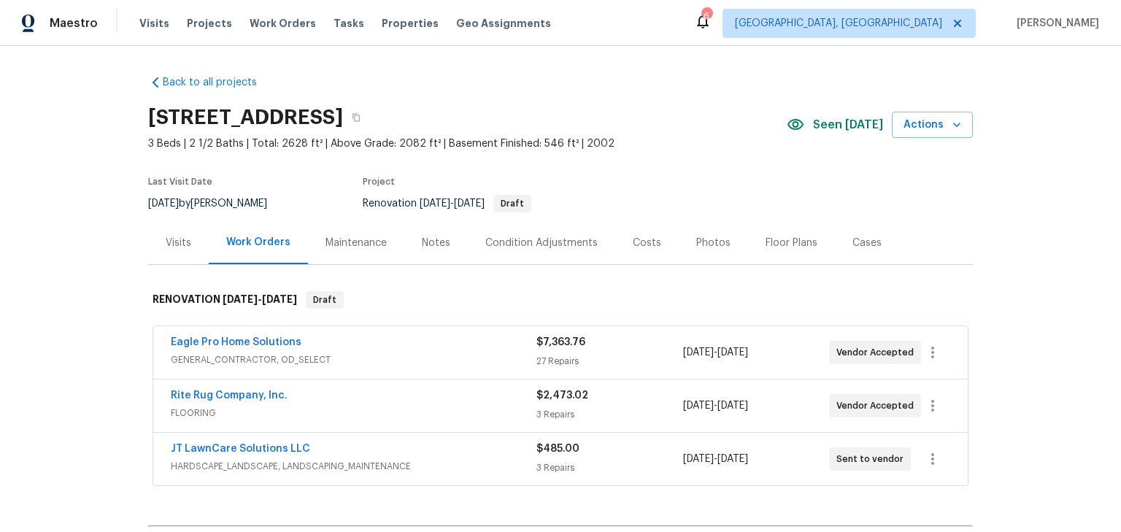
click at [639, 243] on div "Costs" at bounding box center [646, 243] width 28 height 15
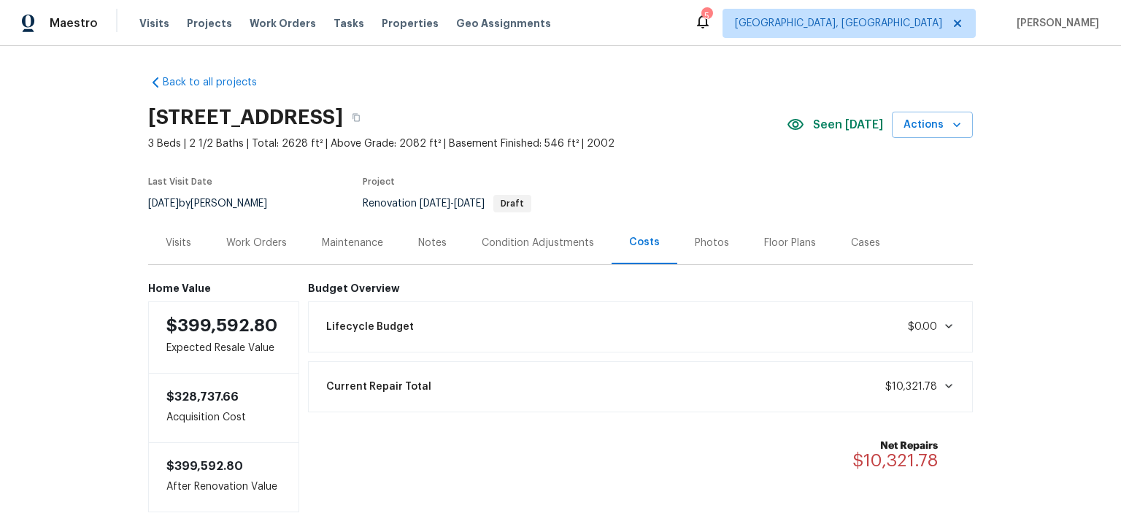
click at [413, 457] on div "Net Repairs $10,321.78" at bounding box center [641, 455] width 648 height 50
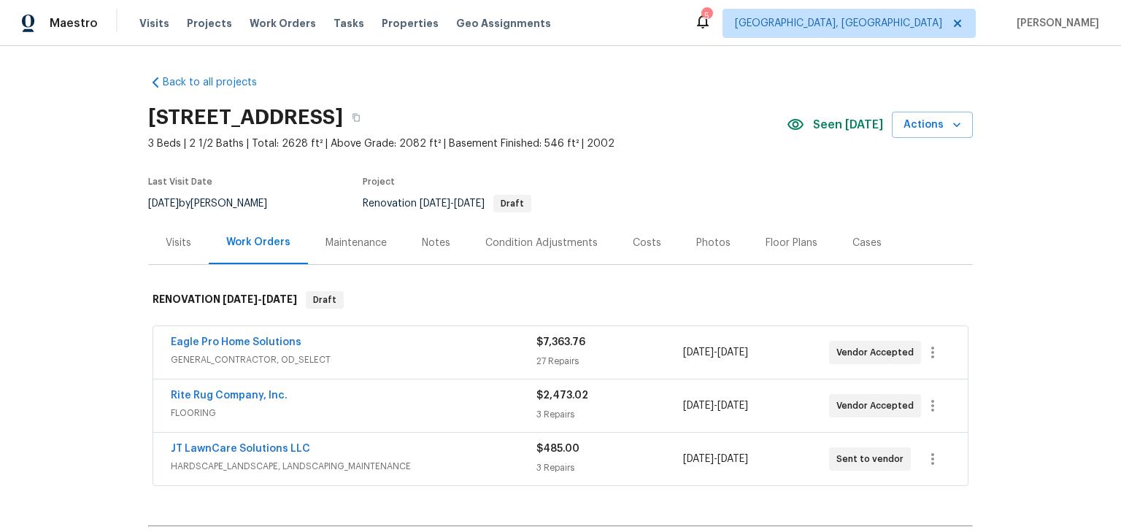
click at [439, 237] on div "Notes" at bounding box center [436, 243] width 28 height 15
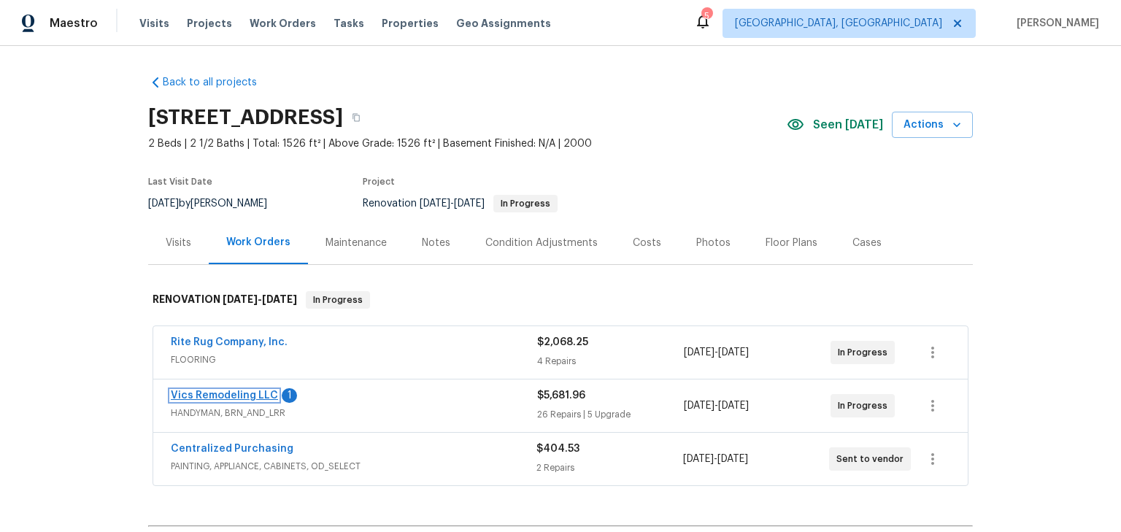
click at [217, 394] on link "Vics Remodeling LLC" at bounding box center [224, 395] width 107 height 10
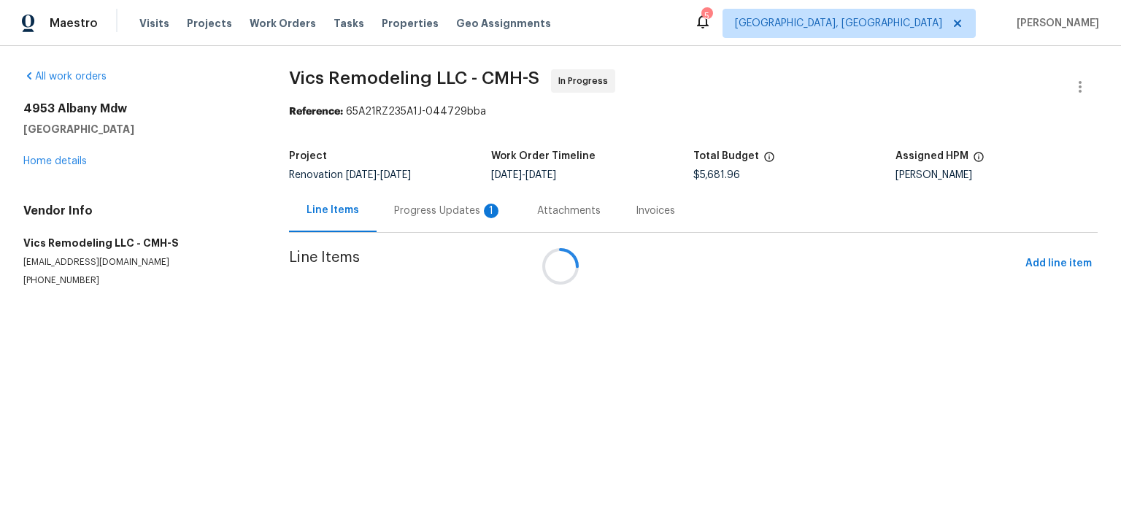
click at [399, 215] on div at bounding box center [560, 266] width 1121 height 532
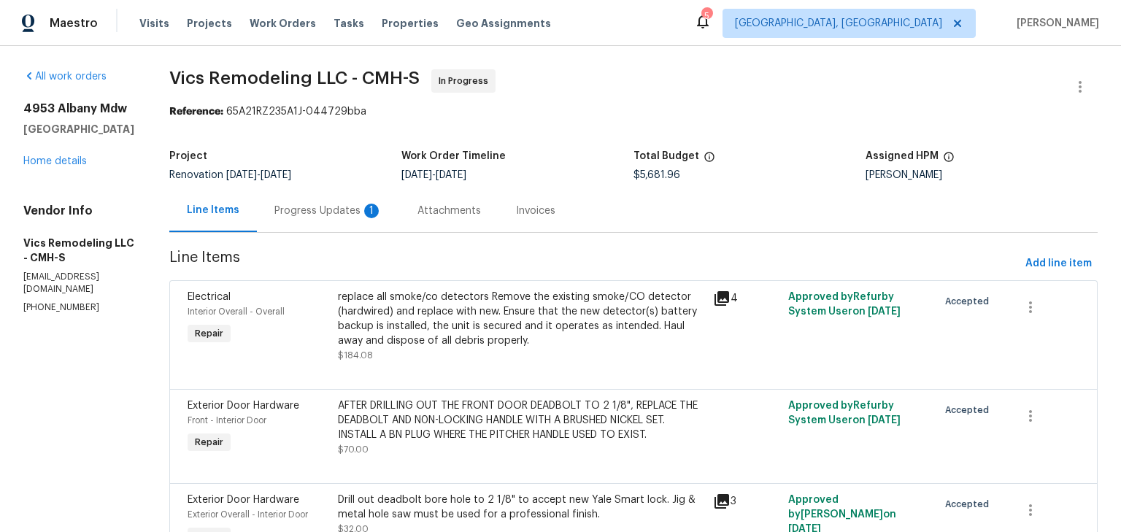
click at [333, 204] on div "Progress Updates 1" at bounding box center [328, 210] width 143 height 43
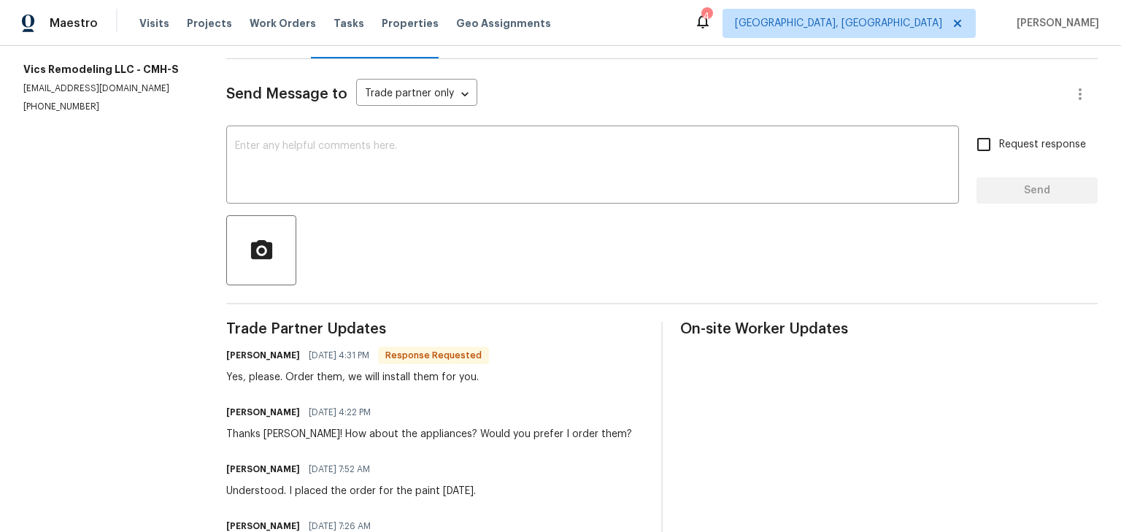
scroll to position [174, 0]
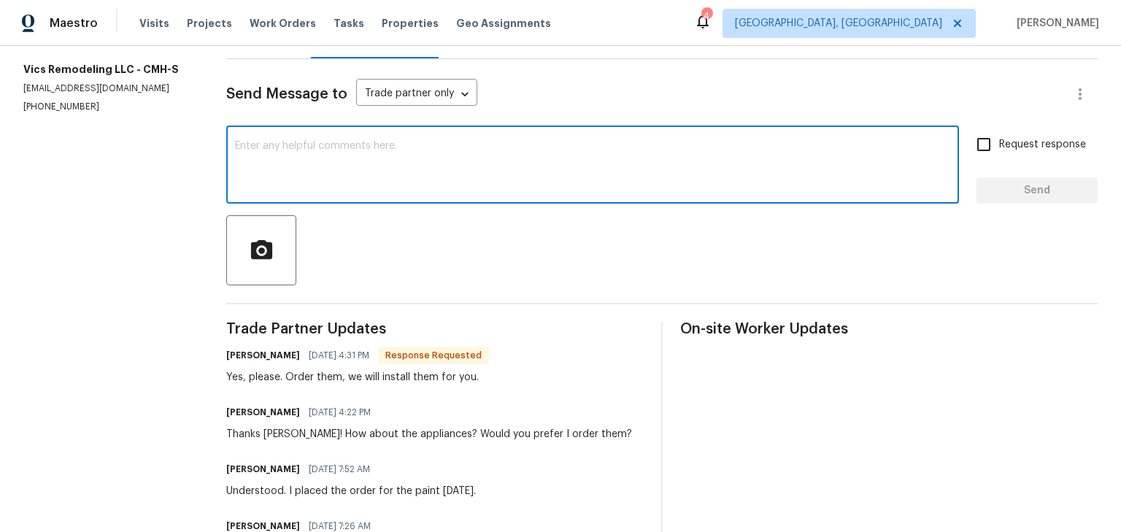
click at [381, 151] on textarea at bounding box center [592, 166] width 715 height 51
type textarea "[PERSON_NAME] that! Do you want them on a specific date?"
drag, startPoint x: 996, startPoint y: 145, endPoint x: 1020, endPoint y: 187, distance: 48.7
click at [999, 145] on span "Request response" at bounding box center [1042, 144] width 87 height 15
click at [996, 145] on input "Request response" at bounding box center [983, 144] width 31 height 31
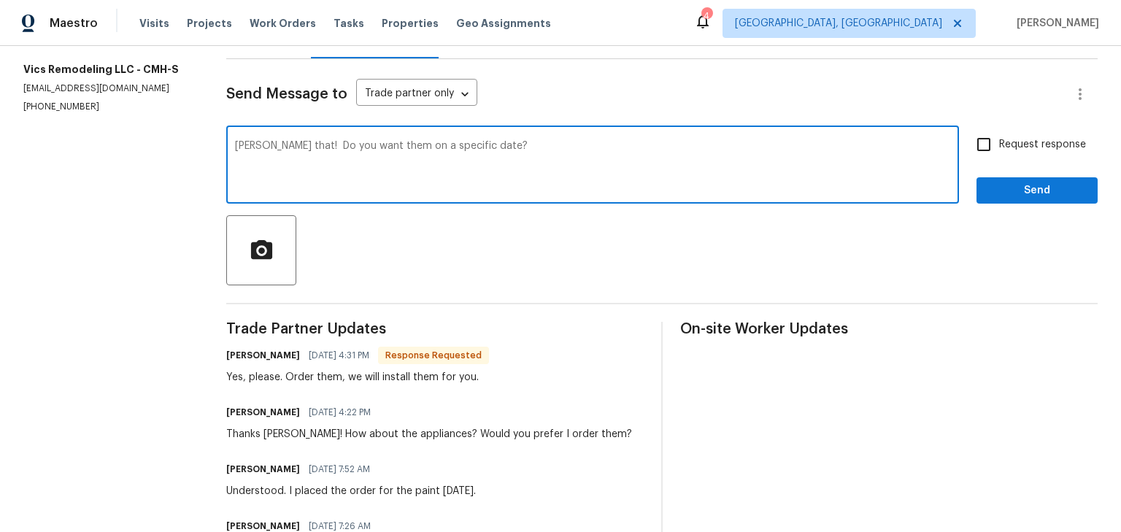
checkbox input "true"
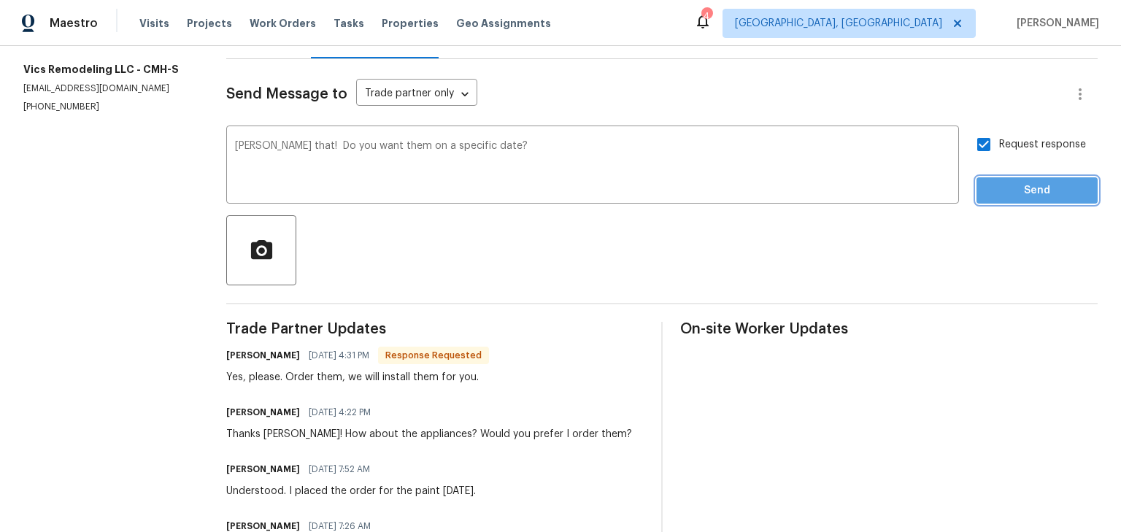
click at [1026, 196] on span "Send" at bounding box center [1037, 191] width 98 height 18
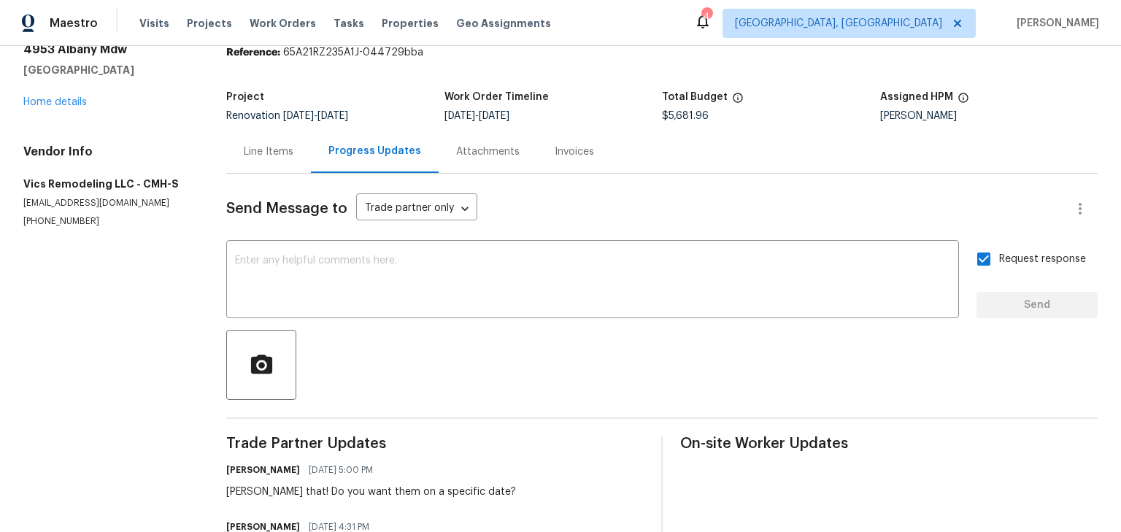
scroll to position [58, 0]
click at [80, 105] on link "Home details" at bounding box center [54, 103] width 63 height 10
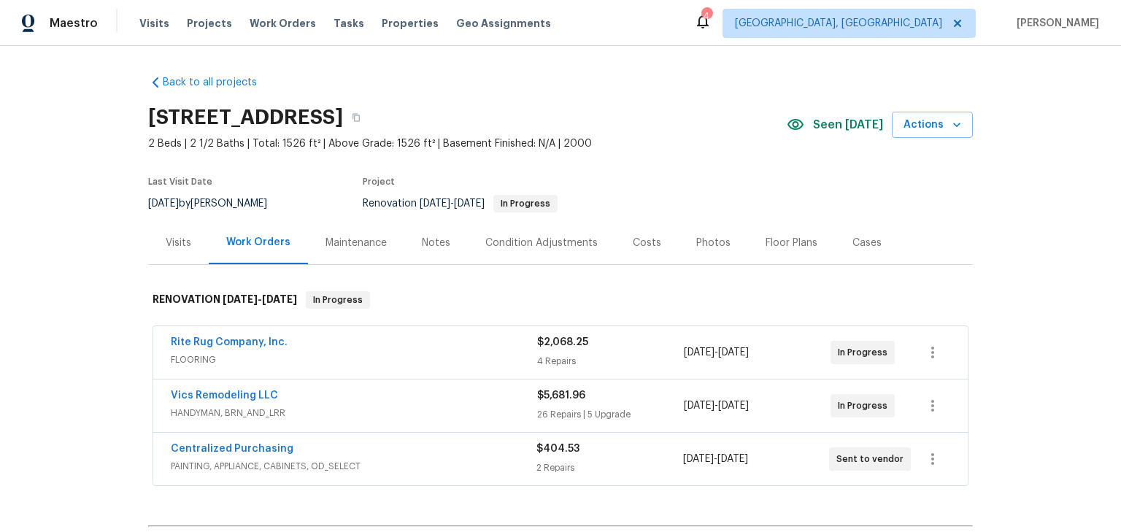
click at [414, 248] on div "Notes" at bounding box center [435, 242] width 63 height 43
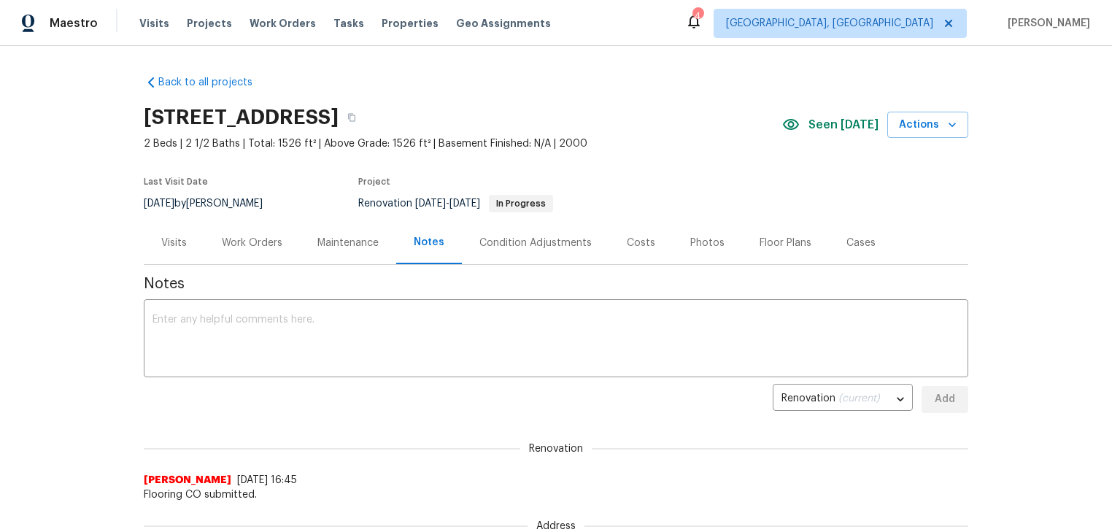
click at [241, 239] on div "Work Orders" at bounding box center [252, 243] width 61 height 15
